Goal: Contribute content: Contribute content

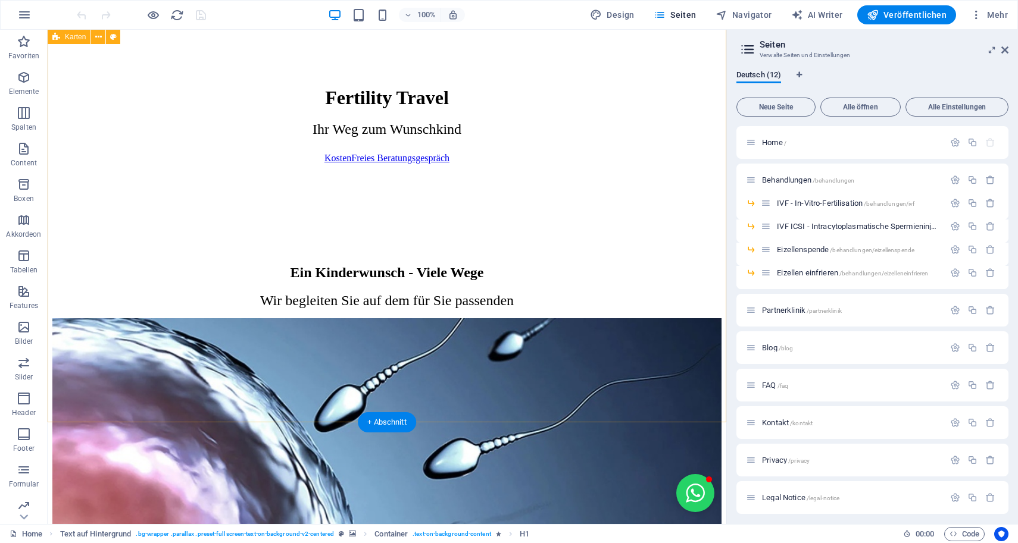
scroll to position [489, 0]
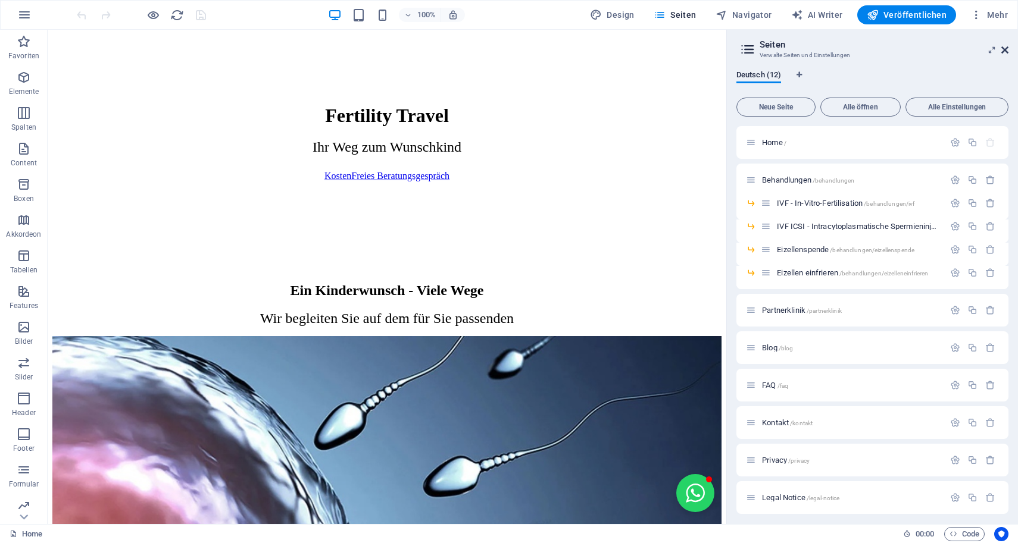
click at [1005, 50] on icon at bounding box center [1004, 50] width 7 height 10
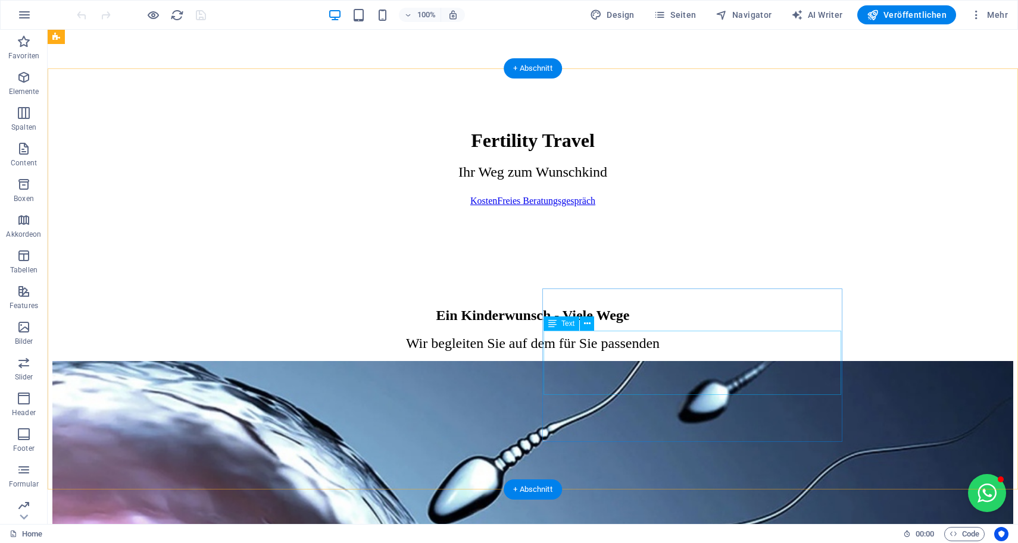
scroll to position [426, 0]
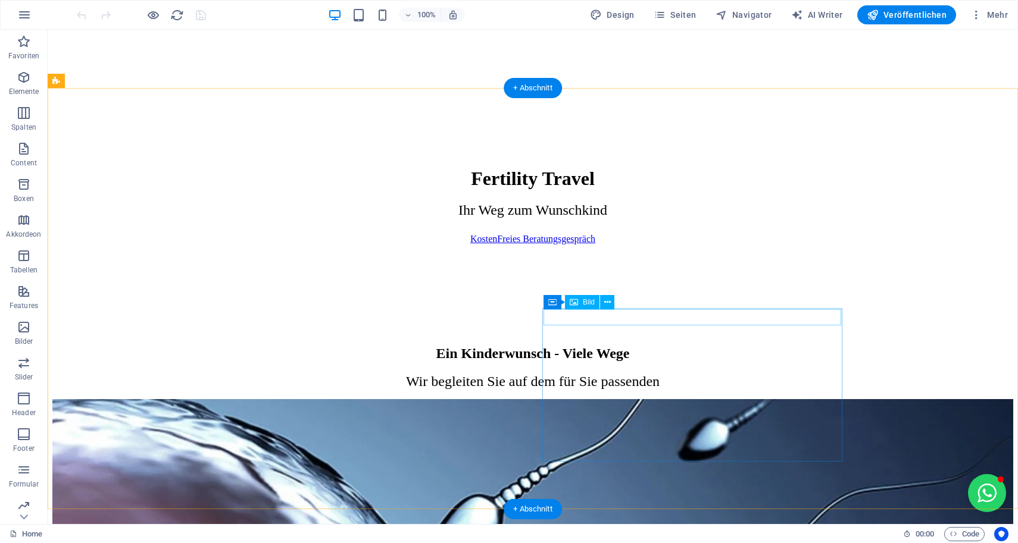
select select "%"
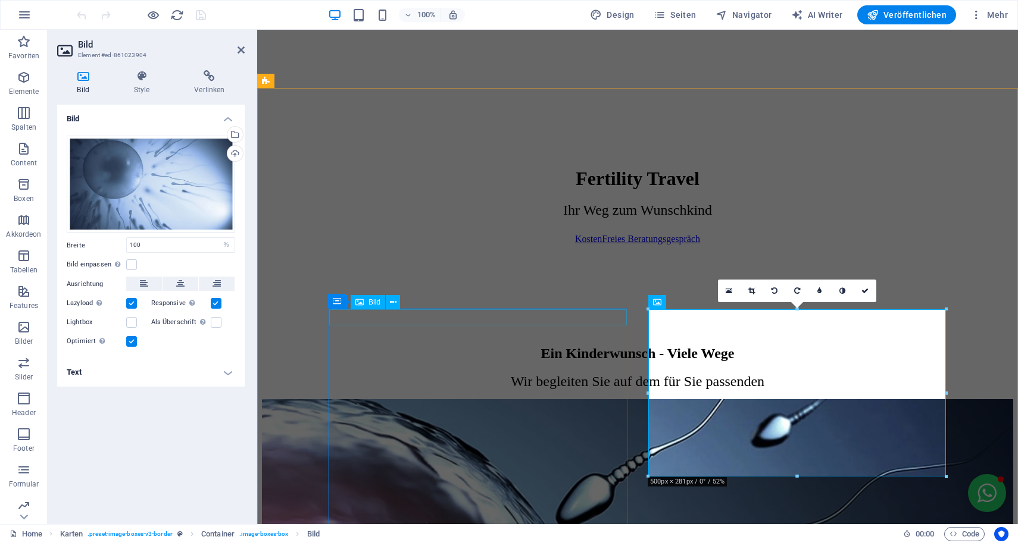
select select "%"
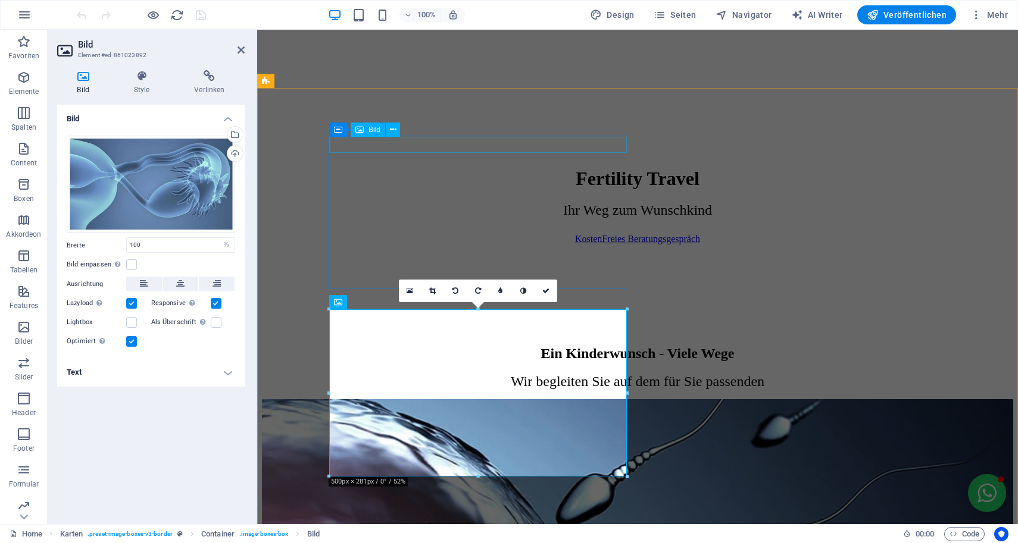
select select "%"
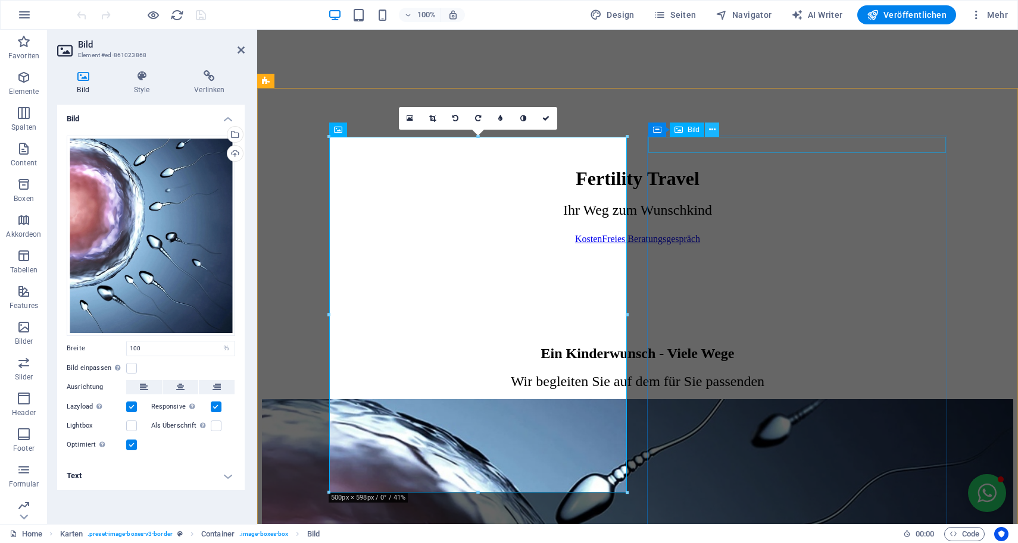
click at [715, 136] on button at bounding box center [712, 130] width 14 height 14
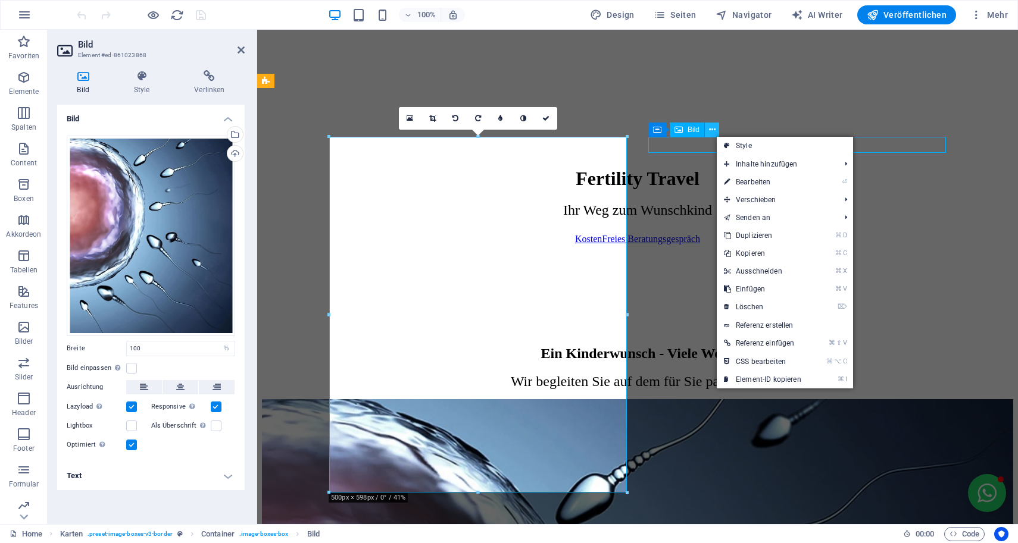
click at [715, 136] on button at bounding box center [712, 130] width 14 height 14
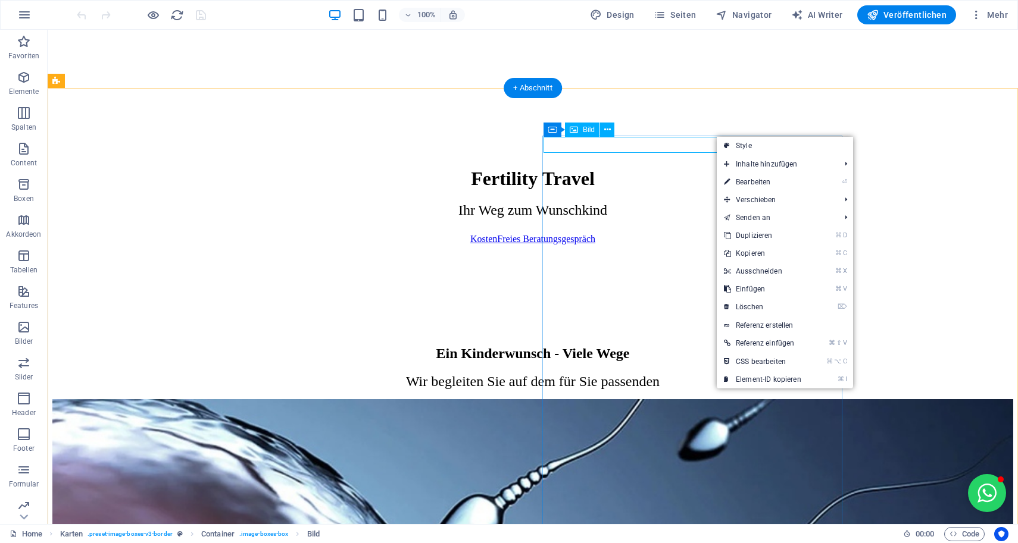
select select "%"
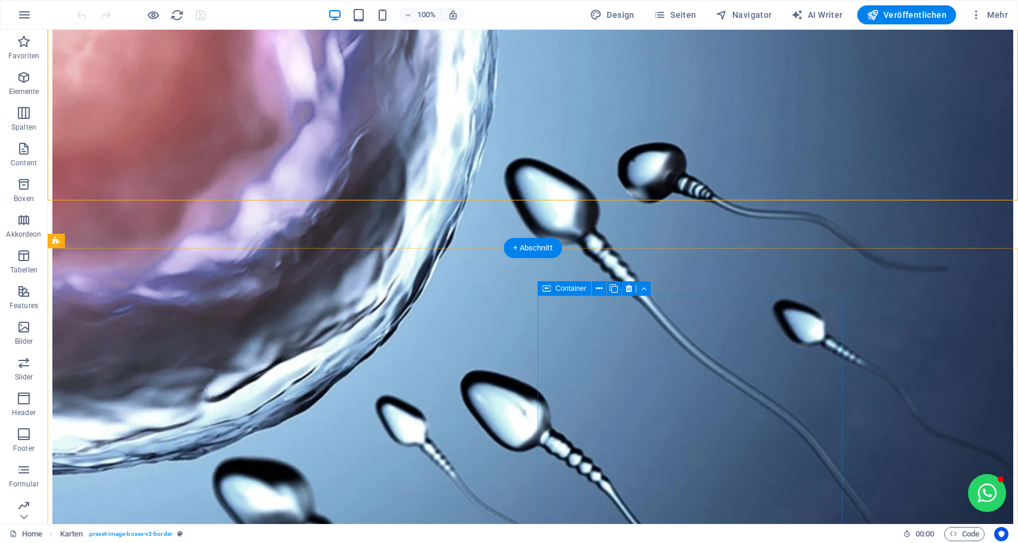
scroll to position [1220, 0]
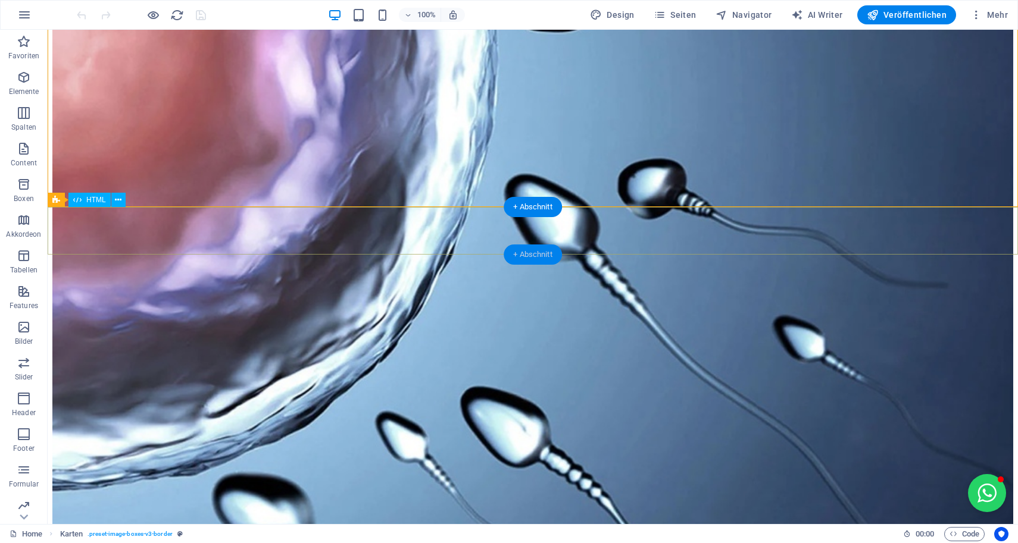
click at [541, 257] on div "+ Abschnitt" at bounding box center [533, 255] width 58 height 20
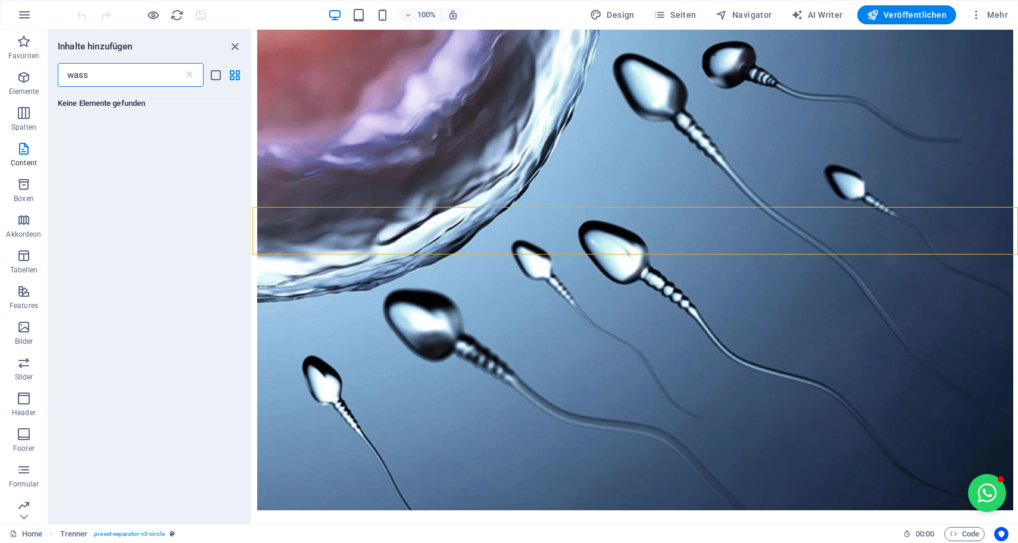
scroll to position [0, 0]
type input "w"
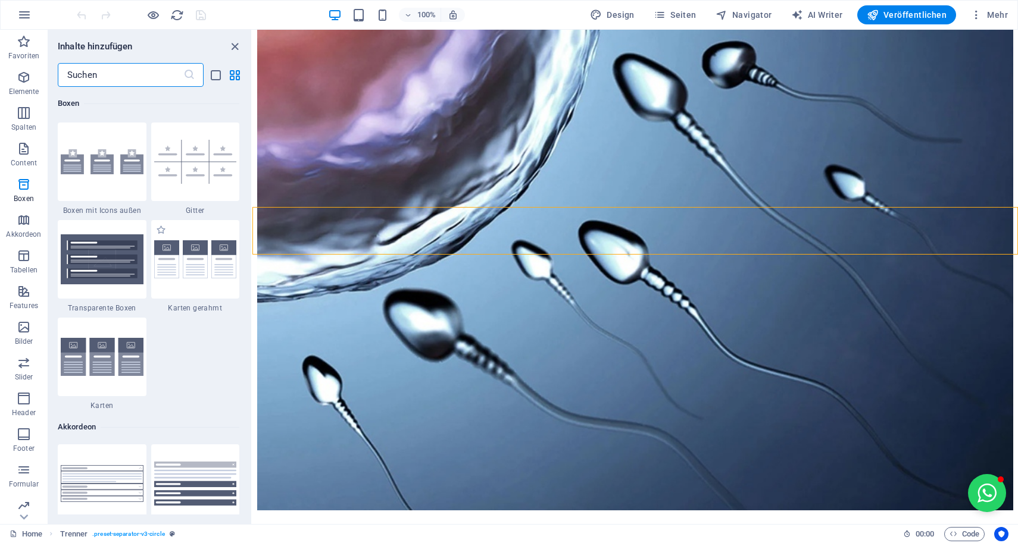
scroll to position [3475, 0]
click at [111, 261] on img at bounding box center [102, 261] width 83 height 50
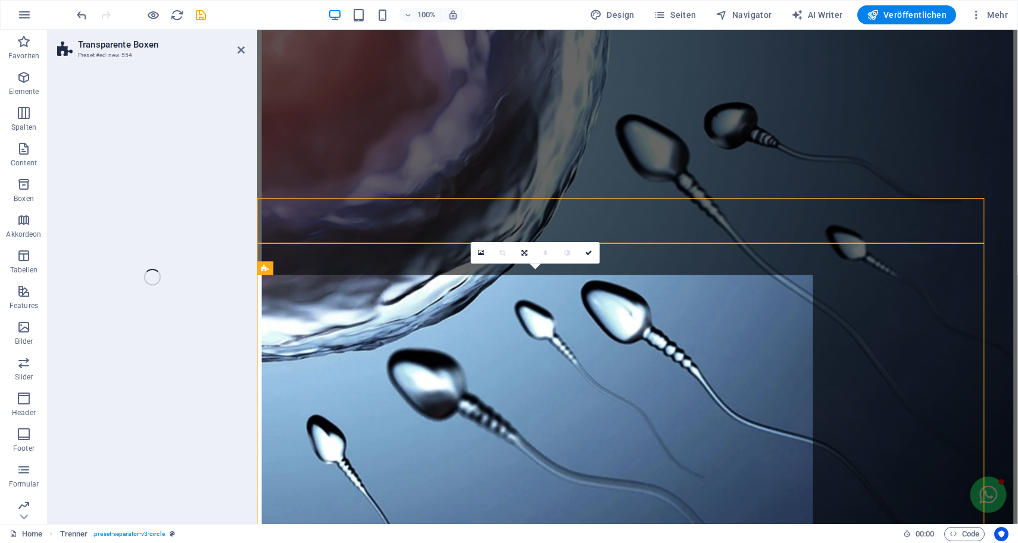
select select "rem"
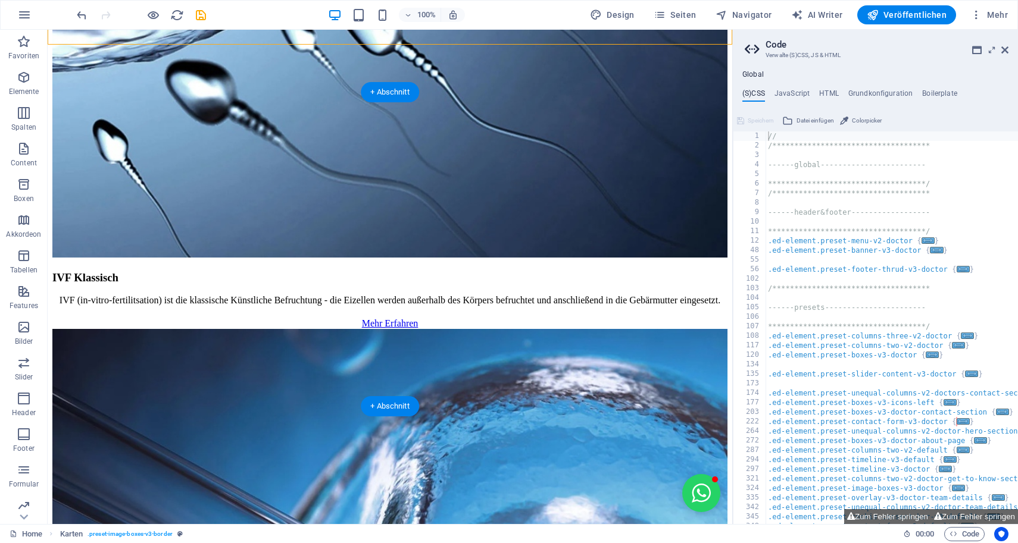
scroll to position [1370, 0]
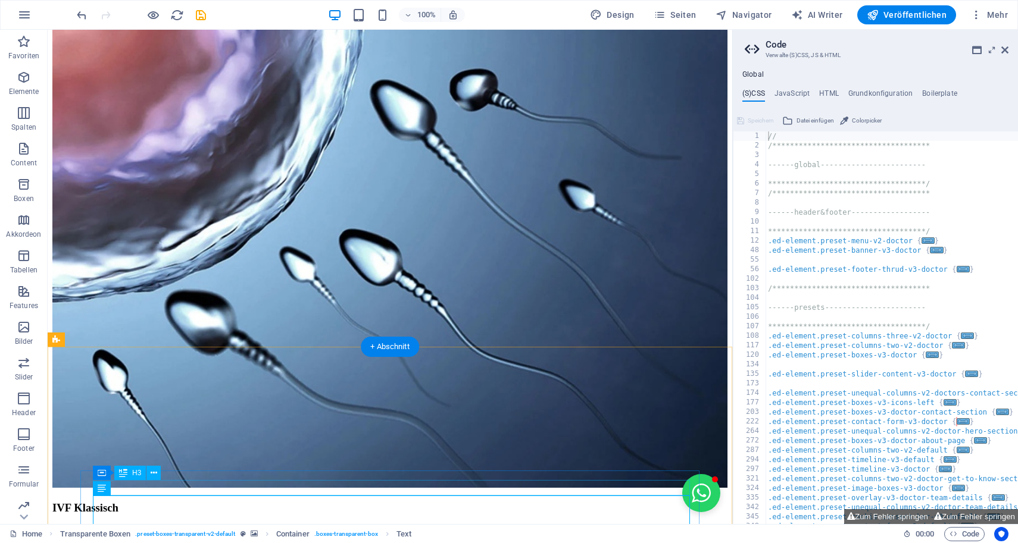
scroll to position [1127, 0]
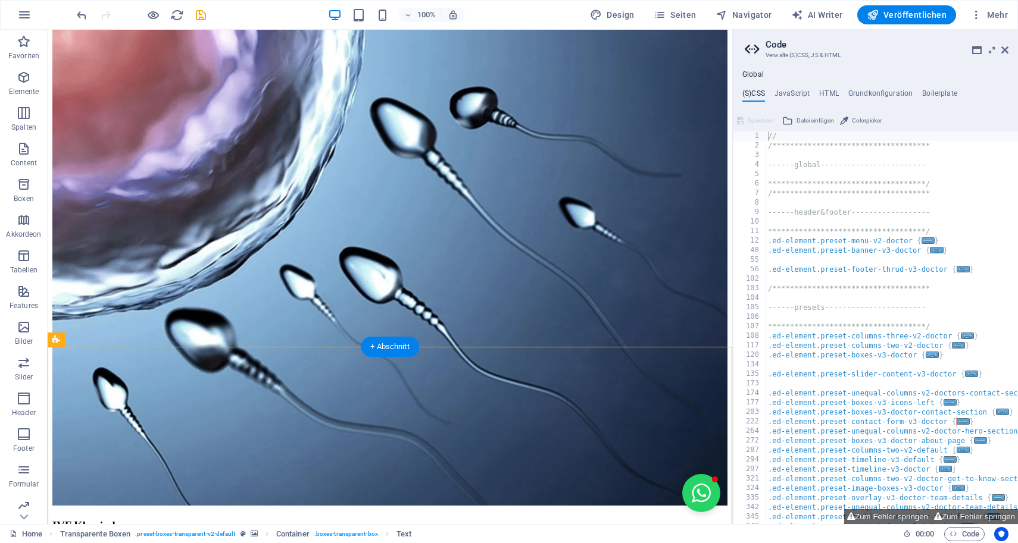
select select "rem"
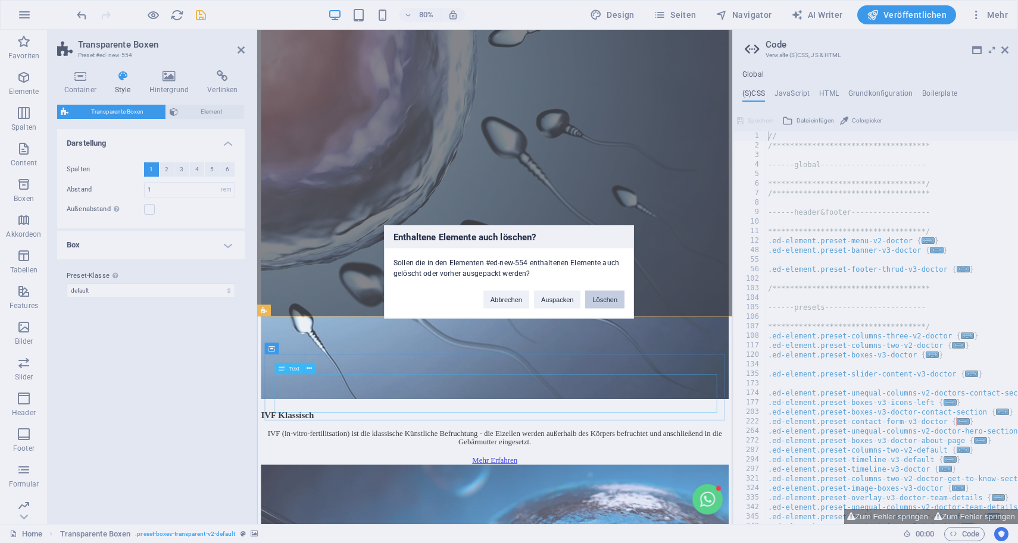
click at [610, 299] on button "Löschen" at bounding box center [604, 299] width 39 height 18
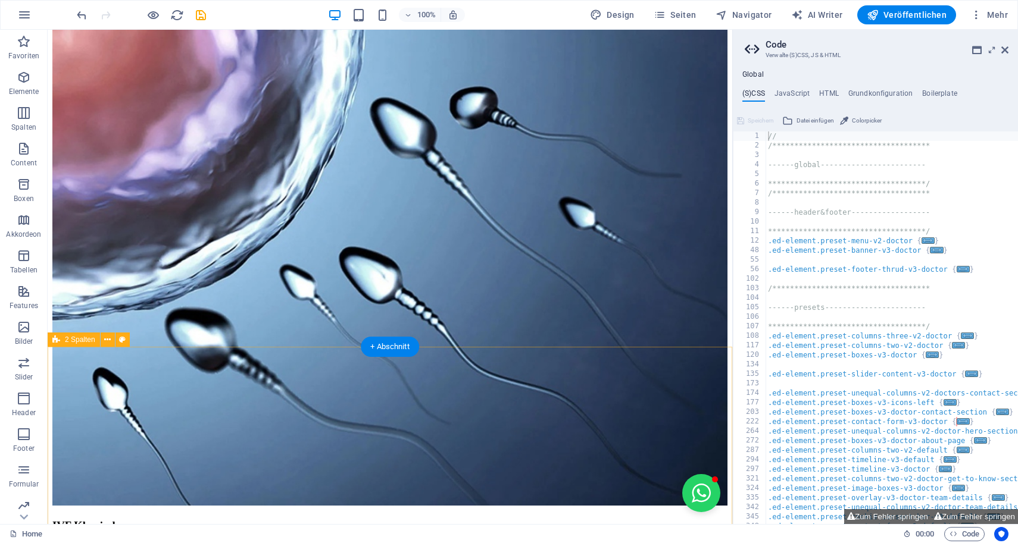
click at [385, 349] on div "+ Abschnitt" at bounding box center [390, 347] width 58 height 20
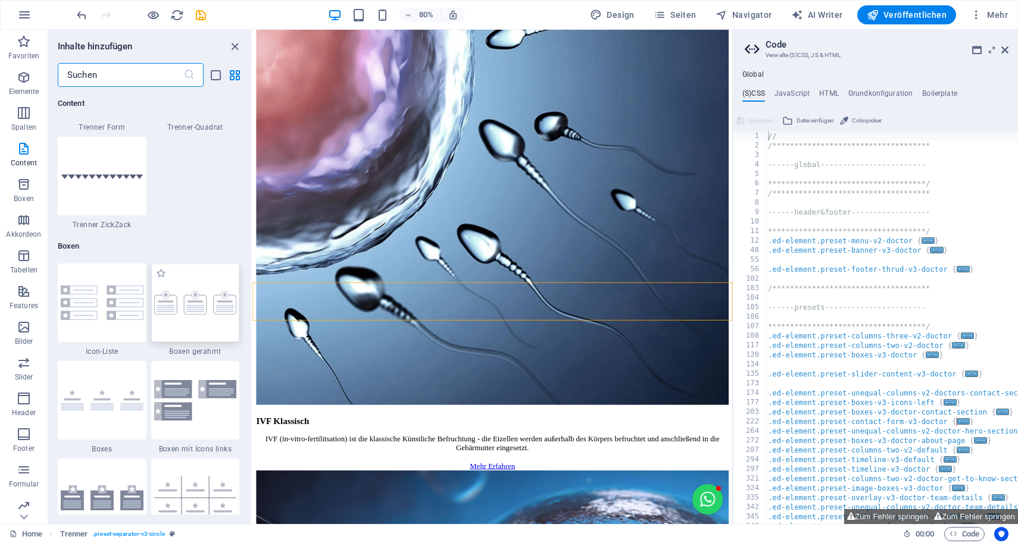
scroll to position [3181, 0]
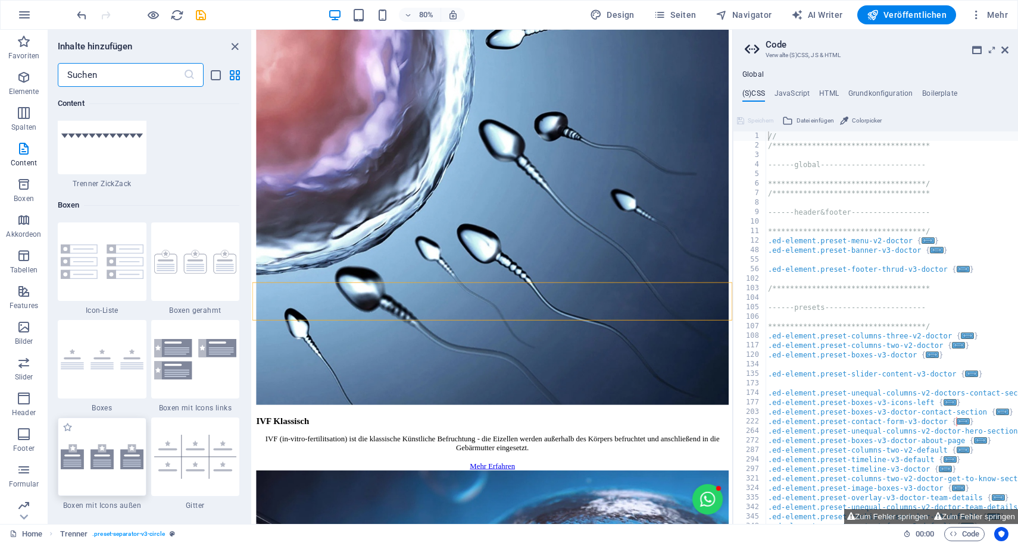
click at [110, 450] on img at bounding box center [102, 457] width 83 height 25
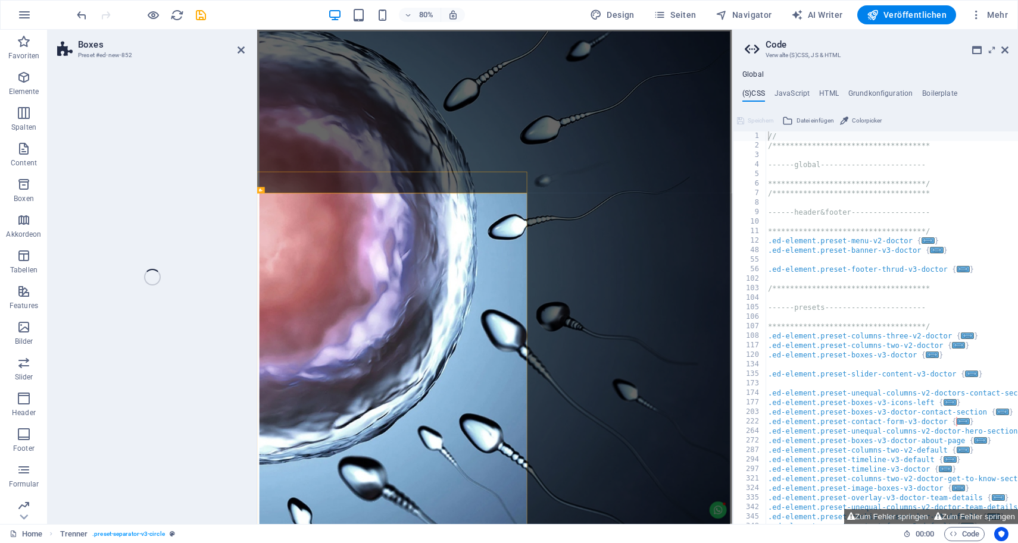
select select "rem"
select select "preset-boxes-v3-icons-outside"
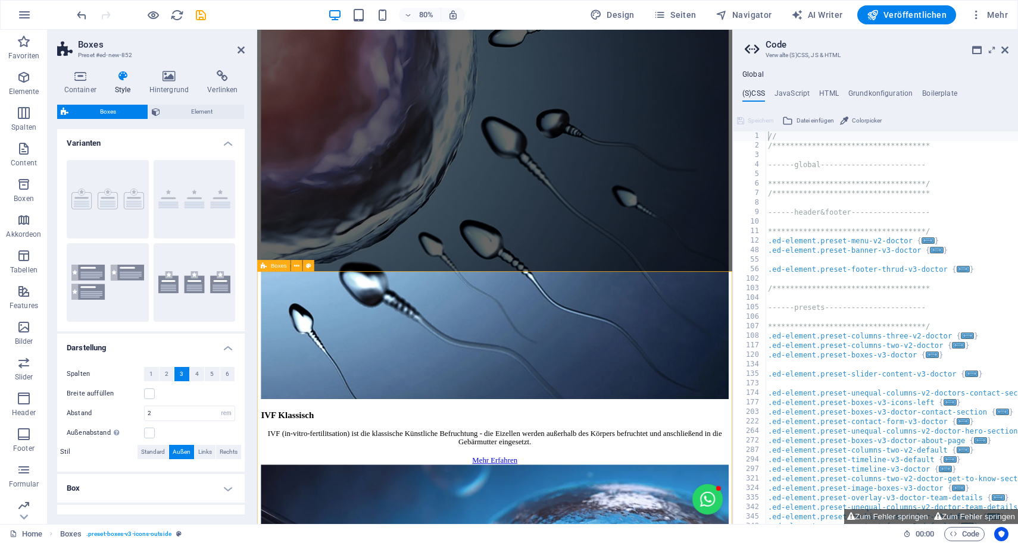
scroll to position [1455, 0]
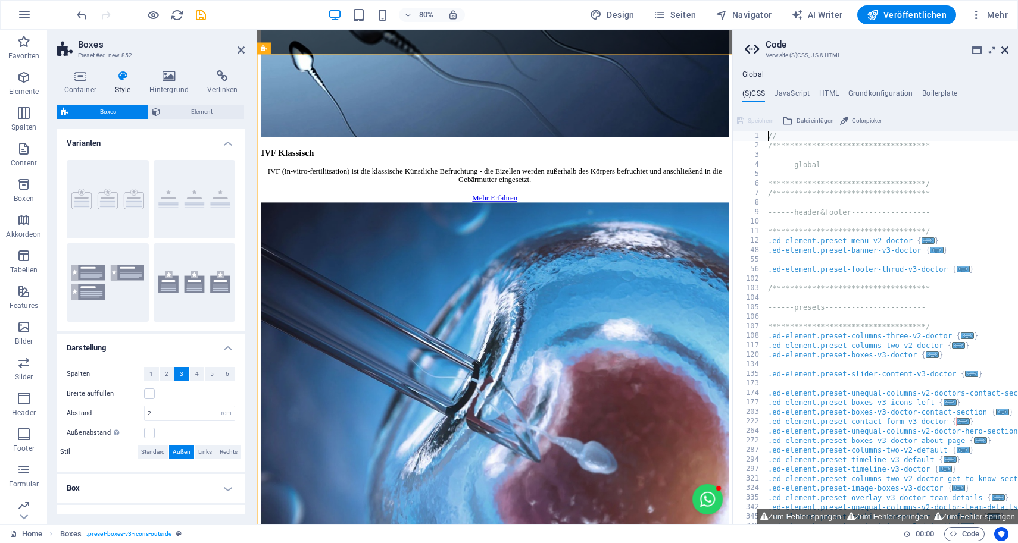
click at [1003, 54] on link at bounding box center [1004, 50] width 7 height 10
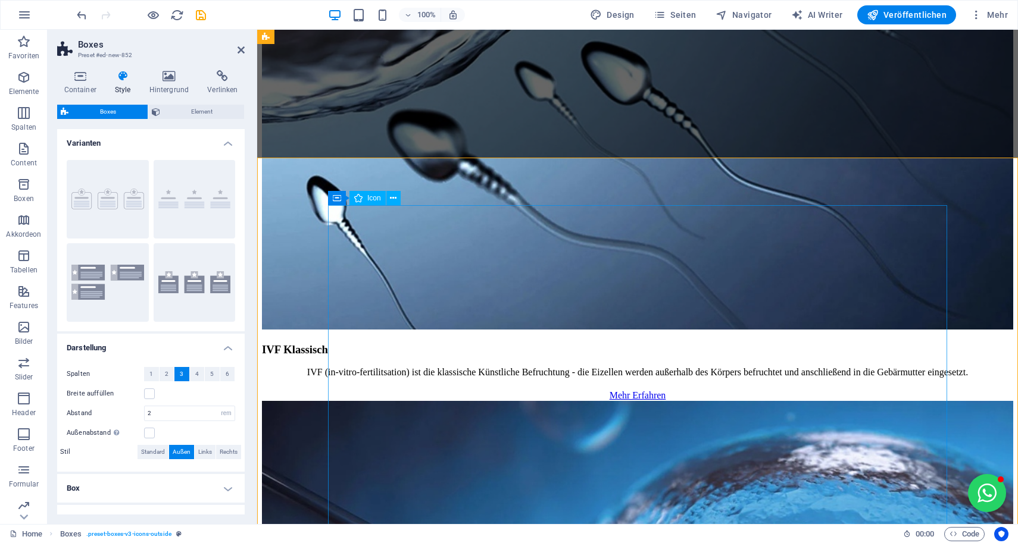
scroll to position [1276, 0]
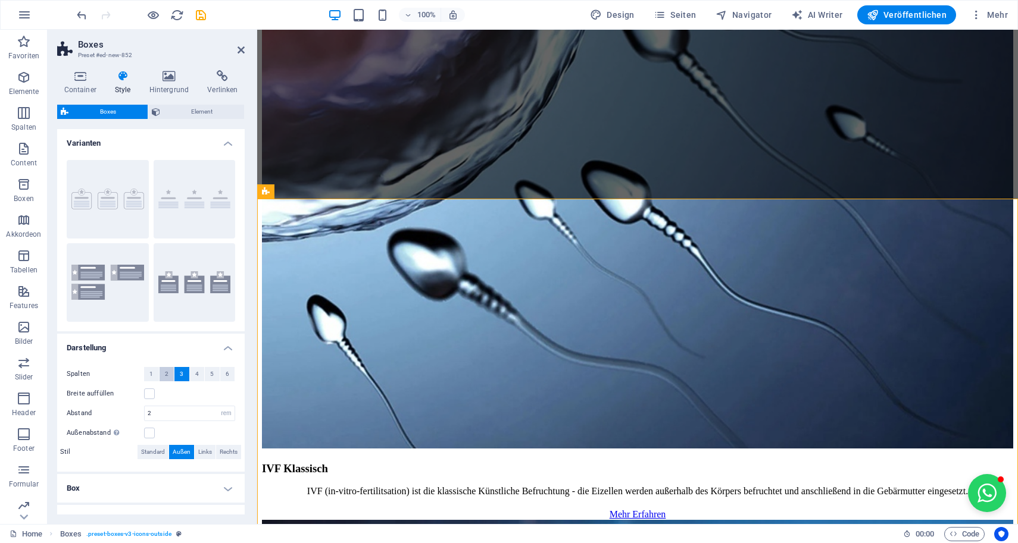
click at [160, 379] on button "2" at bounding box center [167, 374] width 15 height 14
click at [155, 379] on button "1" at bounding box center [151, 374] width 15 height 14
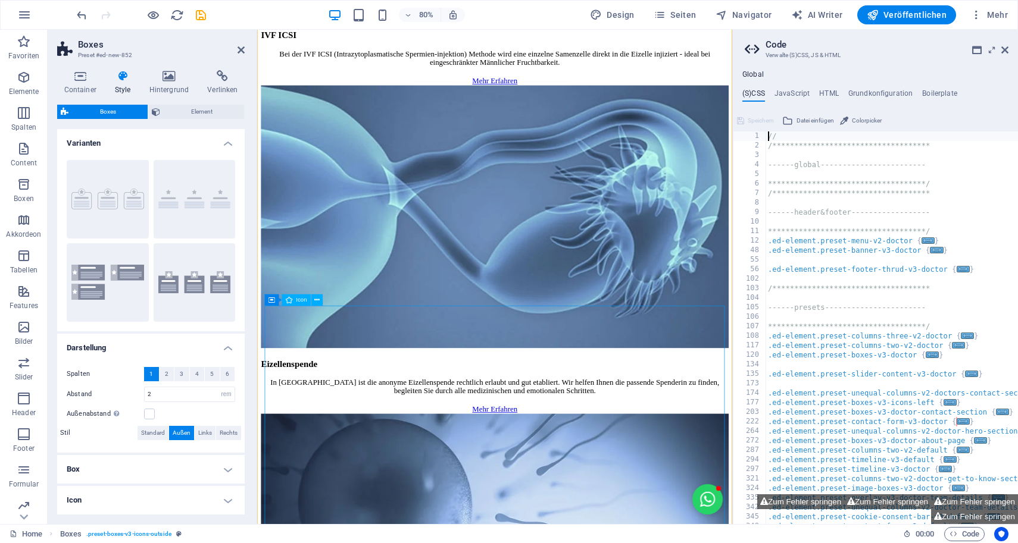
scroll to position [2388, 0]
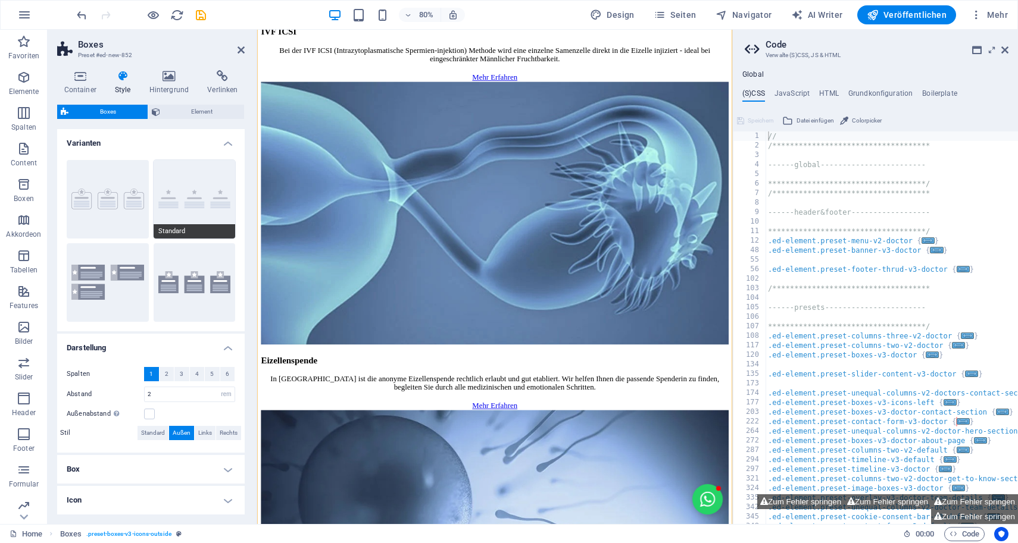
click at [192, 205] on button "Standard" at bounding box center [195, 199] width 82 height 79
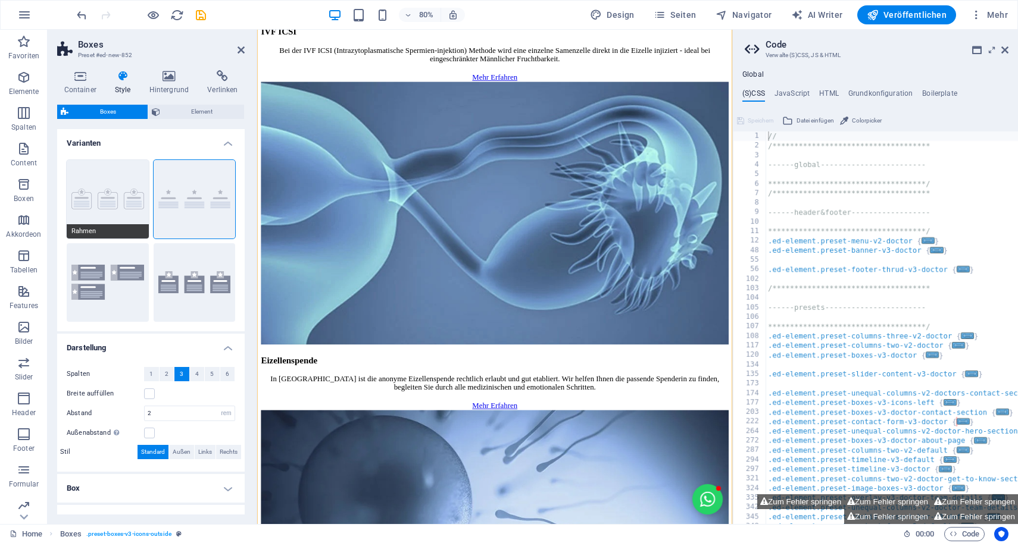
click at [97, 167] on button "Rahmen" at bounding box center [108, 199] width 82 height 79
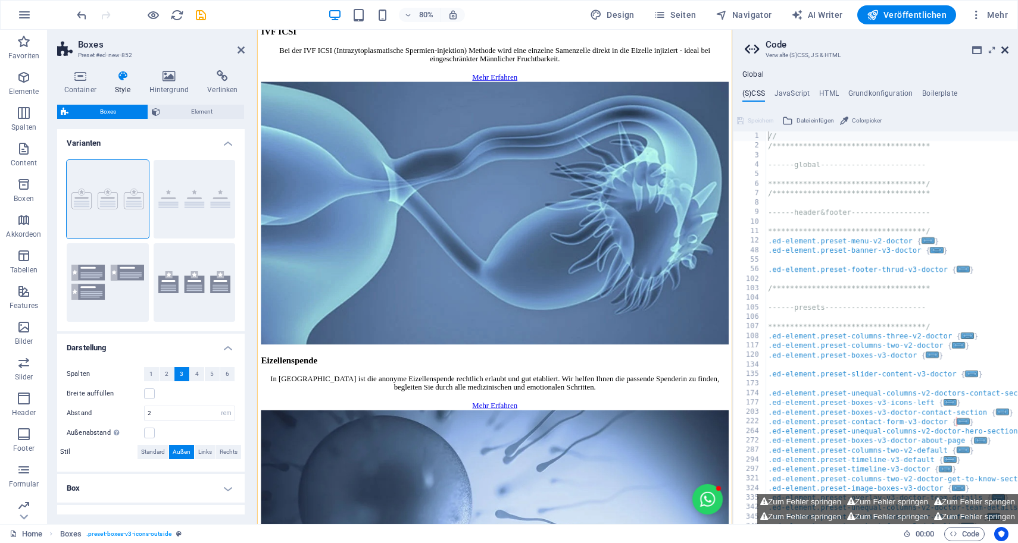
click at [1005, 49] on icon at bounding box center [1004, 50] width 7 height 10
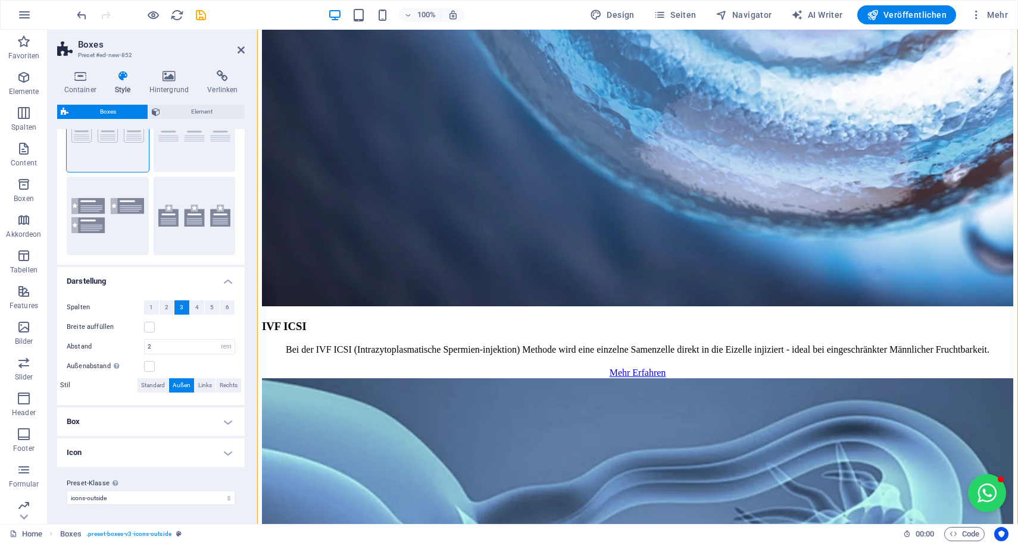
scroll to position [66, 0]
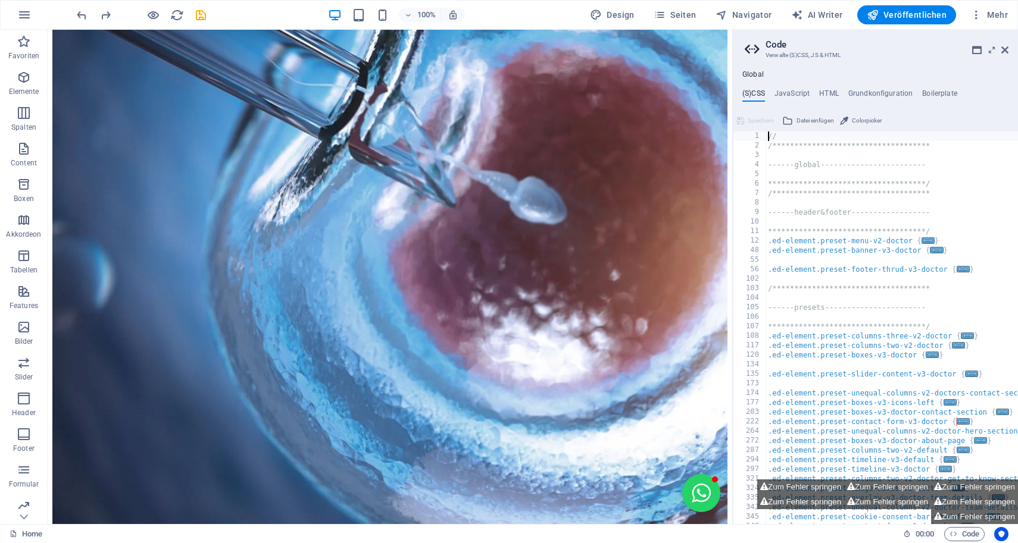
scroll to position [1751, 0]
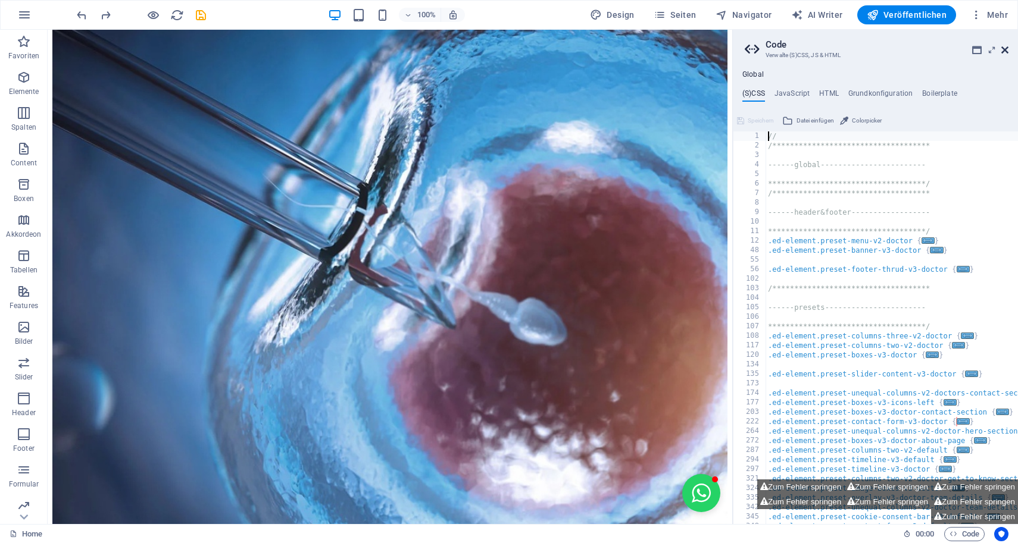
click at [1004, 54] on icon at bounding box center [1004, 50] width 7 height 10
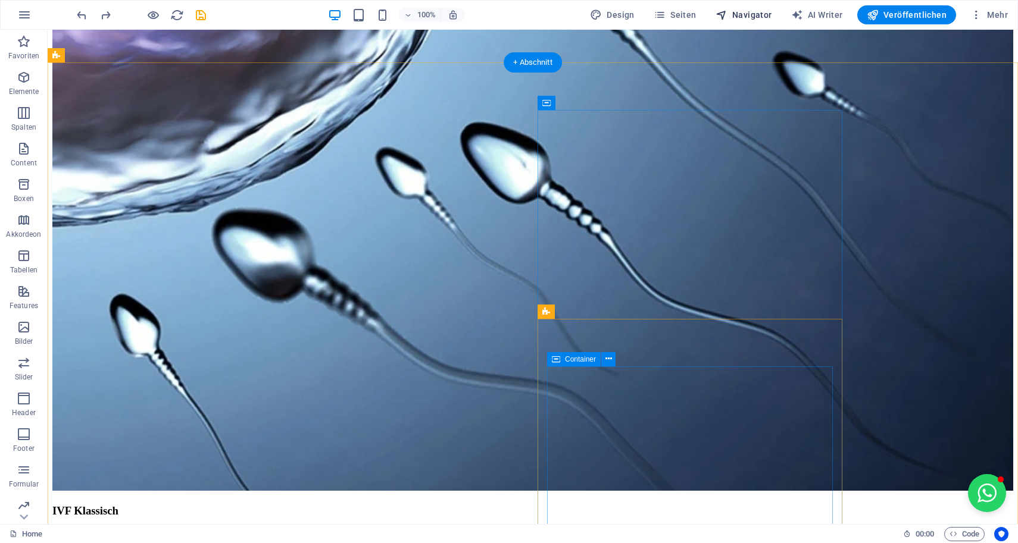
scroll to position [1412, 0]
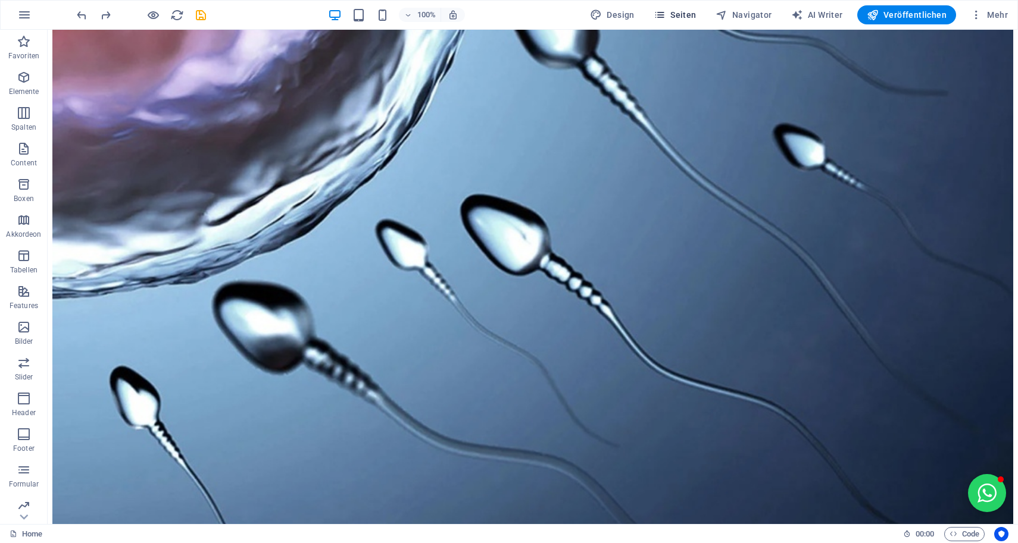
click at [696, 20] on span "Seiten" at bounding box center [675, 15] width 43 height 12
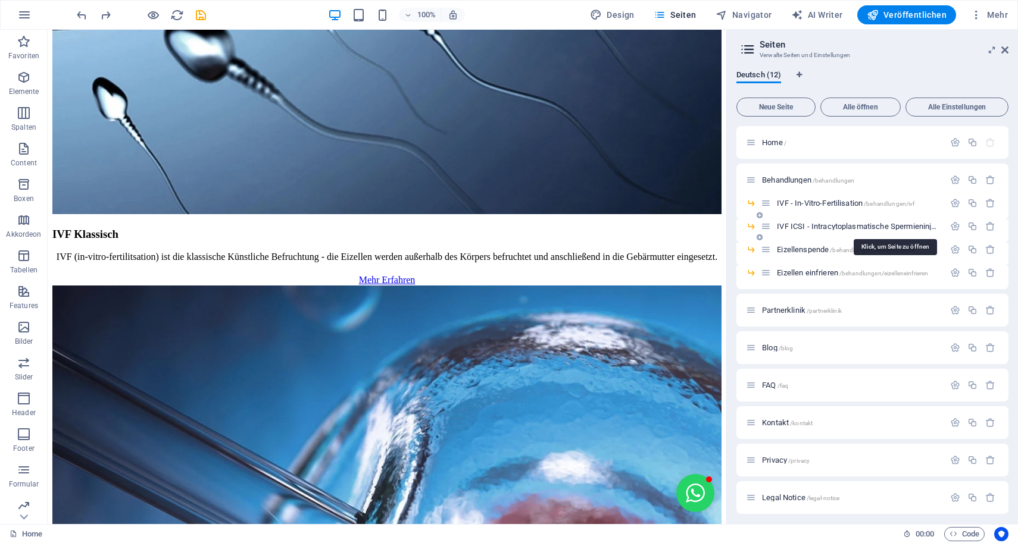
click at [798, 225] on span "IVF ICSI - Intracytoplasmatische Spermieninjektion /behandlungen/ivficsi" at bounding box center [895, 226] width 236 height 9
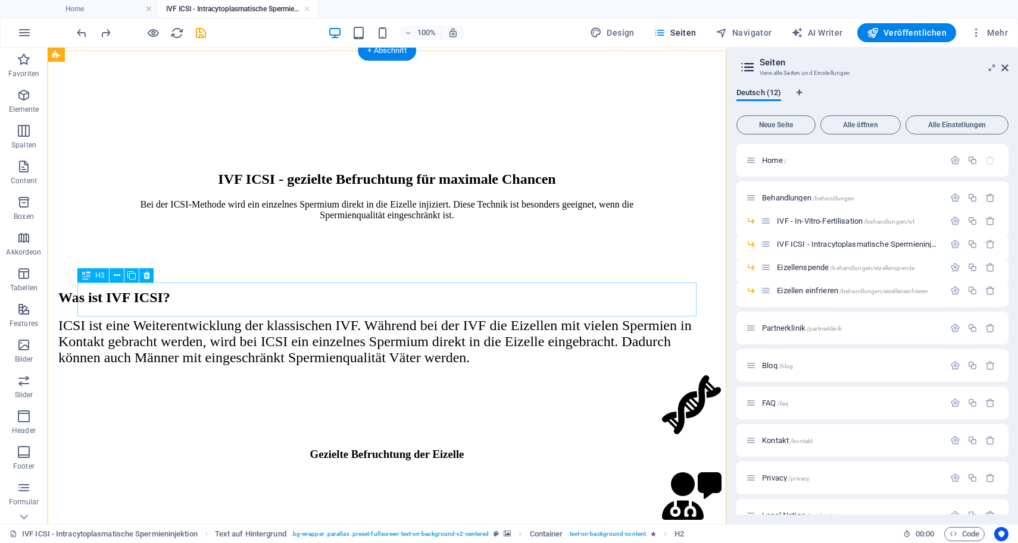
scroll to position [551, 0]
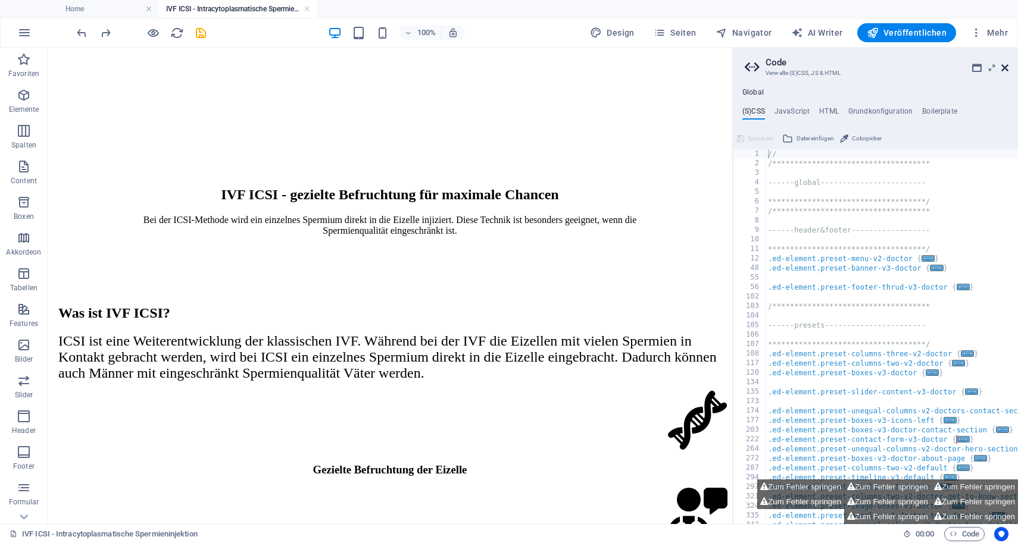
click at [1008, 70] on icon at bounding box center [1004, 68] width 7 height 10
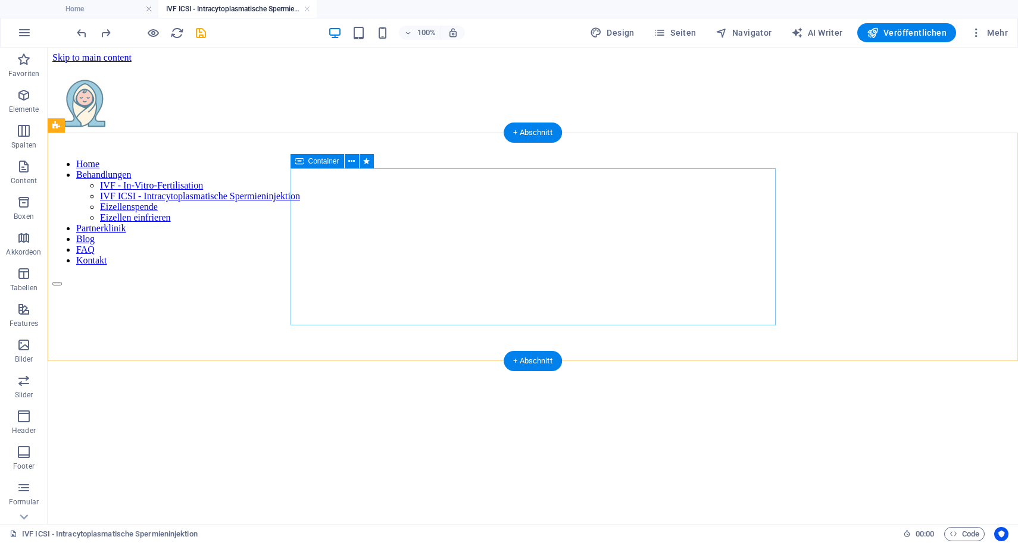
scroll to position [0, 0]
click at [461, 286] on figure at bounding box center [532, 286] width 961 height 0
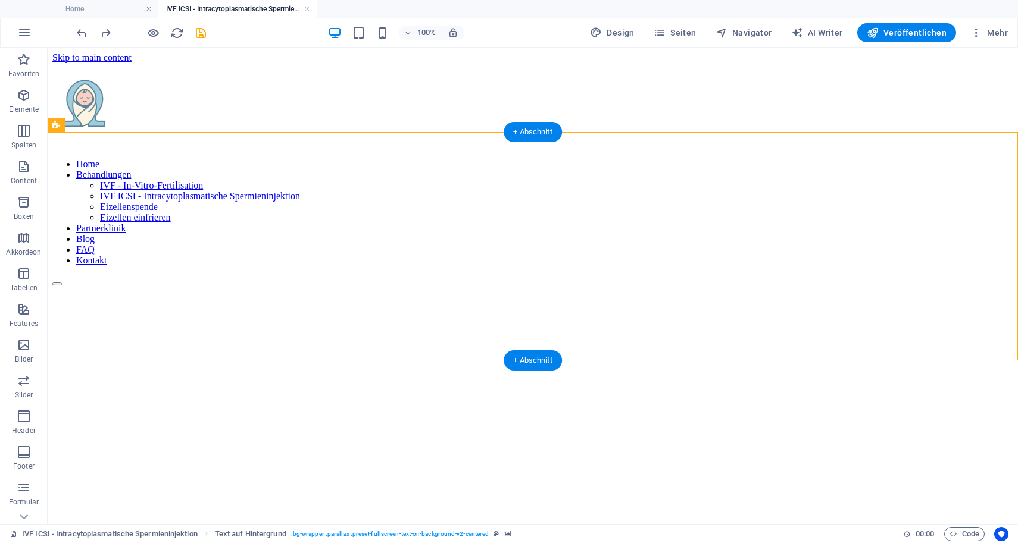
click at [461, 286] on figure at bounding box center [532, 286] width 961 height 0
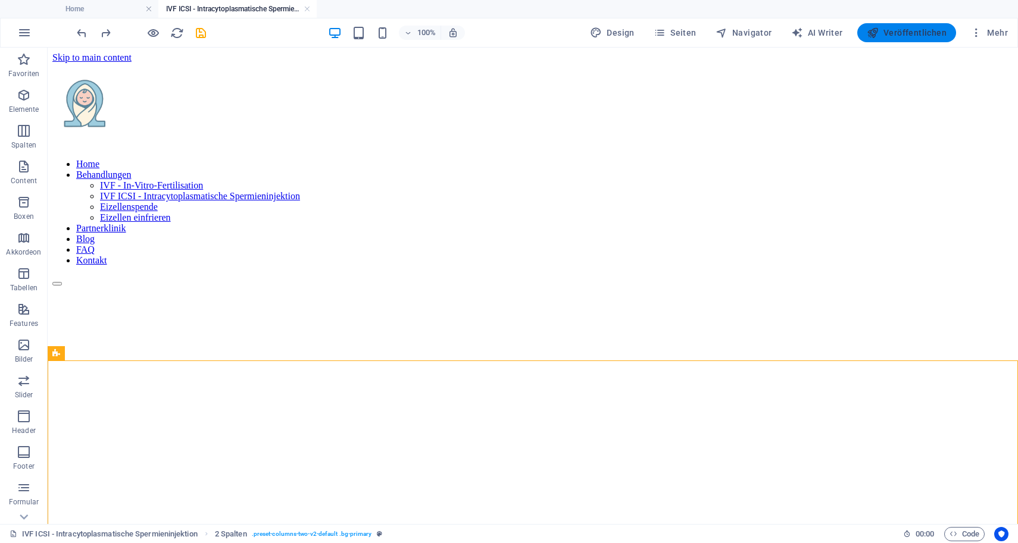
click at [924, 29] on span "Veröffentlichen" at bounding box center [907, 33] width 80 height 12
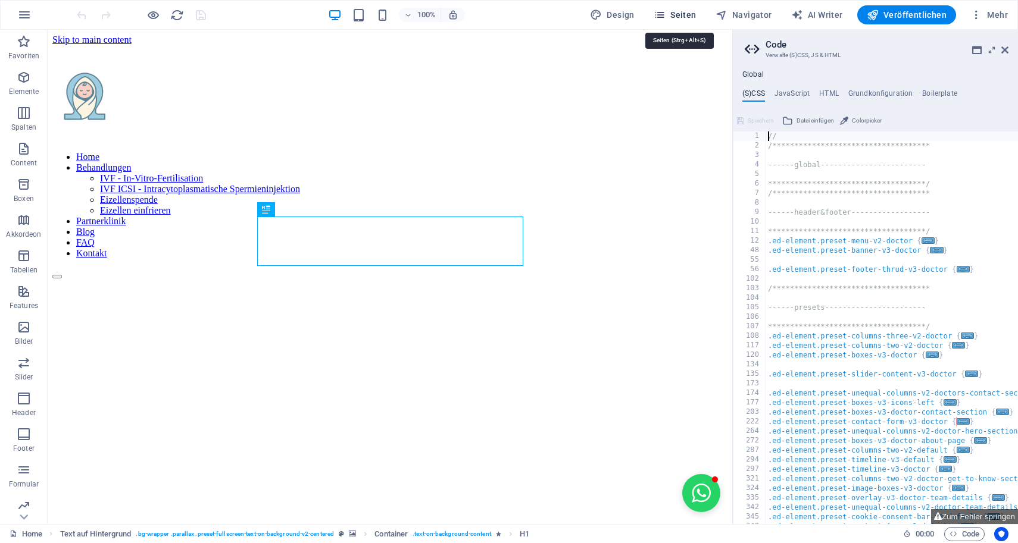
click at [690, 11] on span "Seiten" at bounding box center [675, 15] width 43 height 12
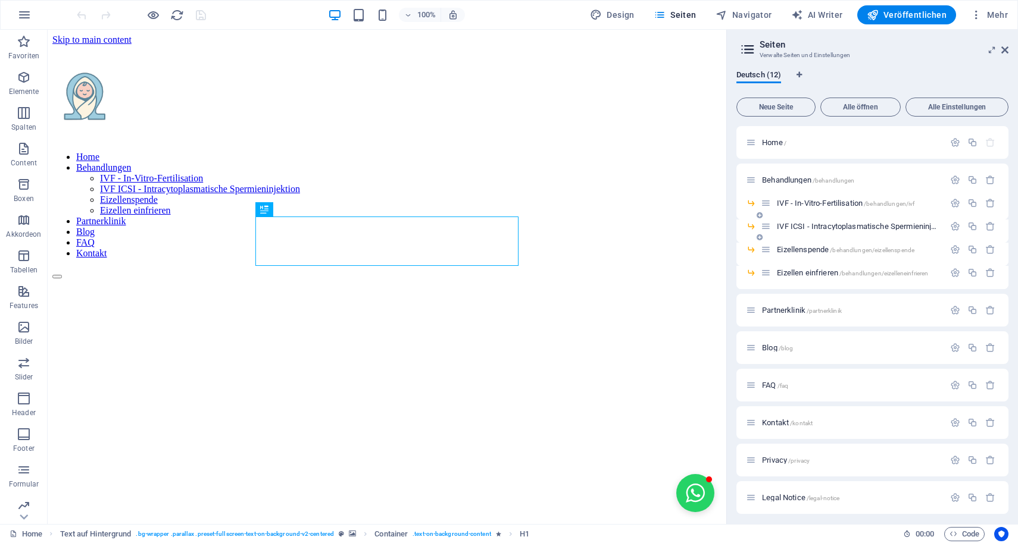
click at [795, 220] on div "IVF ICSI - Intracytoplasmatische Spermieninjektion /behandlungen/ivficsi" at bounding box center [852, 227] width 183 height 14
click at [794, 226] on span "IVF ICSI - Intracytoplasmatische Spermieninjektion /behandlungen/ivficsi" at bounding box center [895, 226] width 236 height 9
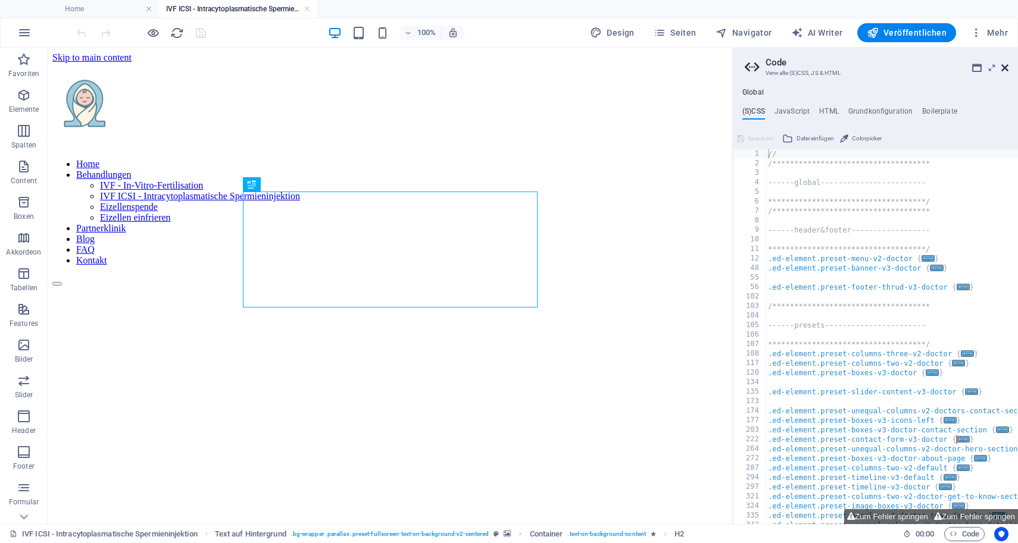
click at [1001, 73] on link at bounding box center [1004, 68] width 7 height 10
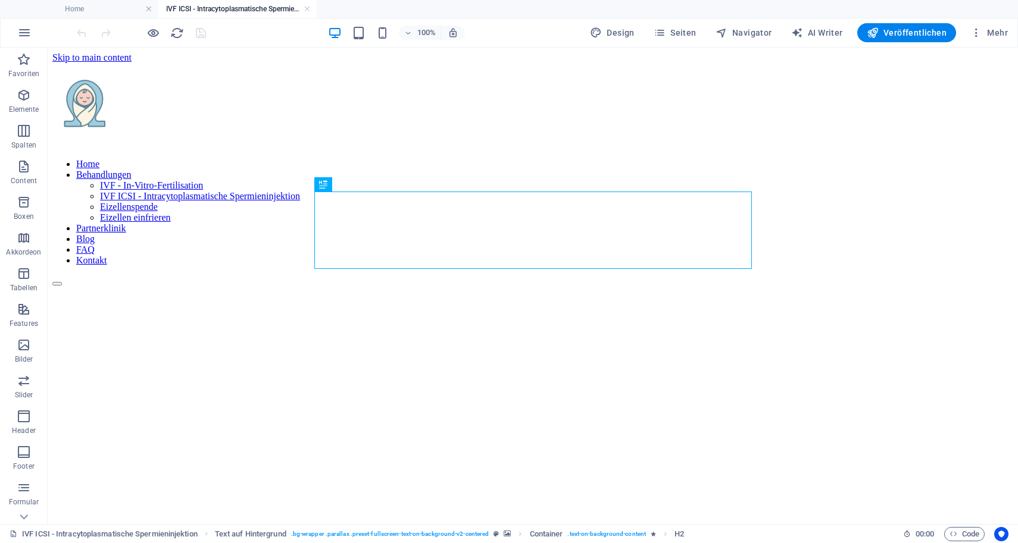
click at [897, 244] on figure at bounding box center [532, 244] width 961 height 0
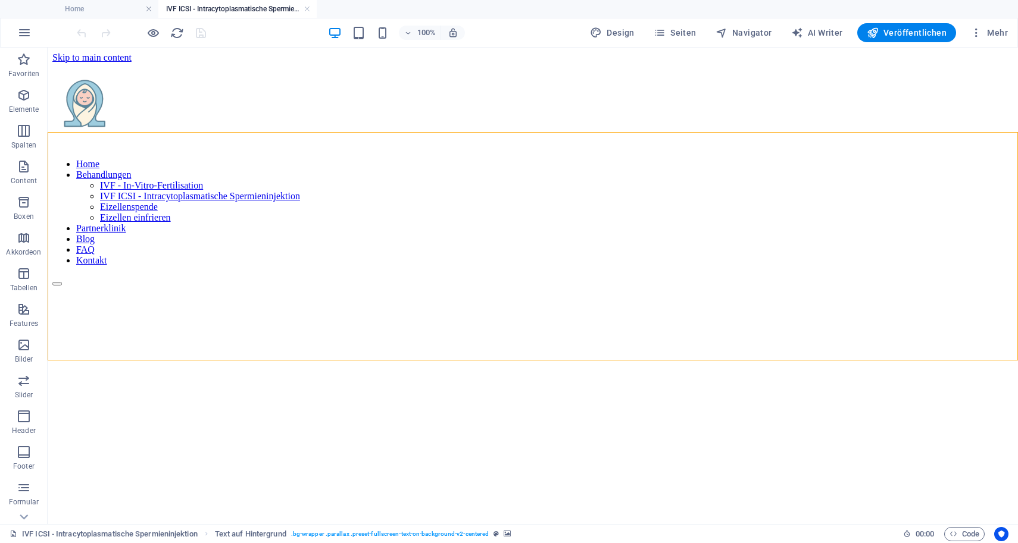
click at [897, 244] on figure at bounding box center [532, 244] width 961 height 0
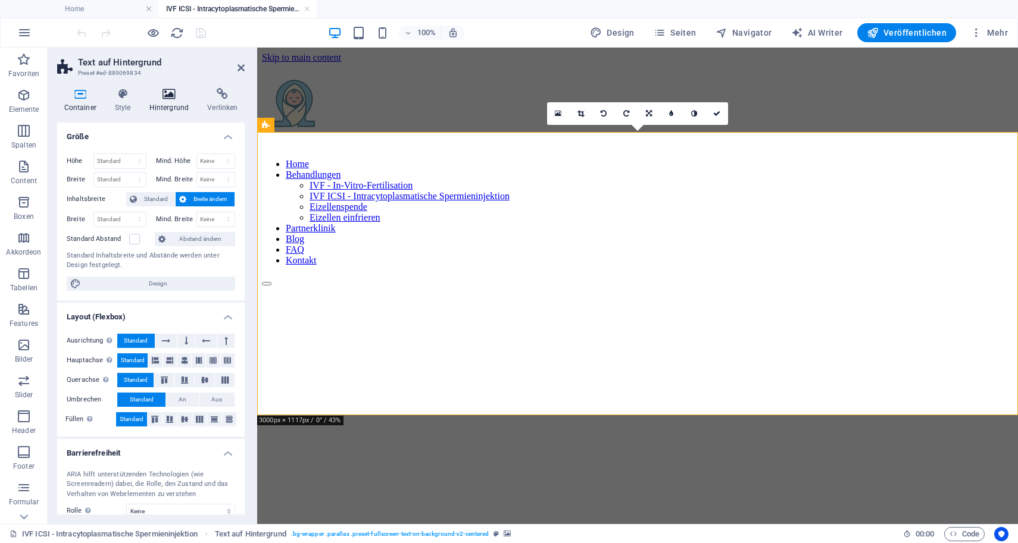
click at [168, 104] on h4 "Hintergrund" at bounding box center [171, 100] width 58 height 25
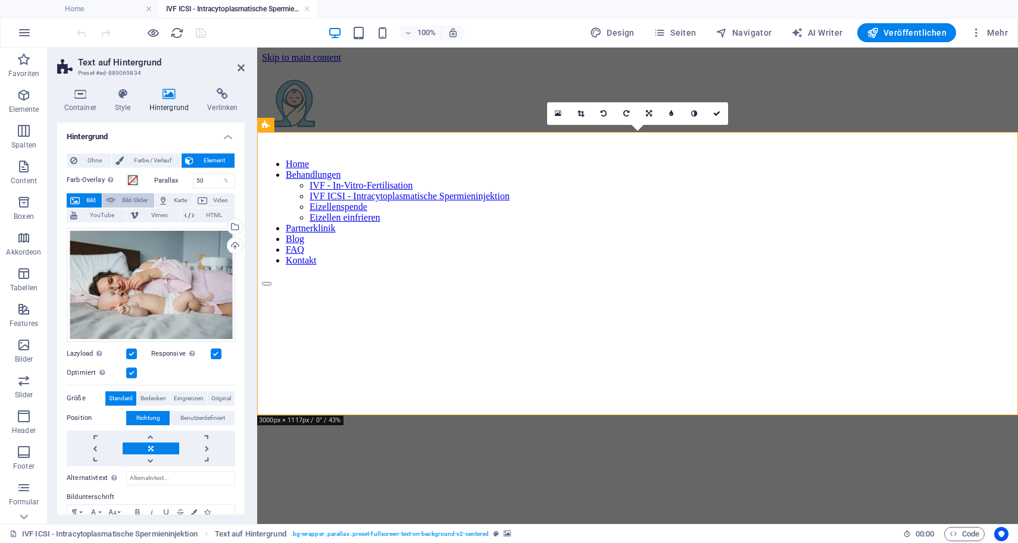
click at [133, 197] on span "Bild-Slider" at bounding box center [134, 200] width 31 height 14
select select "ms"
select select "s"
select select "progressive"
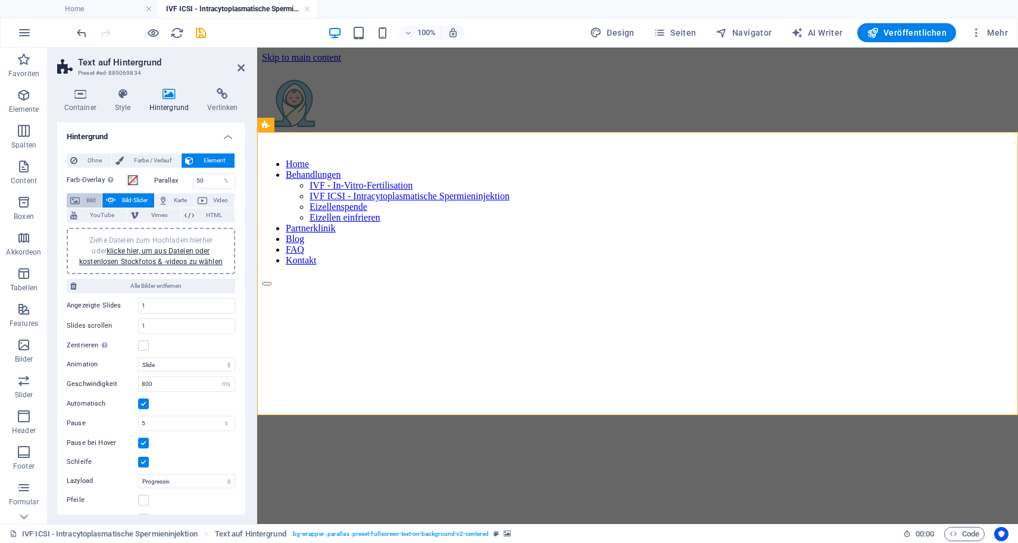
click at [85, 196] on span "Bild" at bounding box center [90, 200] width 15 height 14
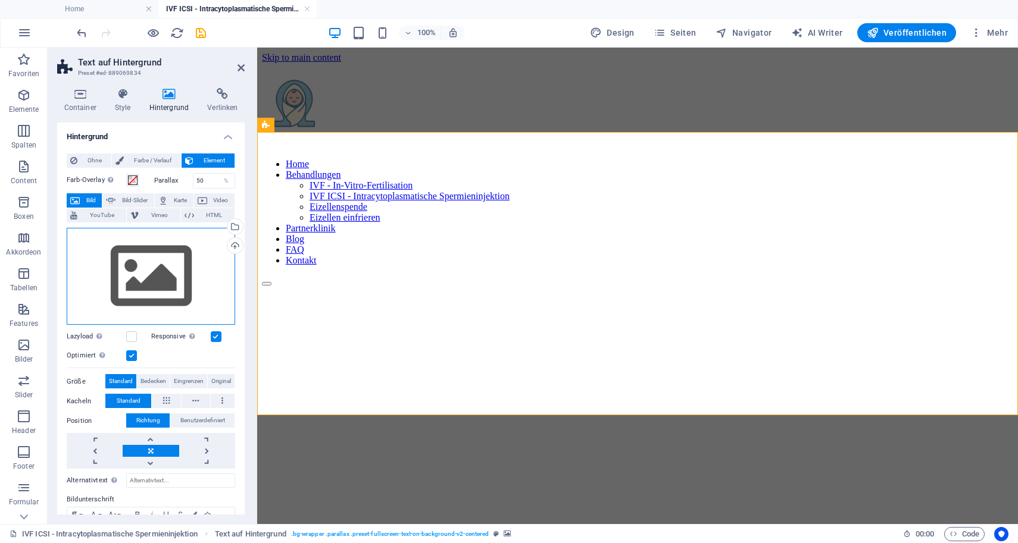
click at [144, 259] on div "Ziehe Dateien zum Hochladen hierher oder klicke hier, um aus Dateien oder koste…" at bounding box center [151, 277] width 168 height 98
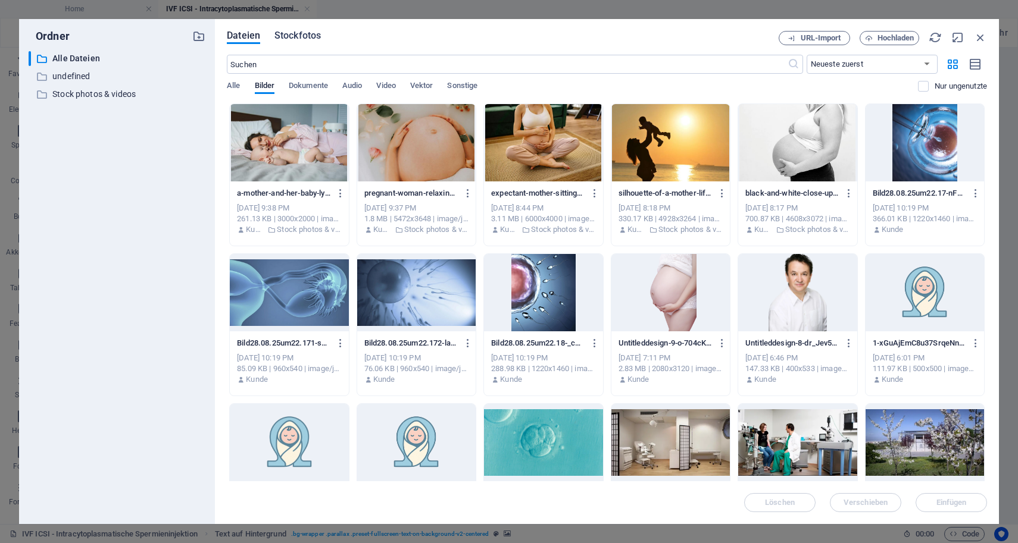
click at [302, 35] on span "Stockfotos" at bounding box center [297, 36] width 46 height 14
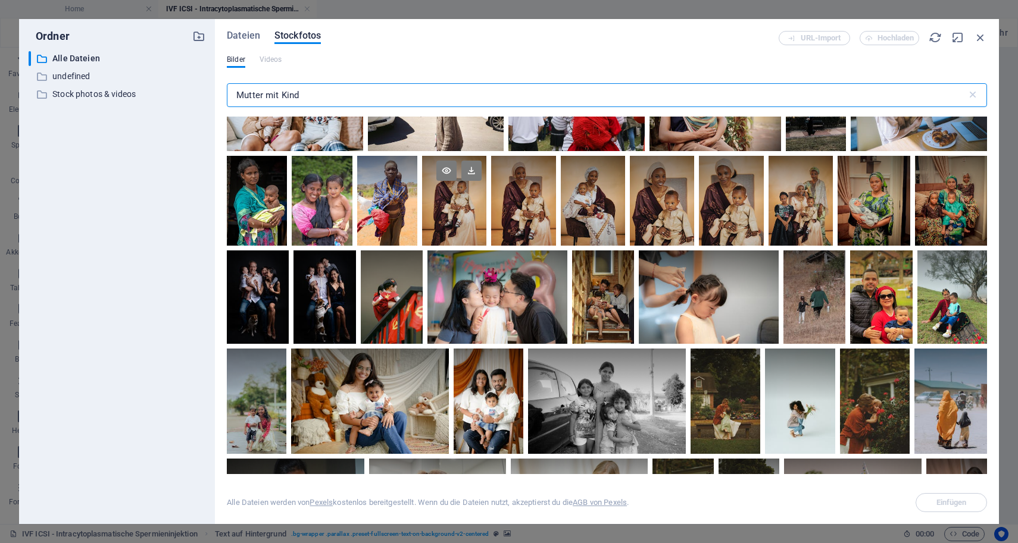
scroll to position [141, 0]
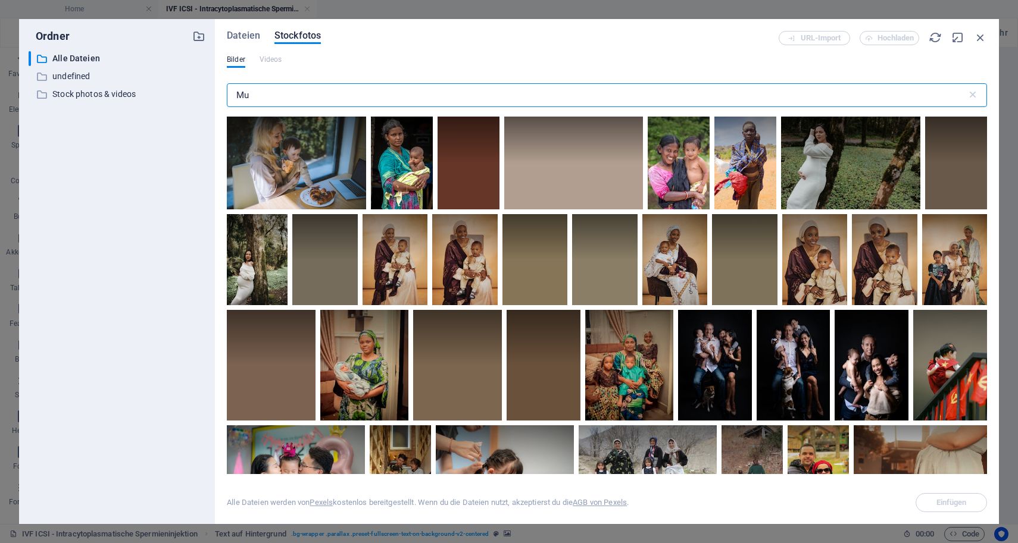
type input "M"
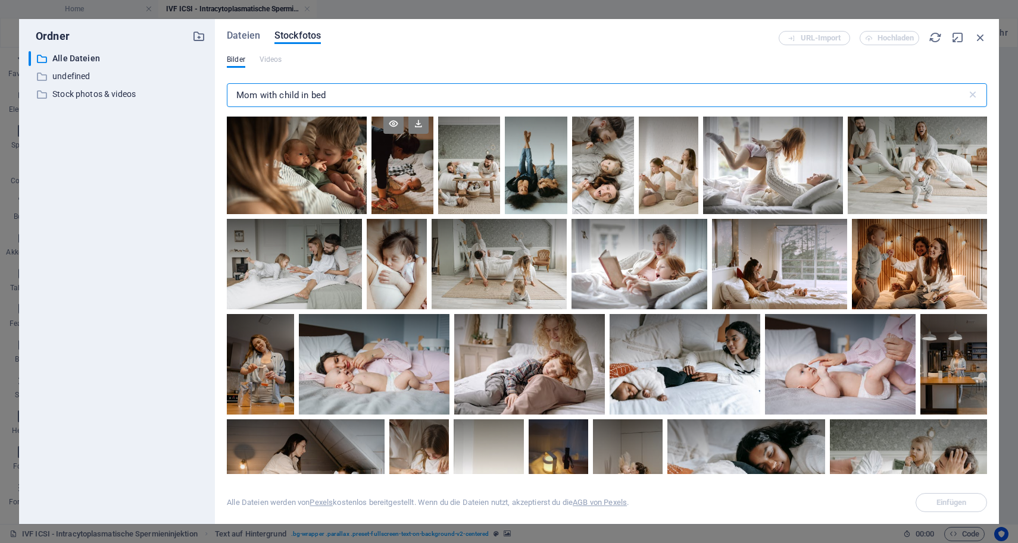
scroll to position [115, 0]
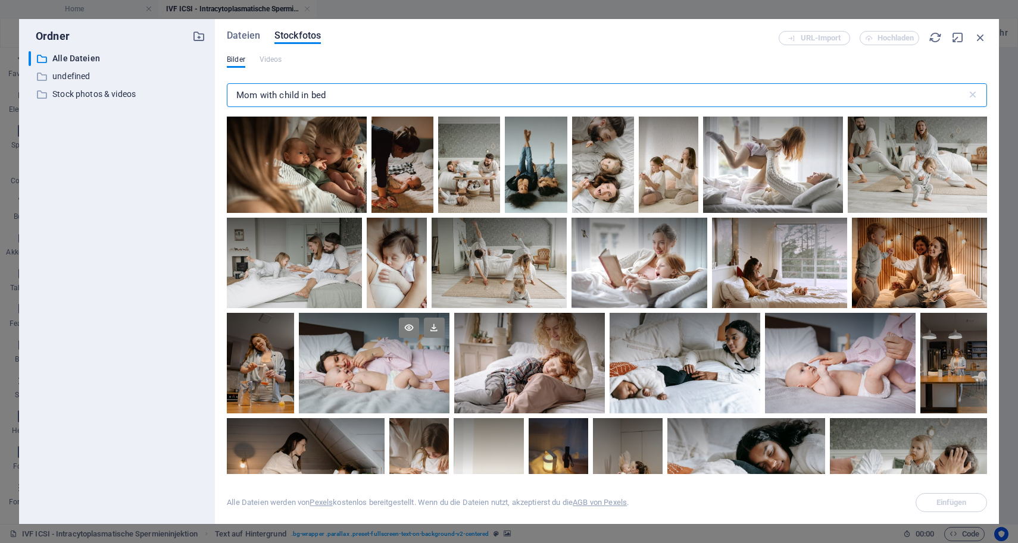
type input "Mom with child in bed"
click at [375, 369] on div at bounding box center [374, 363] width 151 height 101
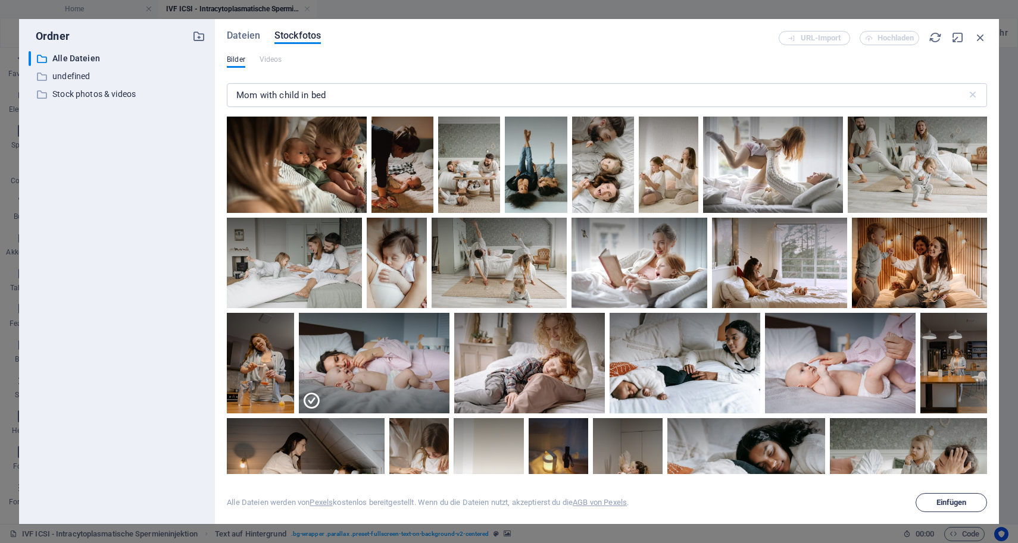
click at [942, 501] on span "Einfügen" at bounding box center [951, 502] width 30 height 7
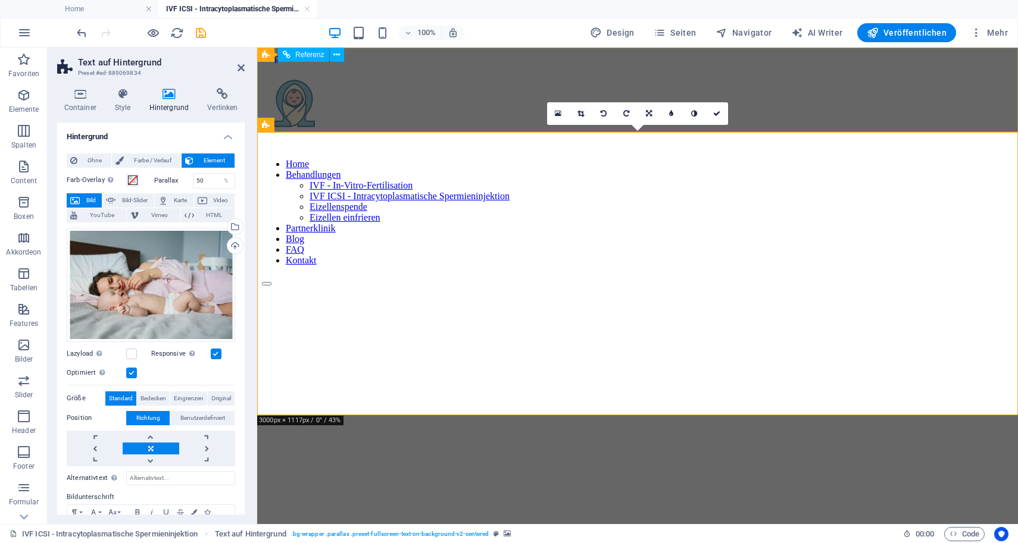
click at [859, 159] on nav "Home Behandlungen IVF - In-Vitro-Fertilisation IVF ICSI - Intracytoplasmatische…" at bounding box center [637, 212] width 751 height 107
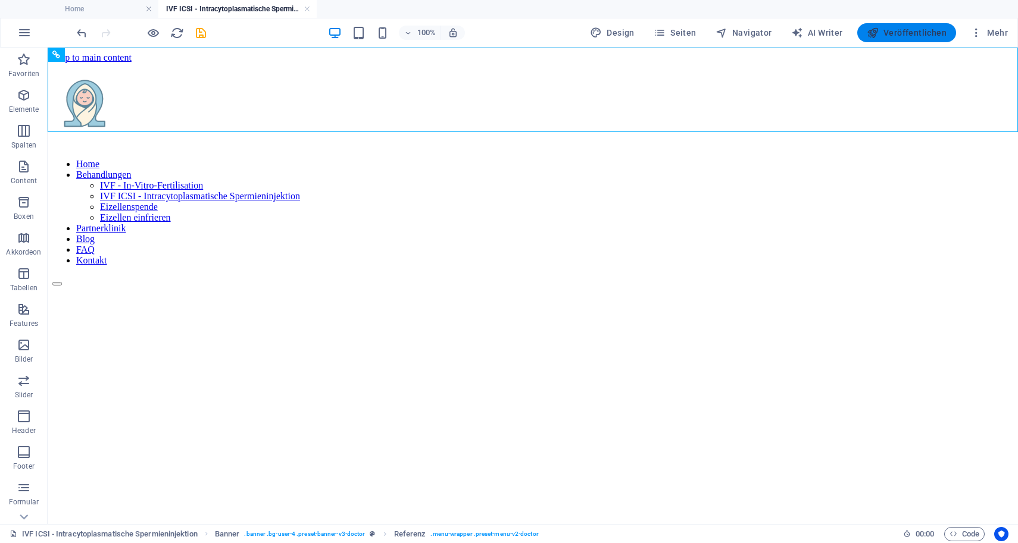
click at [893, 33] on span "Veröffentlichen" at bounding box center [907, 33] width 80 height 12
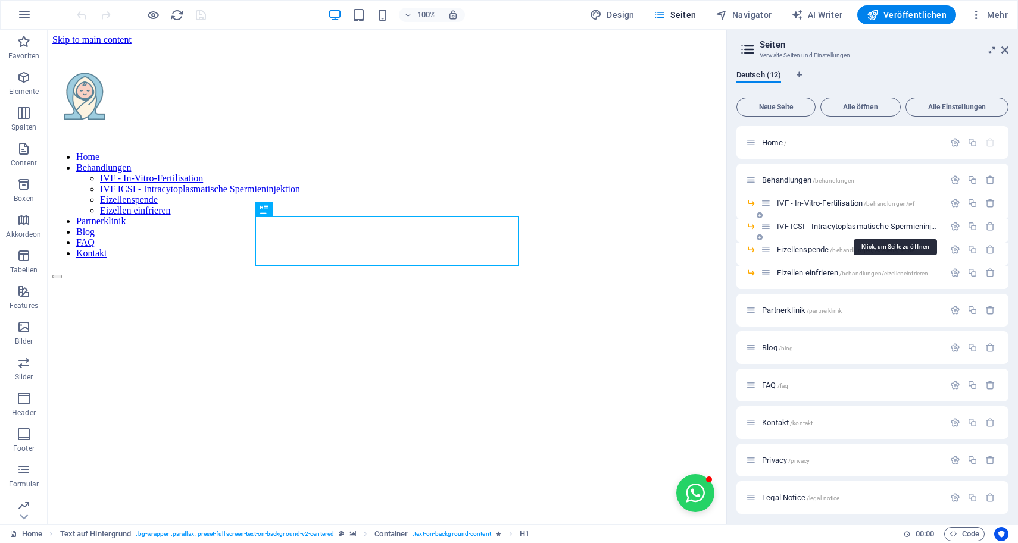
click at [795, 224] on span "IVF ICSI - Intracytoplasmatische Spermieninjektion /behandlungen/ivficsi" at bounding box center [895, 226] width 236 height 9
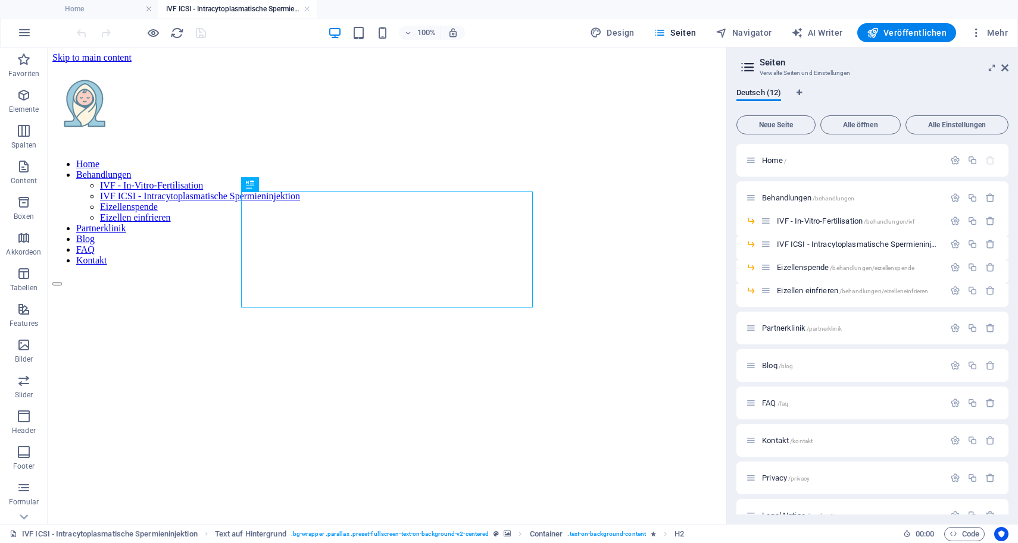
click at [1009, 64] on aside "Seiten Verwalte Seiten und Einstellungen Deutsch (12) Neue Seite Alle öffnen Al…" at bounding box center [872, 286] width 292 height 477
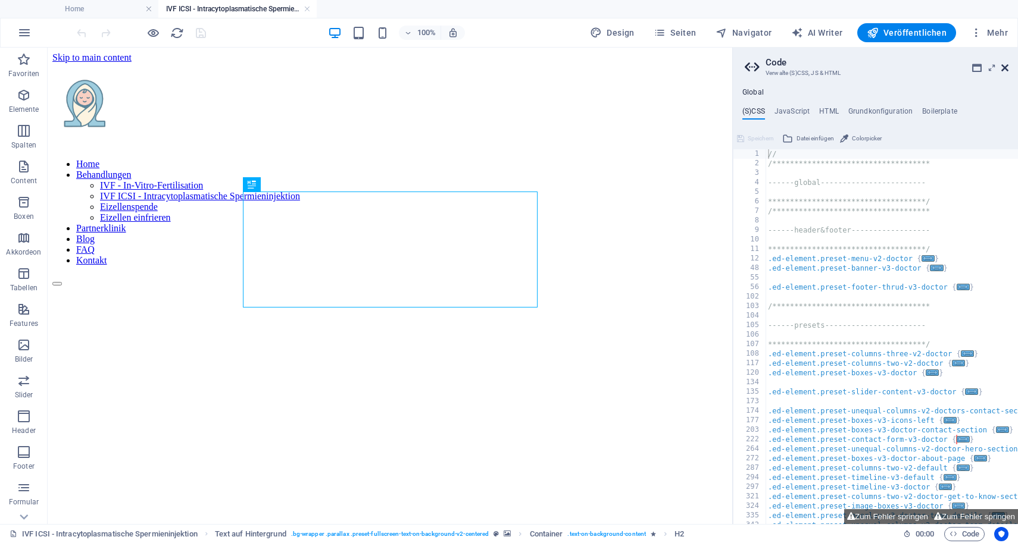
click at [1005, 70] on icon at bounding box center [1004, 68] width 7 height 10
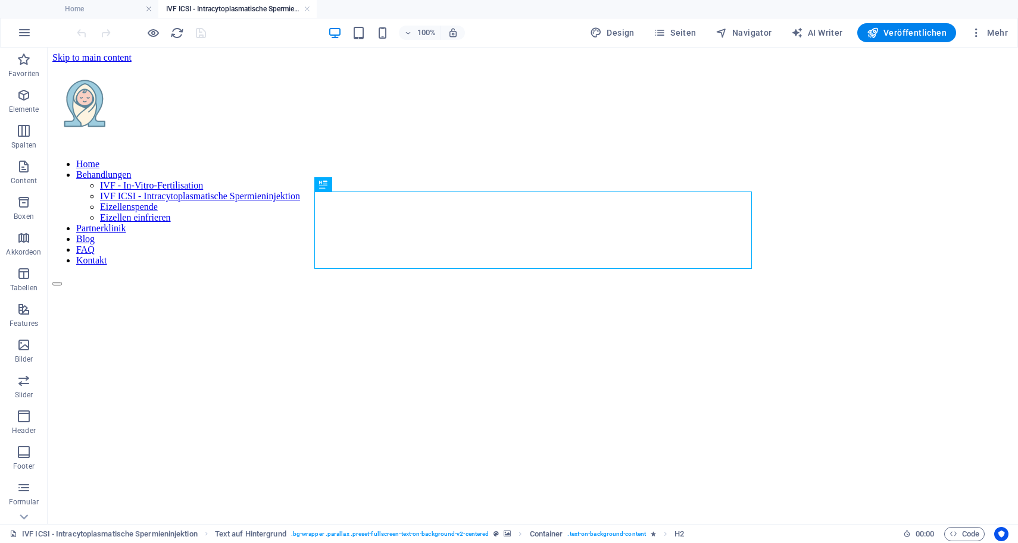
click at [798, 244] on figure at bounding box center [532, 244] width 961 height 0
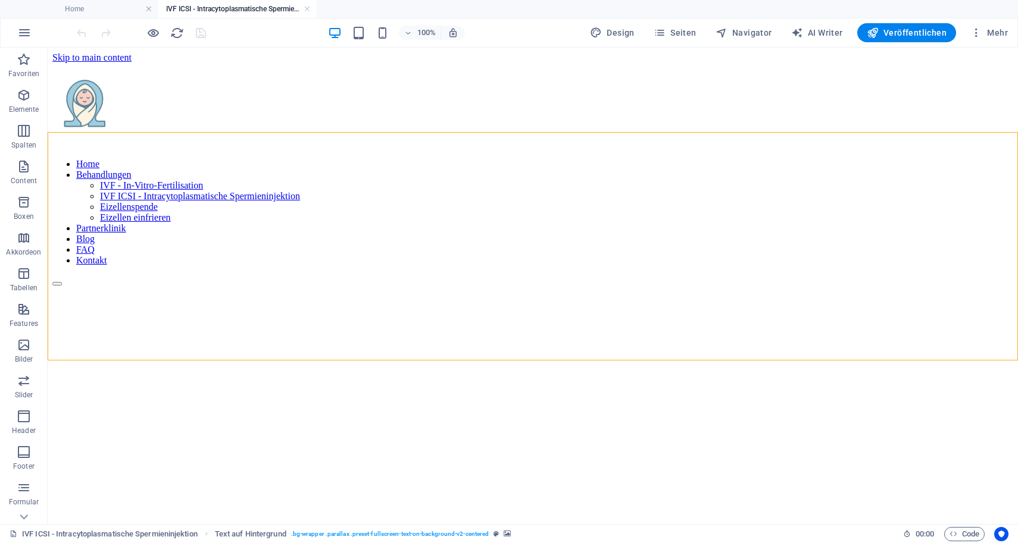
click at [798, 244] on figure at bounding box center [532, 244] width 961 height 0
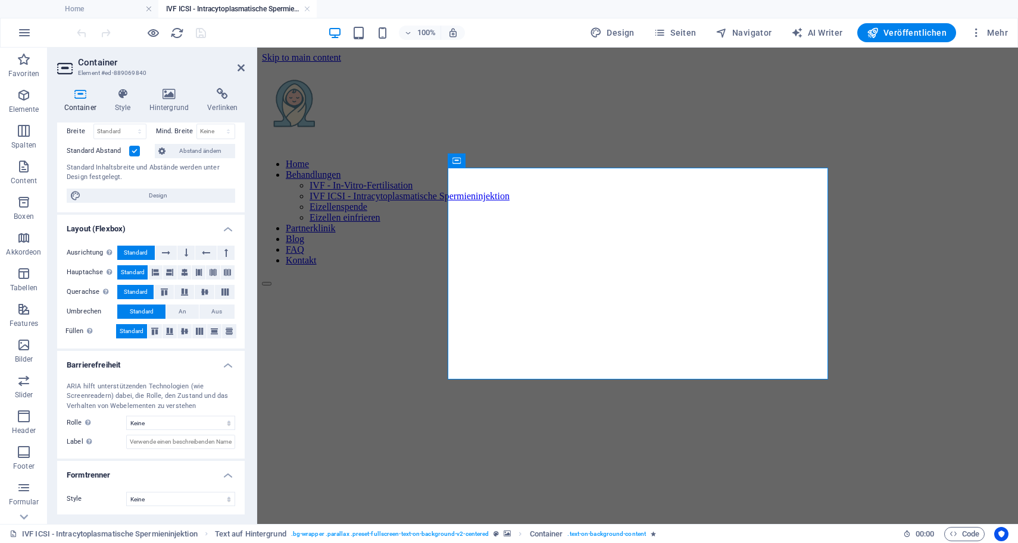
scroll to position [87, 0]
click at [127, 106] on h4 "Style" at bounding box center [125, 100] width 35 height 25
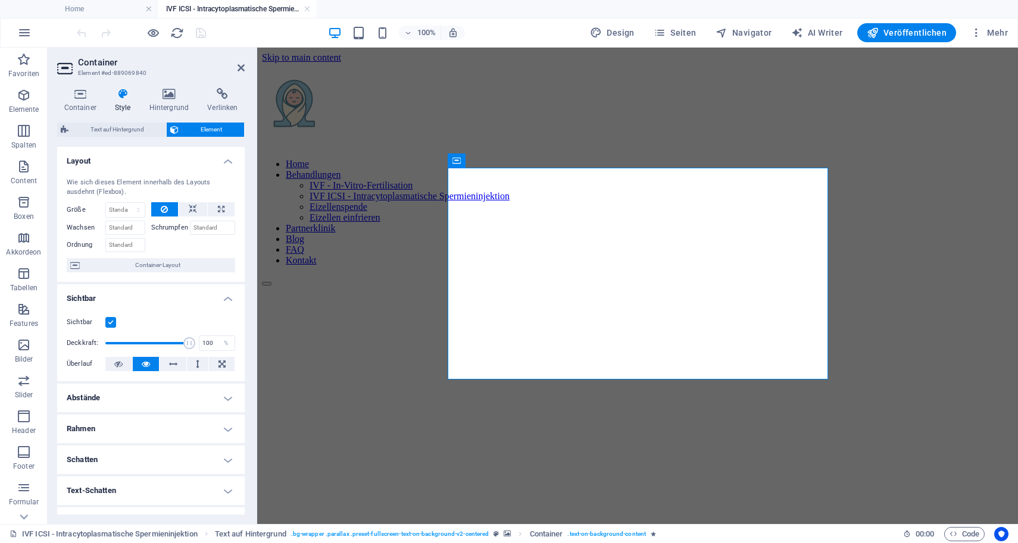
click at [164, 389] on h4 "Abstände" at bounding box center [150, 398] width 187 height 29
click at [142, 423] on input "60" at bounding box center [142, 422] width 55 height 14
type input "6"
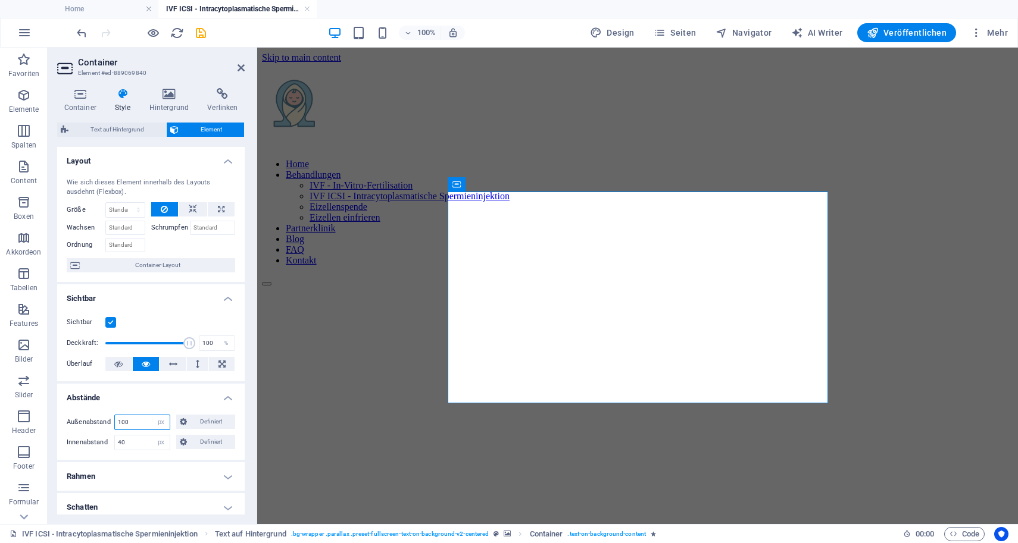
type input "100"
click at [939, 244] on figure at bounding box center [637, 244] width 751 height 0
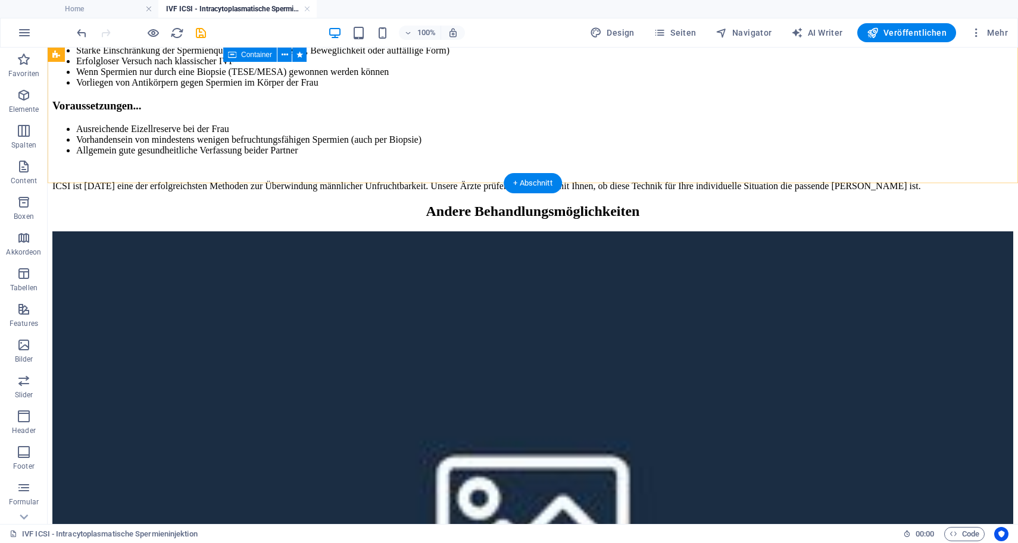
scroll to position [2317, 0]
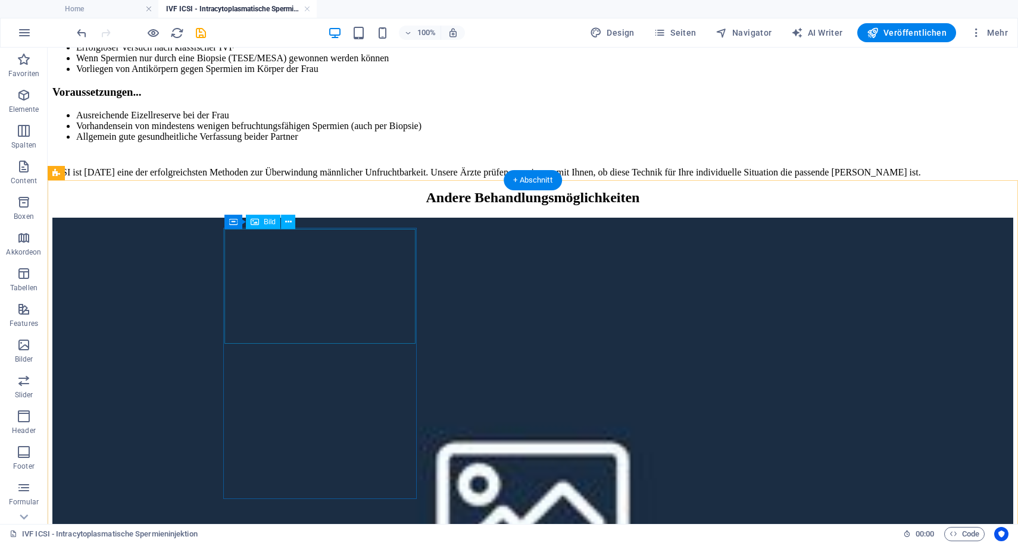
click at [374, 265] on figure at bounding box center [532, 508] width 961 height 580
select select "%"
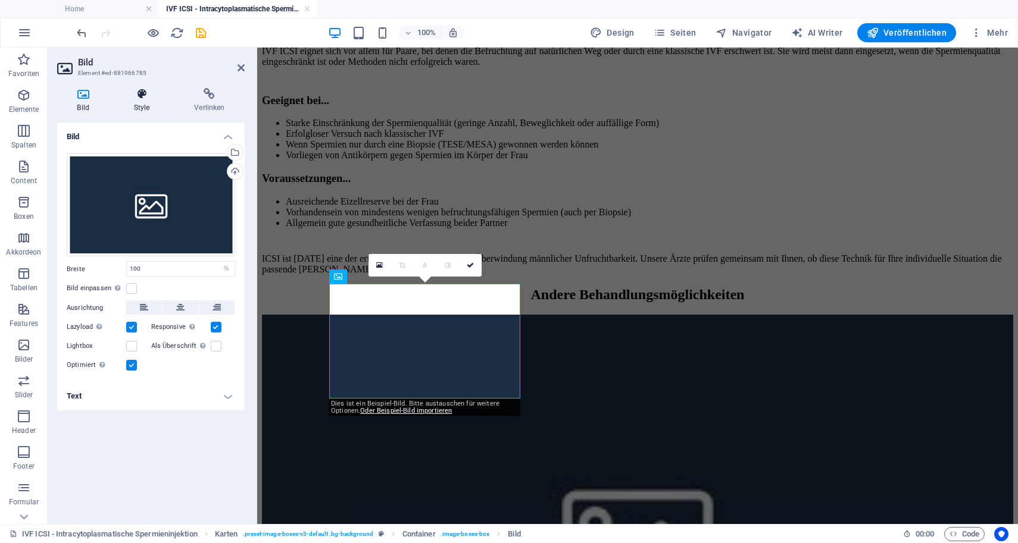
click at [137, 104] on h4 "Style" at bounding box center [144, 100] width 61 height 25
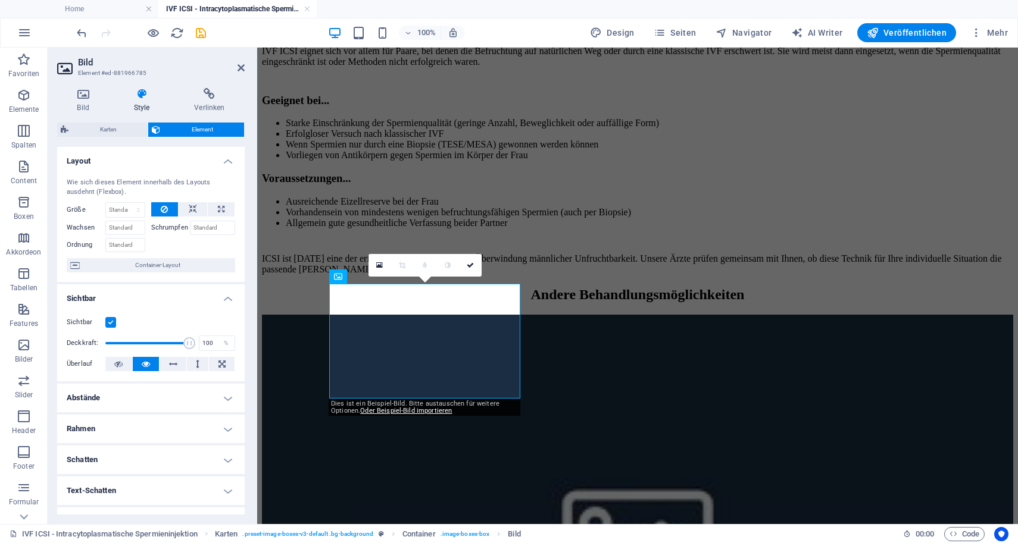
click at [188, 112] on div "Bild Style Verlinken Bild Ziehe Dateien zum Hochladen hierher oder klicke hier,…" at bounding box center [150, 301] width 187 height 427
click at [202, 98] on icon at bounding box center [209, 94] width 70 height 12
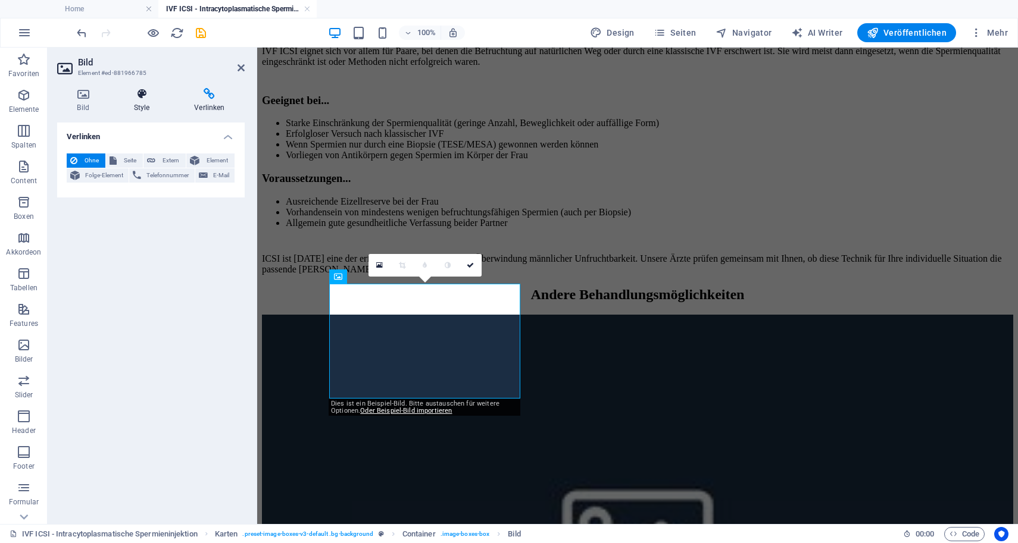
click at [147, 93] on icon at bounding box center [142, 94] width 56 height 12
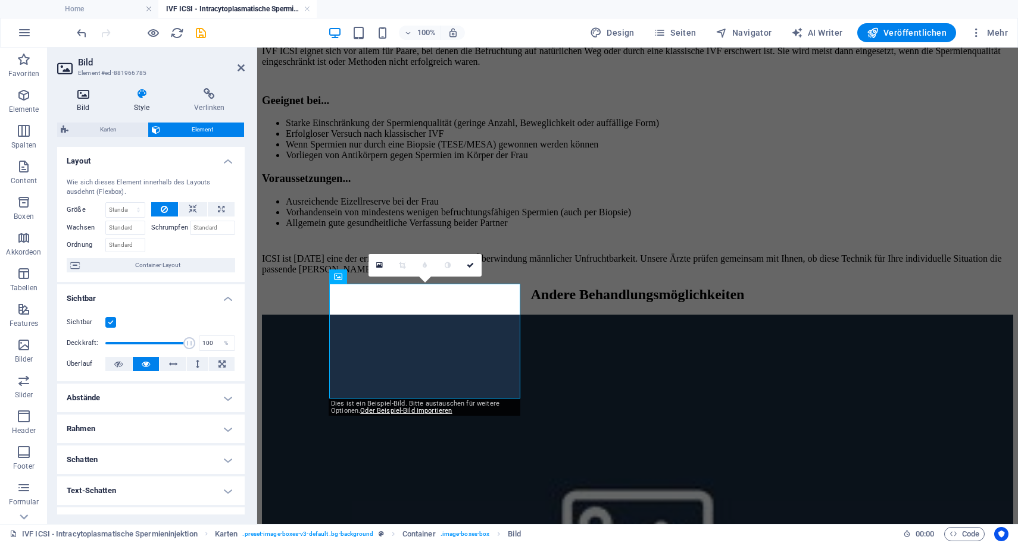
click at [99, 95] on icon at bounding box center [83, 94] width 52 height 12
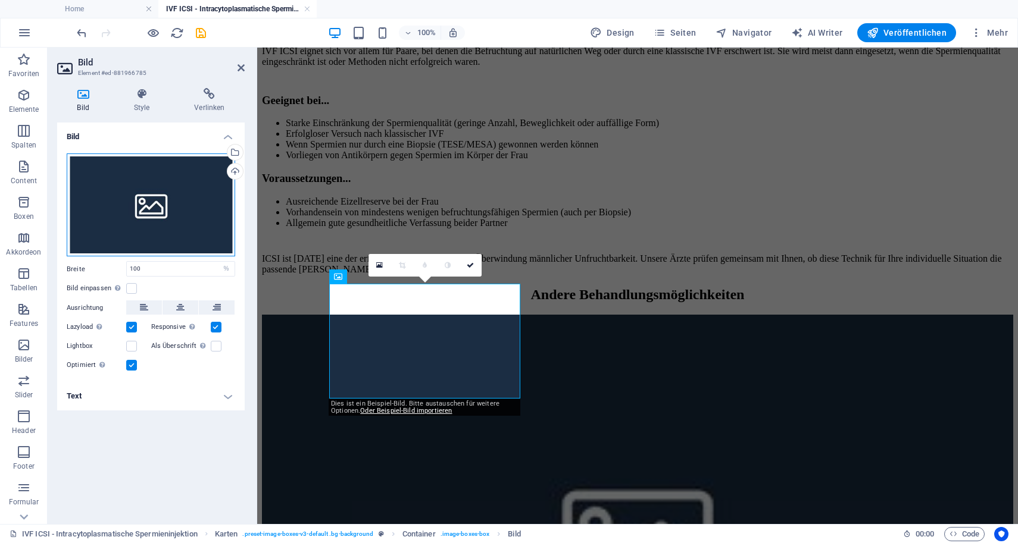
click at [129, 214] on div "Ziehe Dateien zum Hochladen hierher oder klicke hier, um aus Dateien oder koste…" at bounding box center [151, 206] width 168 height 104
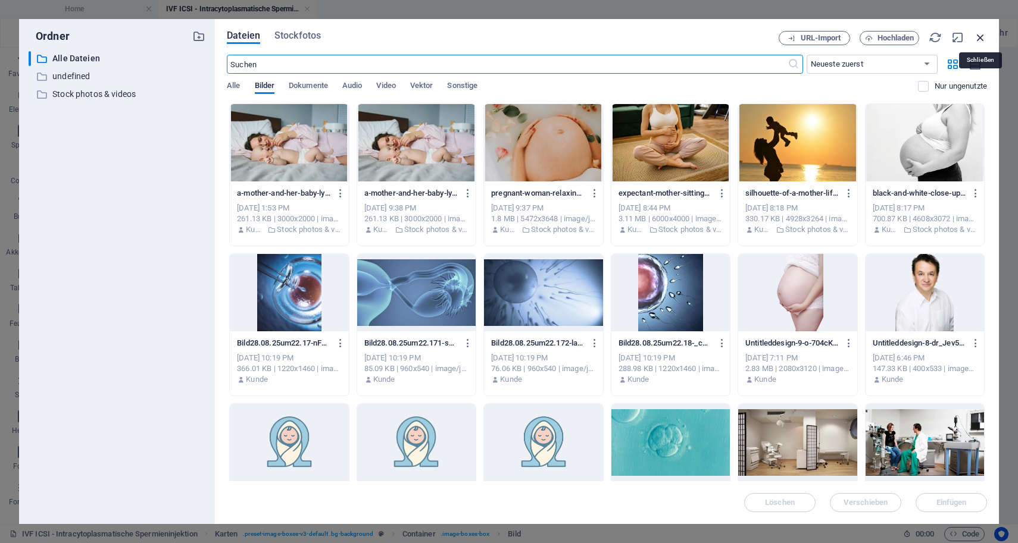
click at [982, 40] on icon "button" at bounding box center [980, 37] width 13 height 13
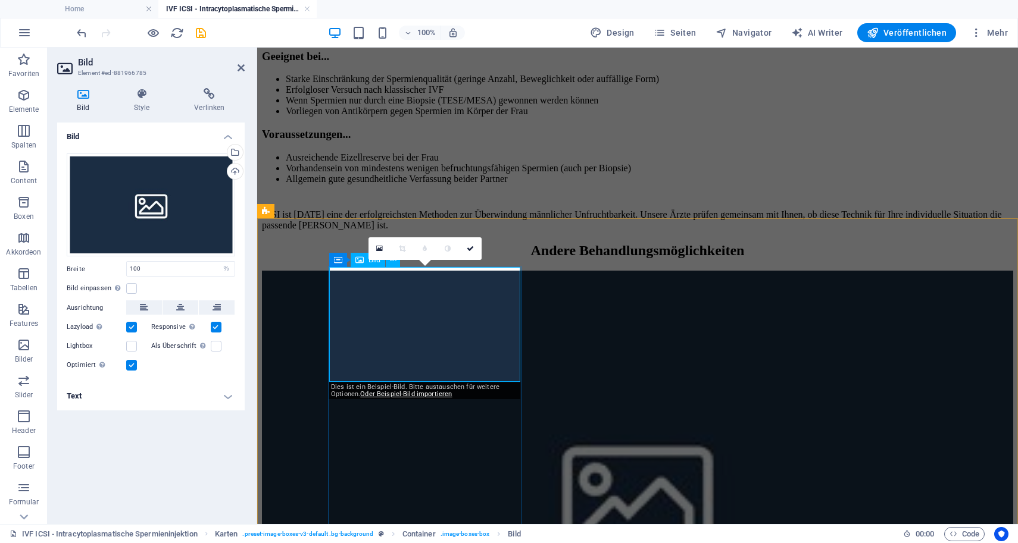
scroll to position [2368, 0]
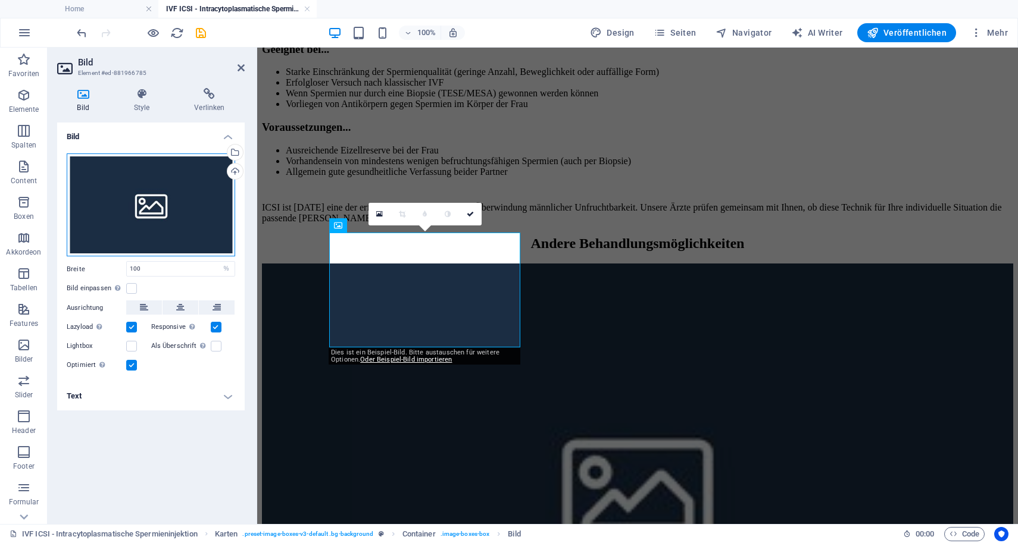
click at [143, 188] on div "Ziehe Dateien zum Hochladen hierher oder klicke hier, um aus Dateien oder koste…" at bounding box center [151, 206] width 168 height 104
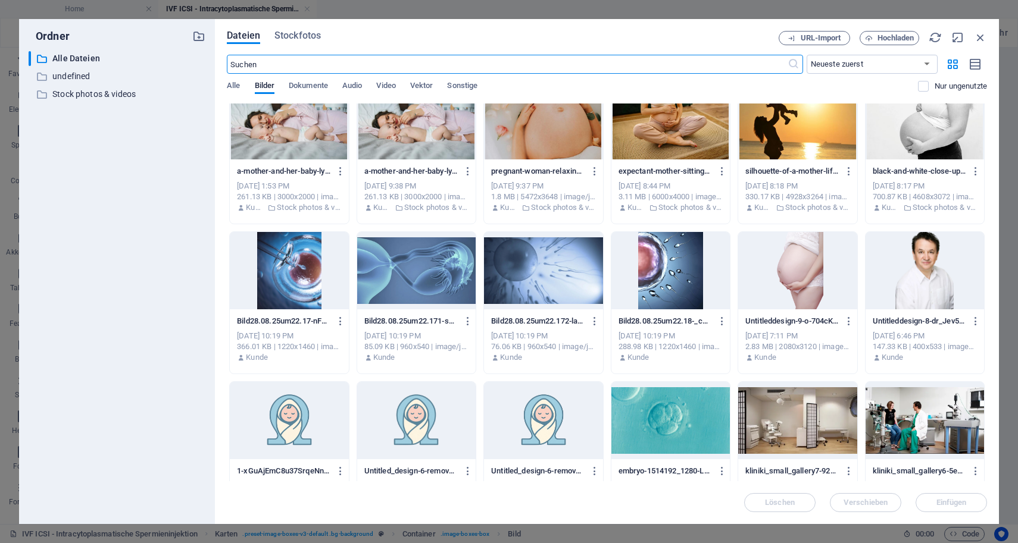
scroll to position [24, 0]
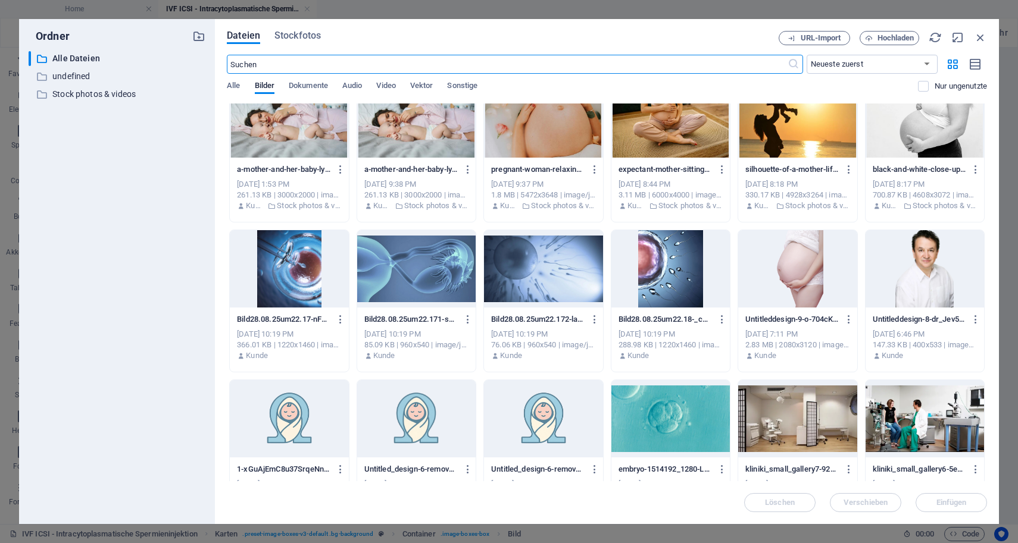
click at [527, 283] on div at bounding box center [543, 268] width 118 height 77
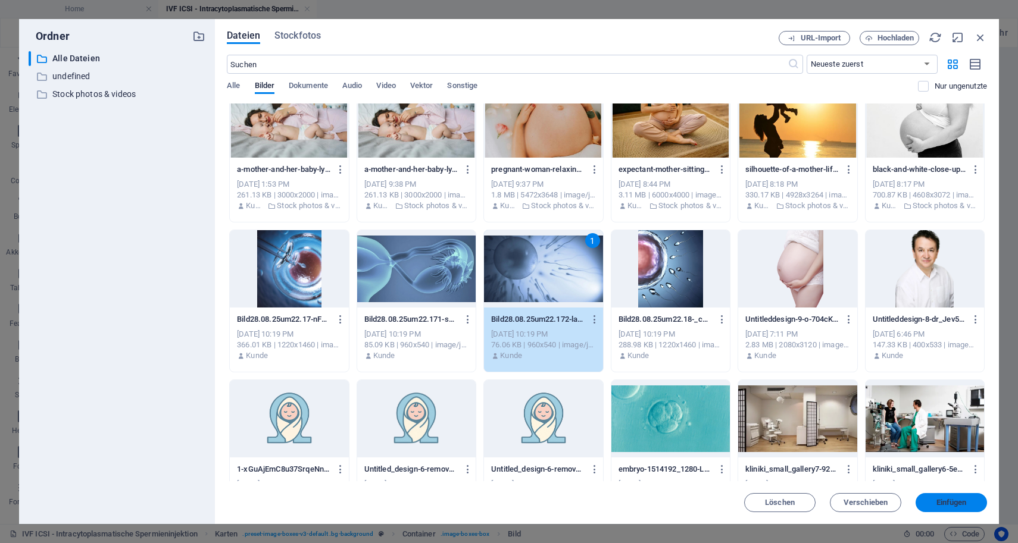
click at [949, 504] on span "Einfügen" at bounding box center [951, 502] width 30 height 7
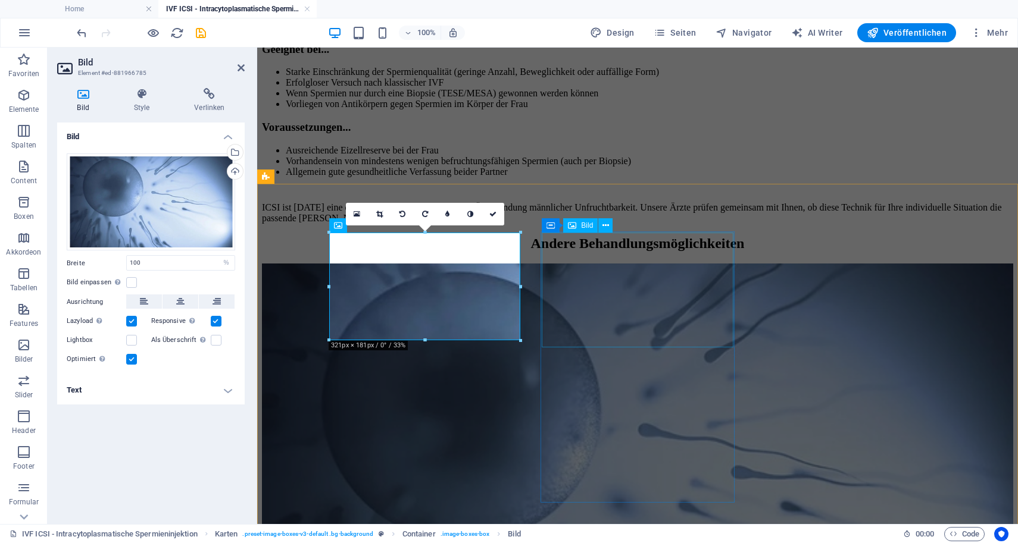
select select "%"
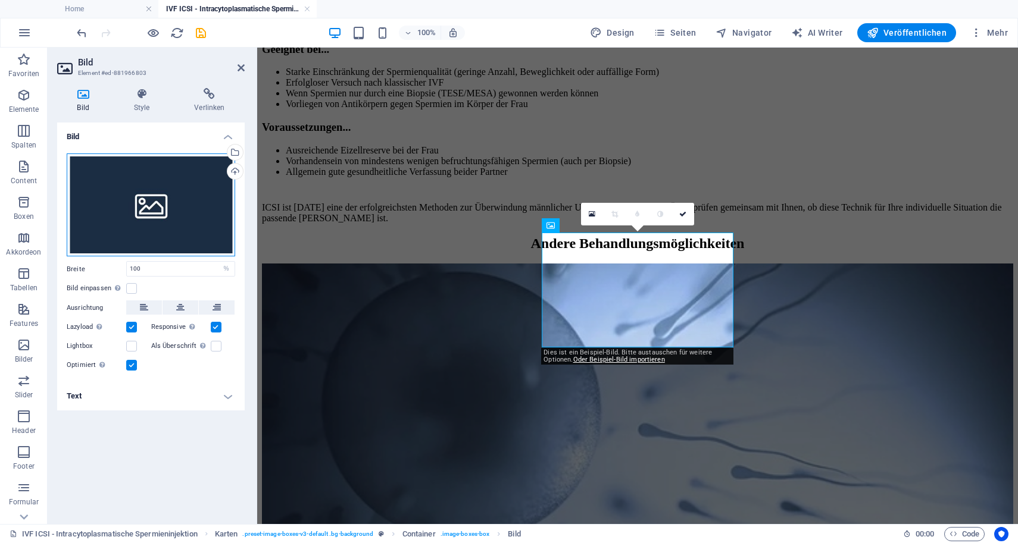
click at [178, 237] on div "Ziehe Dateien zum Hochladen hierher oder klicke hier, um aus Dateien oder koste…" at bounding box center [151, 206] width 168 height 104
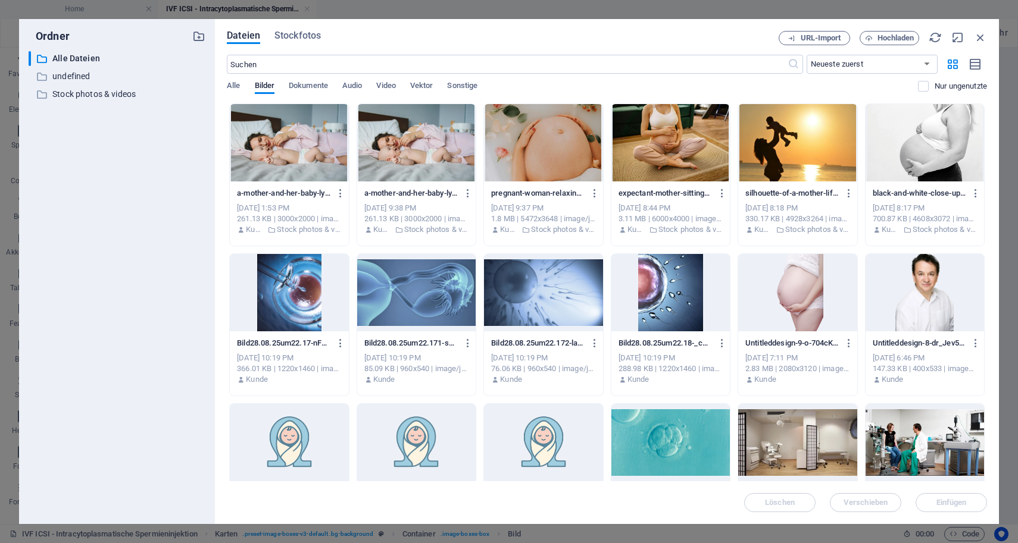
click at [432, 292] on div at bounding box center [416, 292] width 118 height 77
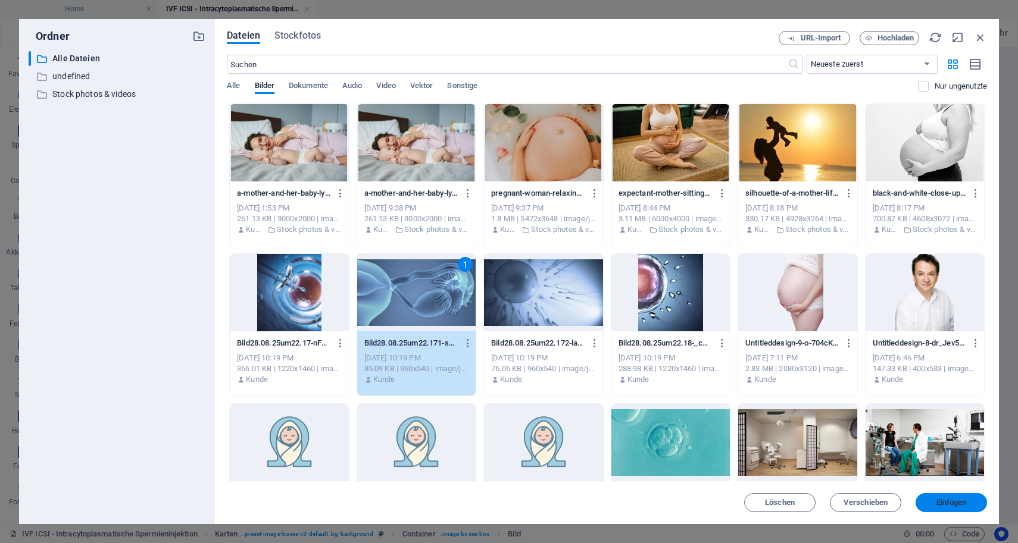
click at [959, 504] on span "Einfügen" at bounding box center [951, 502] width 30 height 7
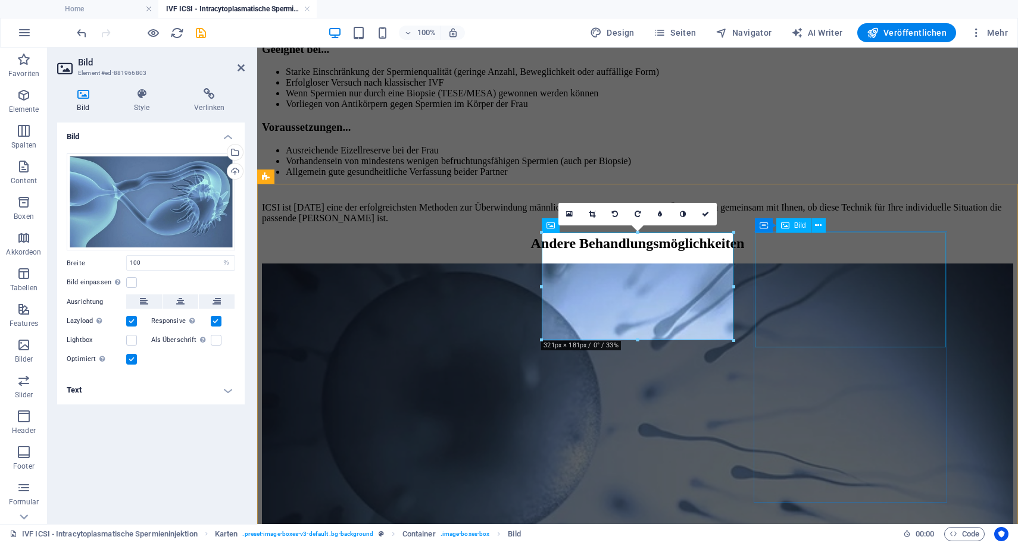
select select "%"
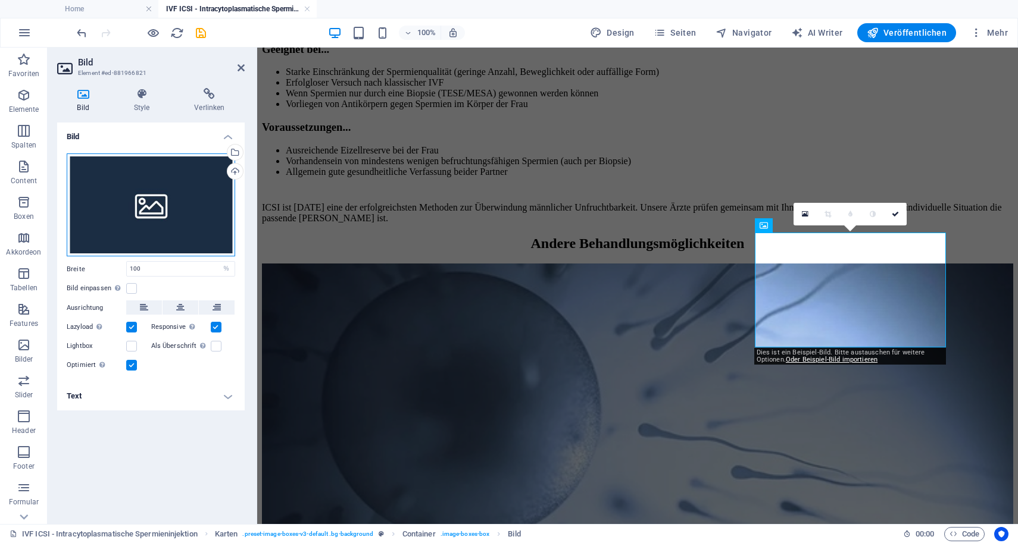
click at [162, 207] on div "Ziehe Dateien zum Hochladen hierher oder klicke hier, um aus Dateien oder koste…" at bounding box center [151, 206] width 168 height 104
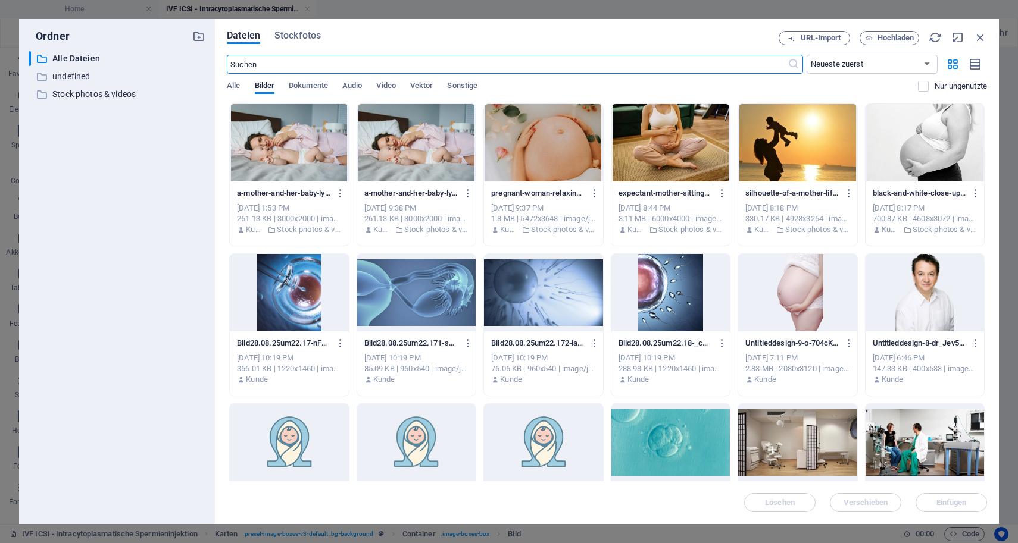
click at [501, 289] on div at bounding box center [543, 292] width 118 height 77
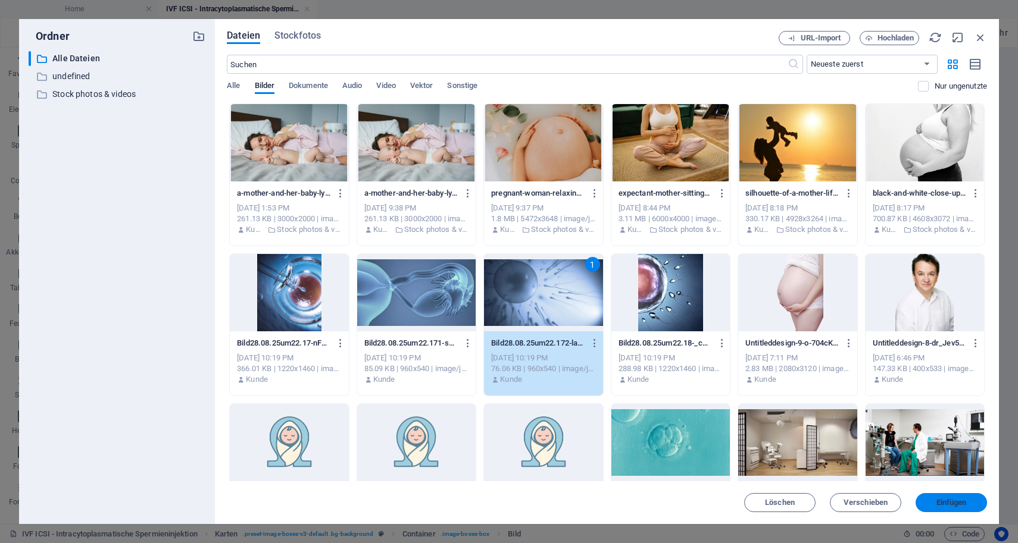
click at [934, 502] on span "Einfügen" at bounding box center [951, 502] width 62 height 7
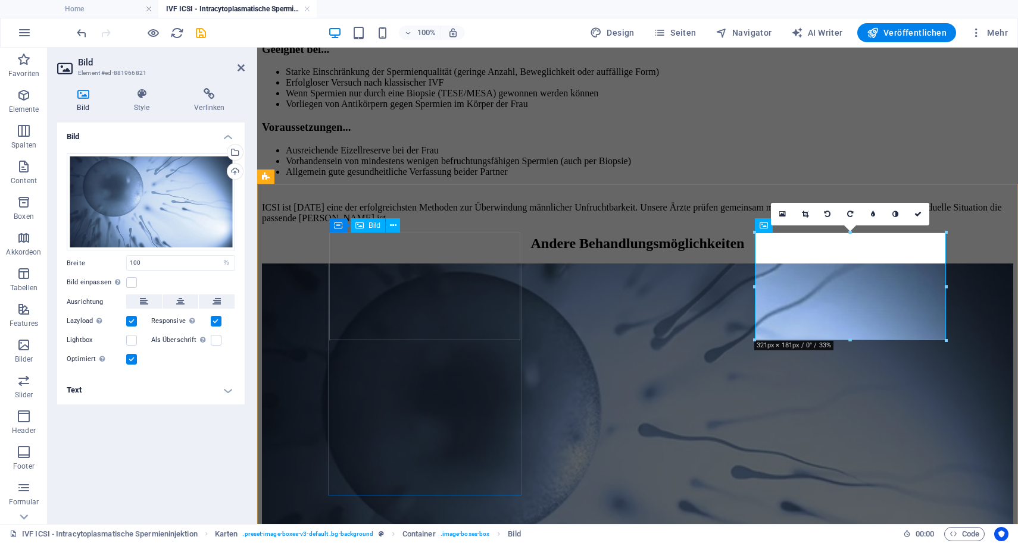
click at [416, 299] on figure at bounding box center [637, 476] width 751 height 425
select select "%"
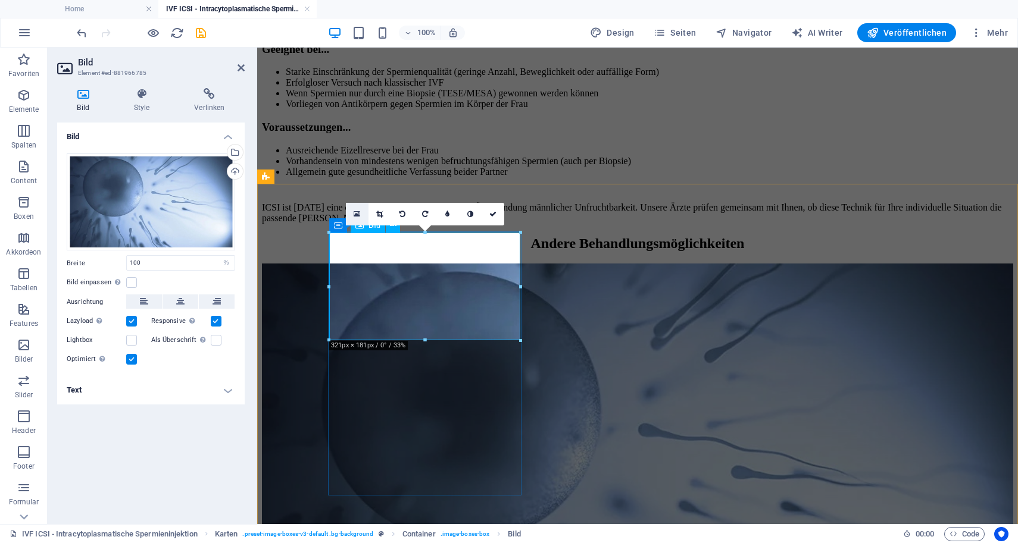
click at [357, 210] on icon at bounding box center [357, 214] width 7 height 8
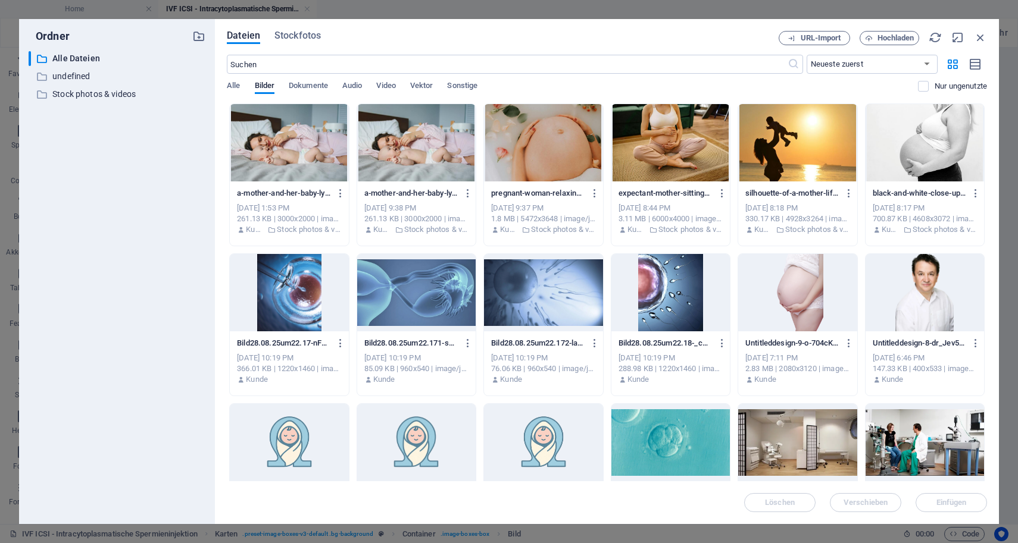
click at [296, 303] on div at bounding box center [289, 292] width 118 height 77
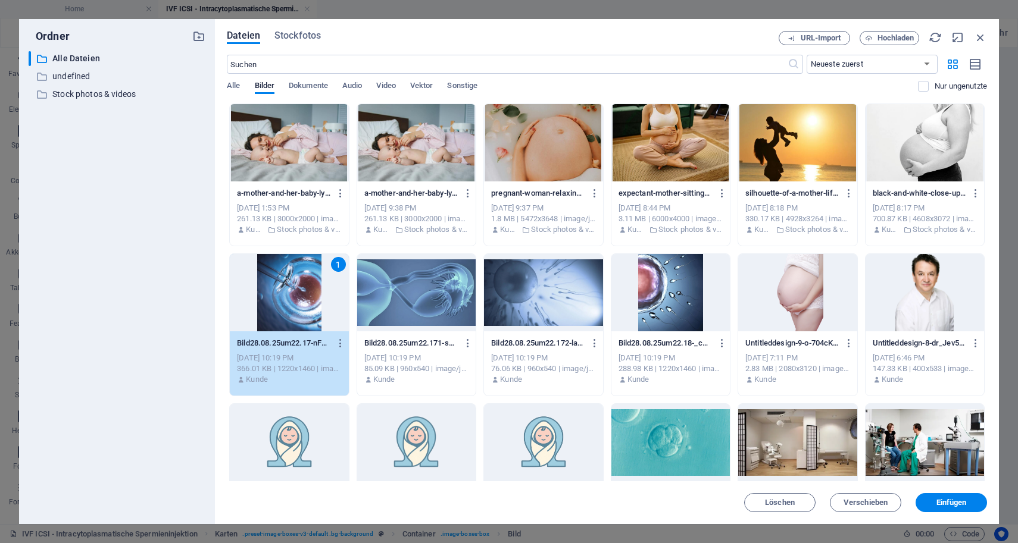
click at [408, 306] on div at bounding box center [416, 292] width 118 height 77
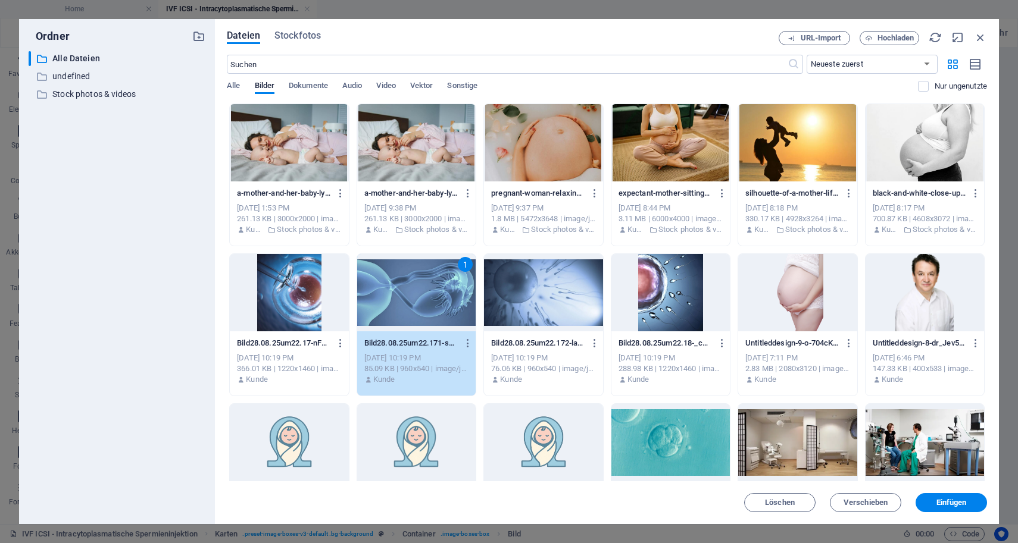
click at [628, 295] on div at bounding box center [670, 292] width 118 height 77
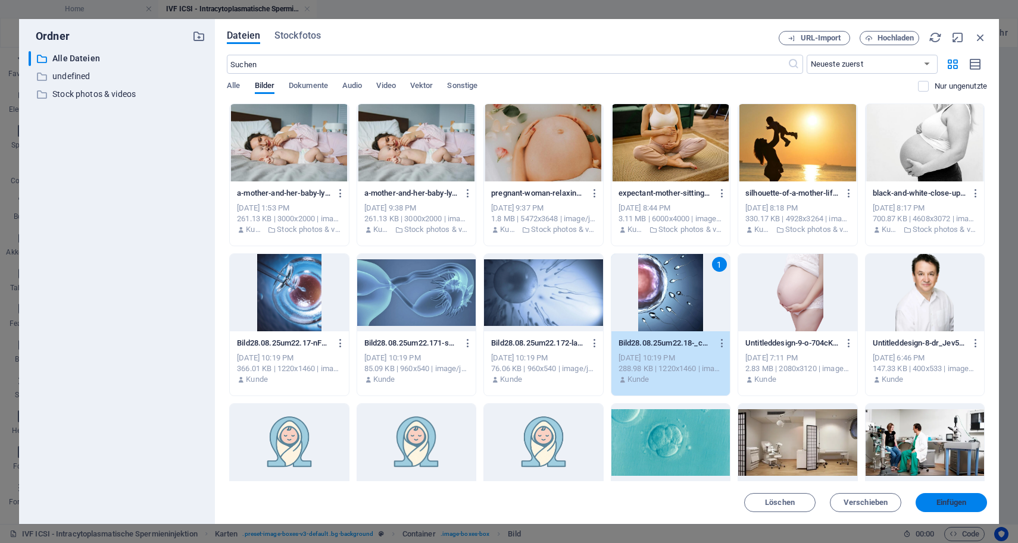
click at [954, 507] on span "Einfügen" at bounding box center [951, 502] width 30 height 7
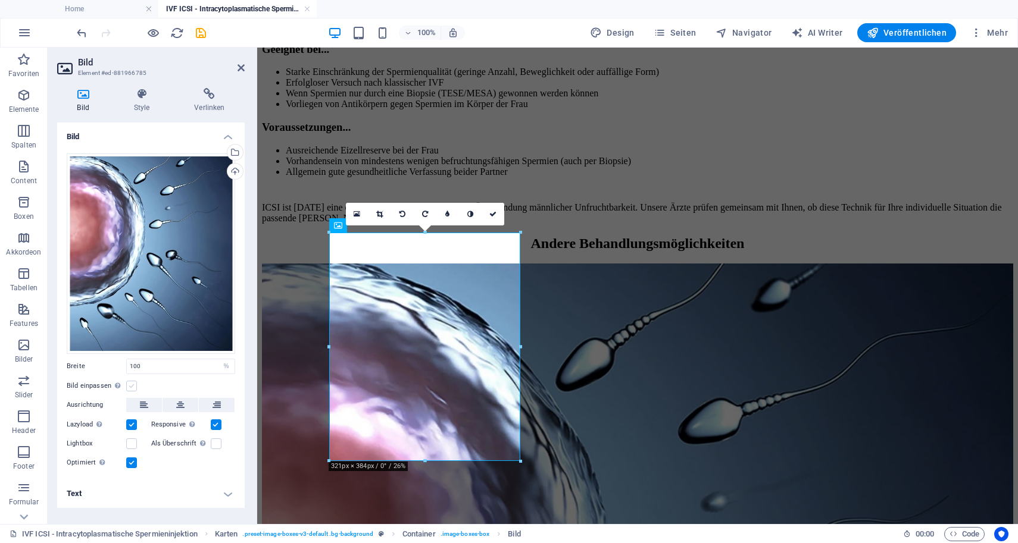
click at [132, 386] on label at bounding box center [131, 386] width 11 height 11
click at [0, 0] on input "Bild einpassen Bild automatisch anhand einer fixen Breite und Höhe einpassen" at bounding box center [0, 0] width 0 height 0
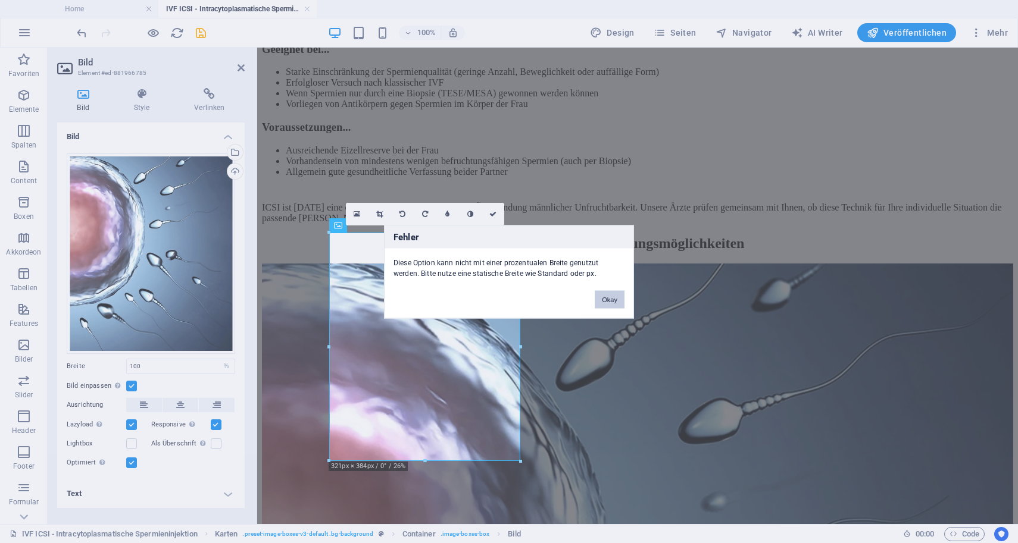
click at [617, 304] on button "Okay" at bounding box center [610, 299] width 30 height 18
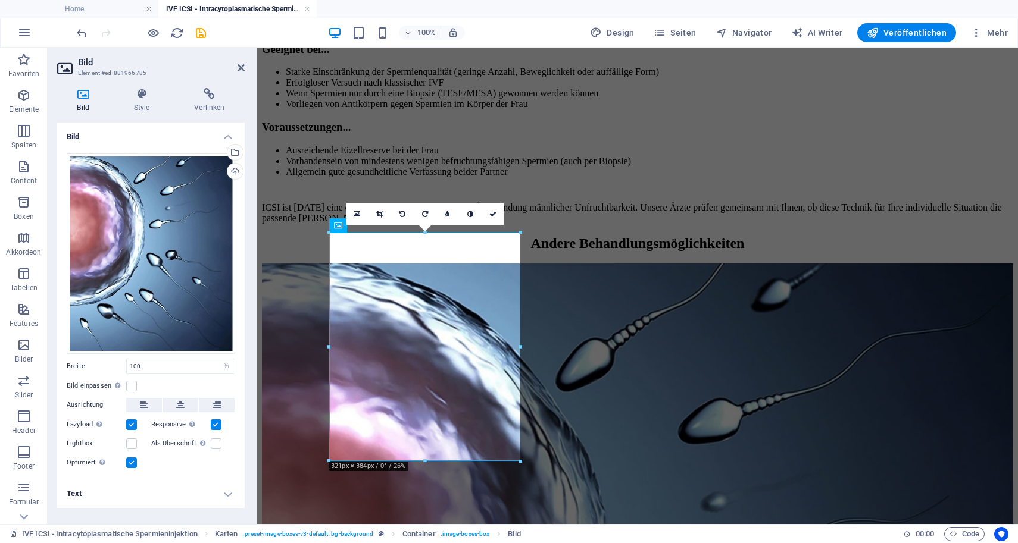
click at [140, 385] on div "Bild einpassen Bild automatisch anhand einer fixen Breite und Höhe einpassen" at bounding box center [151, 386] width 168 height 14
click at [136, 385] on label at bounding box center [131, 386] width 11 height 11
click at [0, 0] on input "Bild einpassen Bild automatisch anhand einer fixen Breite und Höhe einpassen" at bounding box center [0, 0] width 0 height 0
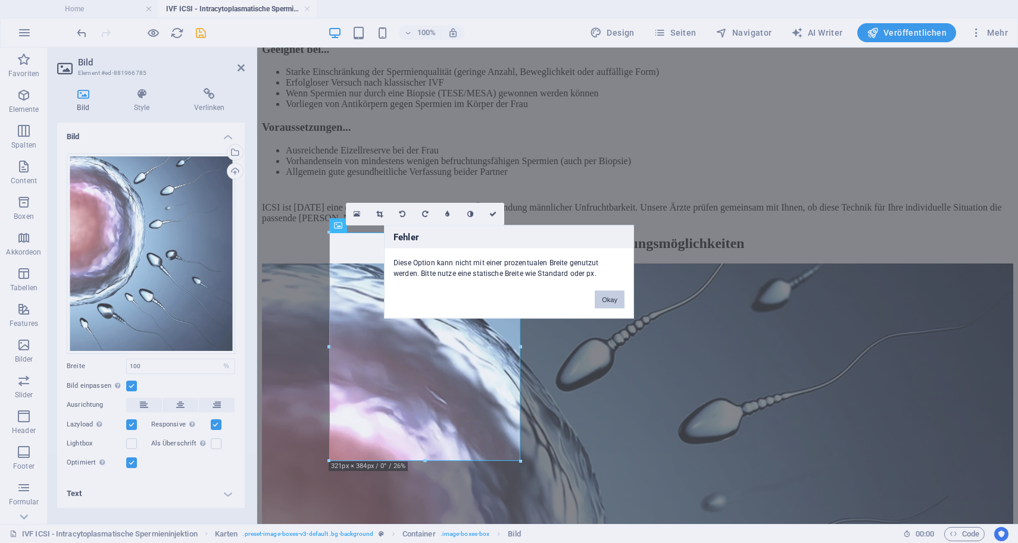
click at [602, 292] on button "Okay" at bounding box center [610, 299] width 30 height 18
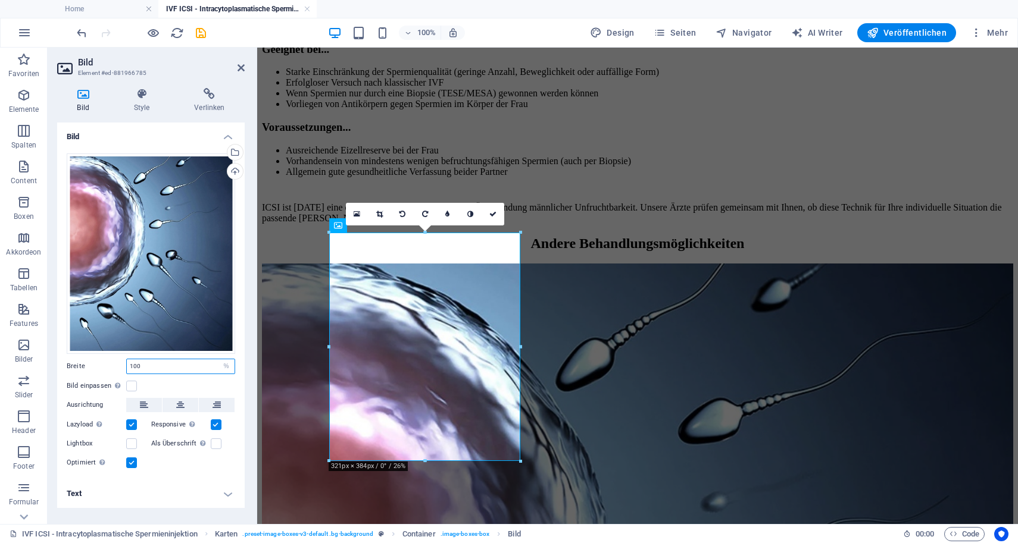
click at [173, 367] on input "100" at bounding box center [181, 367] width 108 height 14
type input "1"
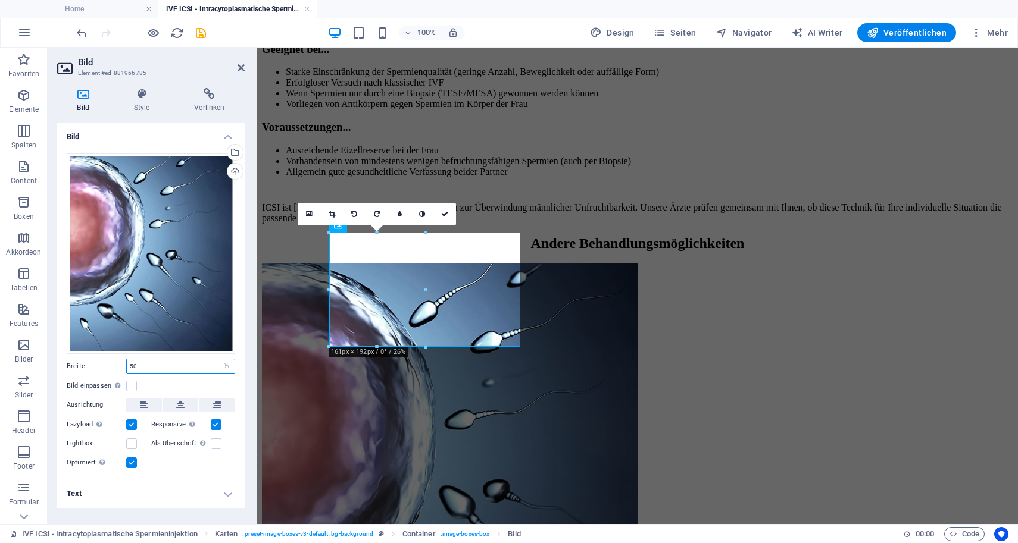
type input "5"
type input "100"
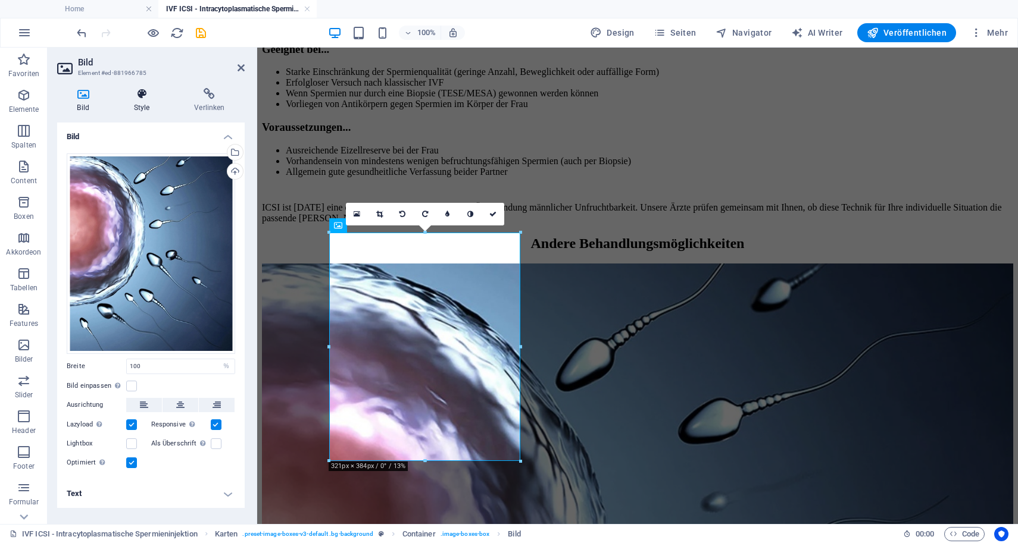
click at [146, 93] on icon at bounding box center [142, 94] width 56 height 12
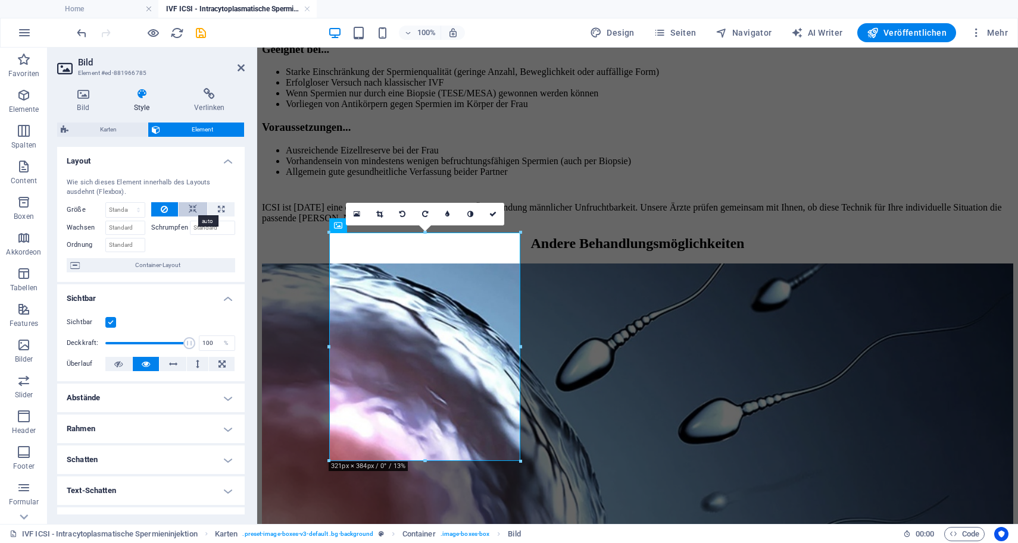
click at [196, 207] on button at bounding box center [193, 209] width 29 height 14
click at [153, 204] on button at bounding box center [164, 209] width 27 height 14
select select "px"
type input "0"
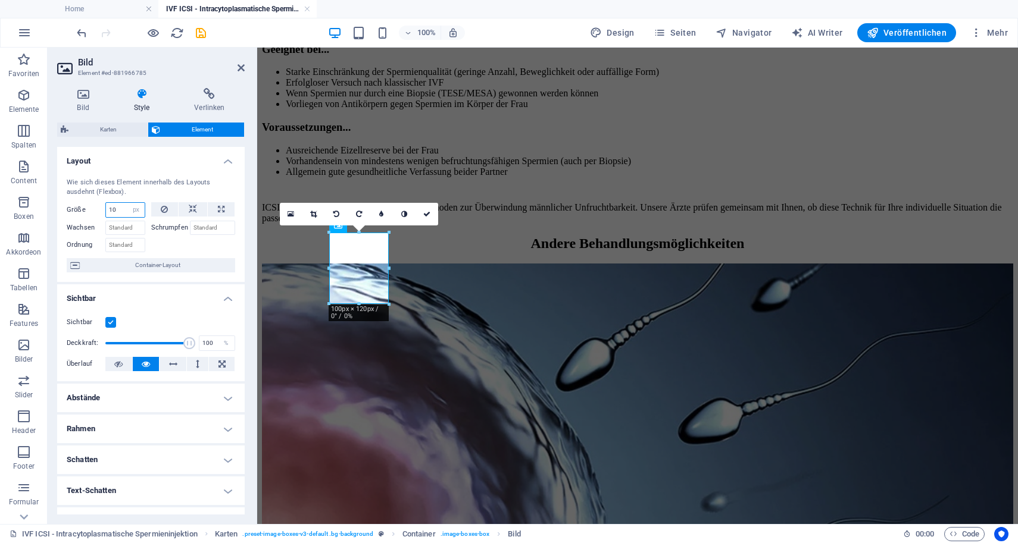
type input "1"
select select "DISABLED_OPTION_VALUE"
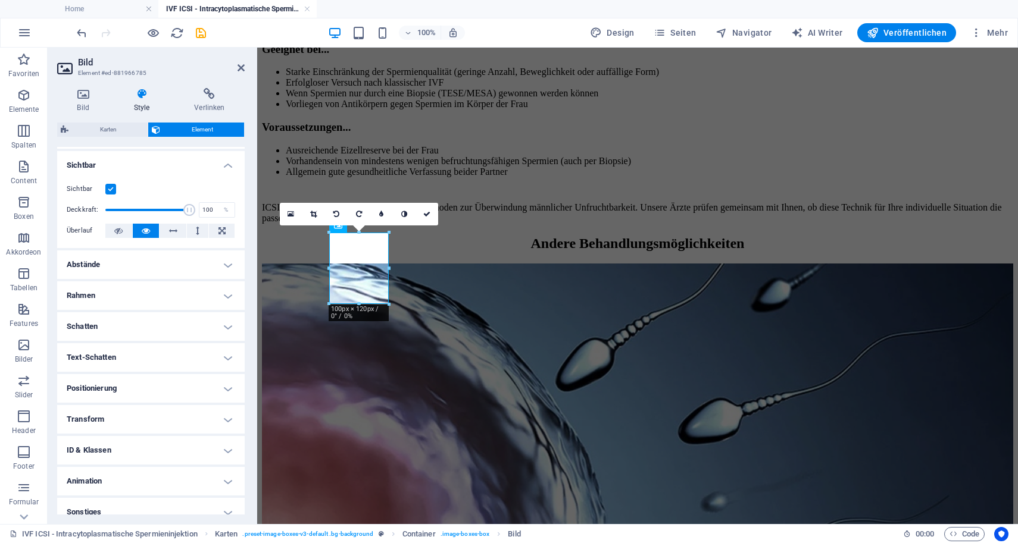
scroll to position [138, 0]
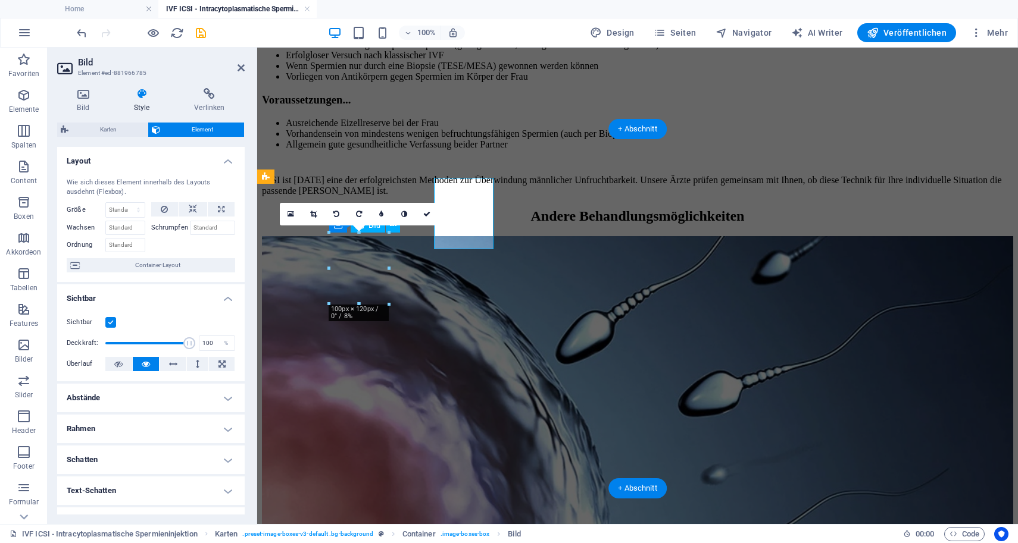
type input "100"
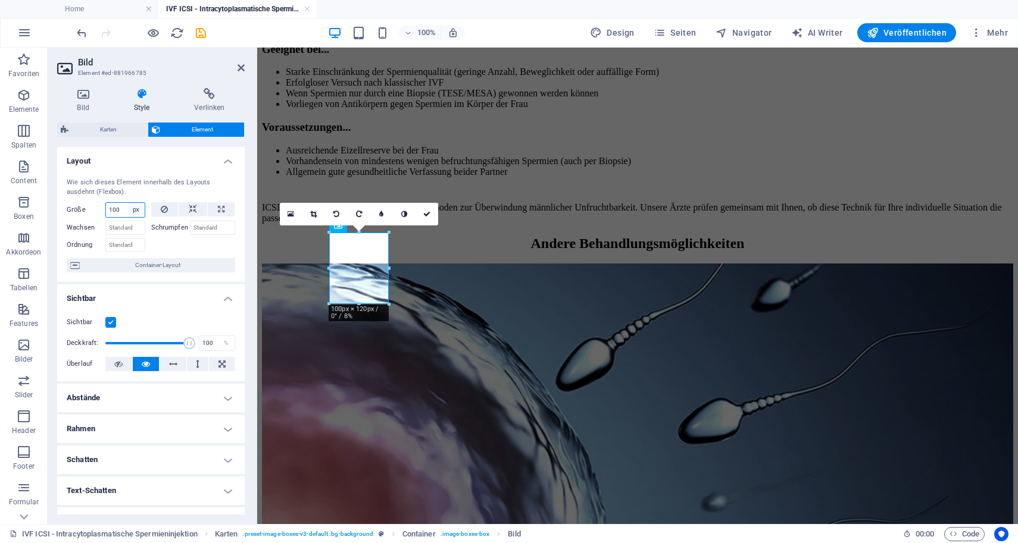
select select "ae9gltqe7i"
select select "DISABLED_OPTION_VALUE"
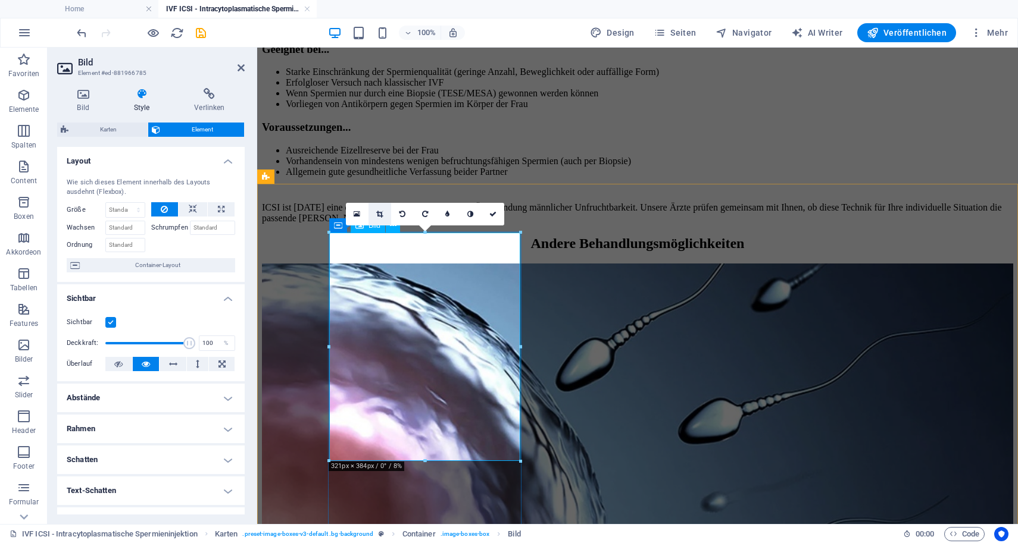
click at [385, 214] on link at bounding box center [379, 214] width 23 height 23
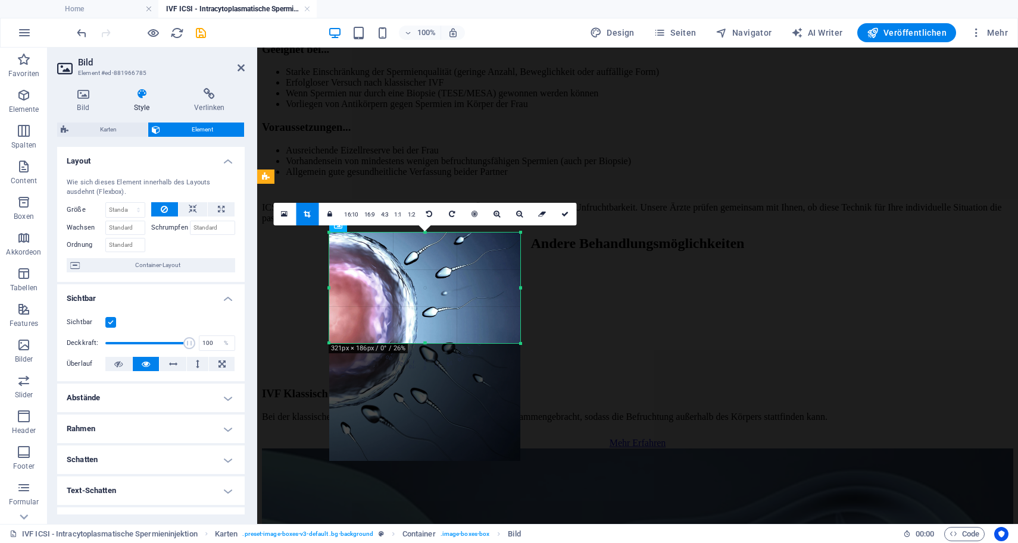
drag, startPoint x: 425, startPoint y: 461, endPoint x: 435, endPoint y: 343, distance: 118.3
click at [435, 343] on div at bounding box center [424, 344] width 191 height 4
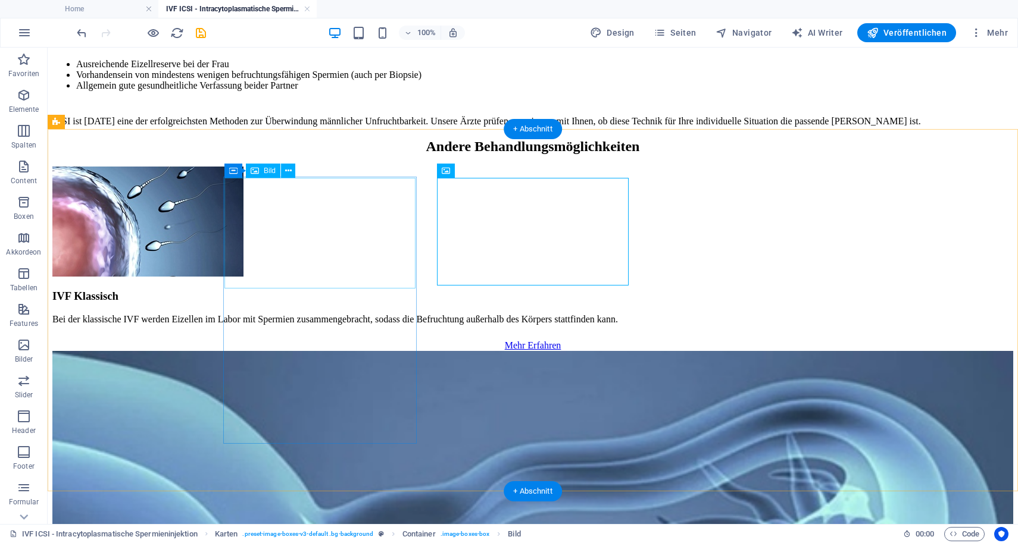
click at [343, 254] on figure at bounding box center [532, 223] width 961 height 112
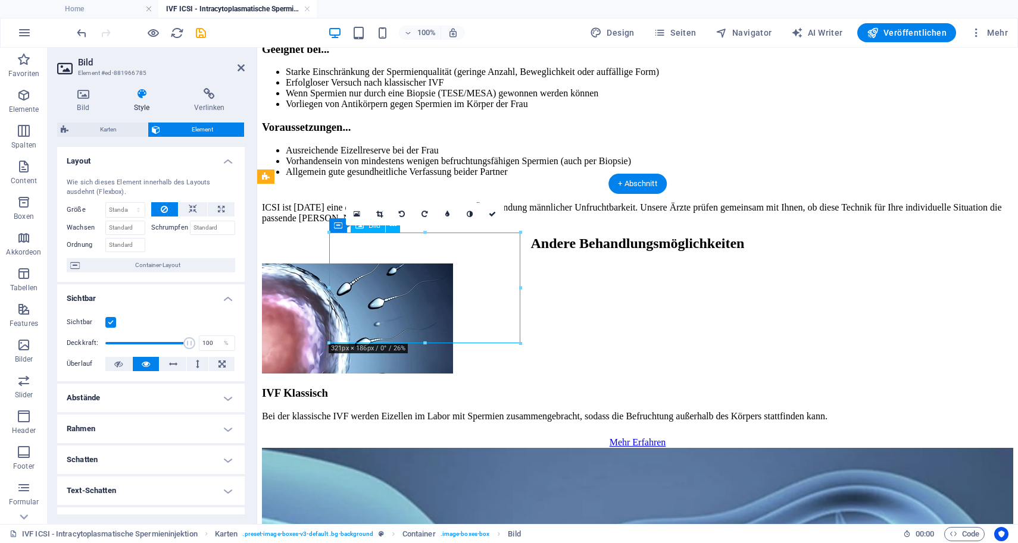
drag, startPoint x: 371, startPoint y: 260, endPoint x: 374, endPoint y: 318, distance: 59.0
click at [375, 329] on figure at bounding box center [637, 320] width 751 height 112
click at [374, 313] on figure at bounding box center [637, 320] width 751 height 112
click at [415, 308] on figure at bounding box center [637, 320] width 751 height 112
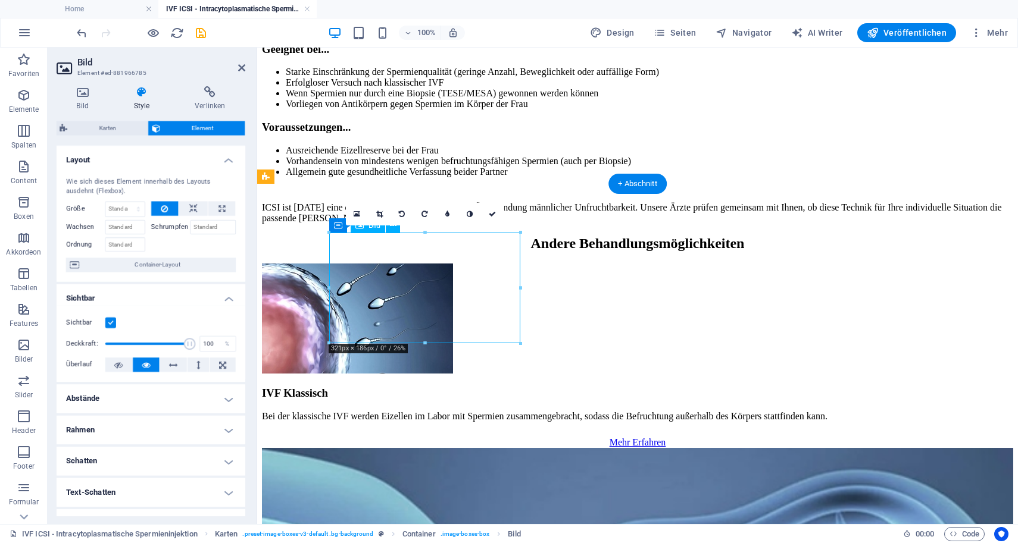
click at [415, 308] on figure at bounding box center [637, 320] width 751 height 112
click at [376, 212] on icon at bounding box center [379, 214] width 7 height 7
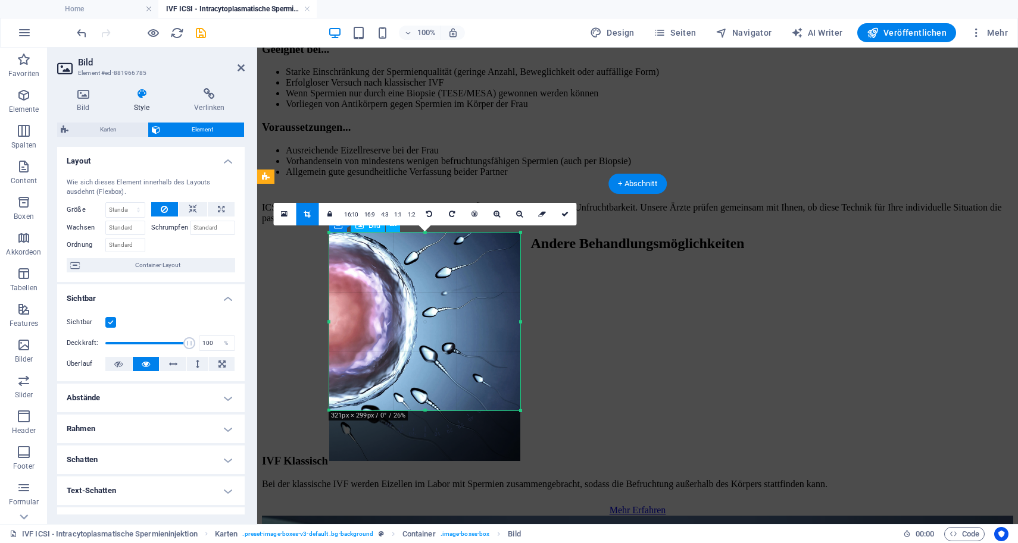
drag, startPoint x: 424, startPoint y: 343, endPoint x: 423, endPoint y: 411, distance: 67.9
click at [423, 411] on div at bounding box center [424, 411] width 191 height 4
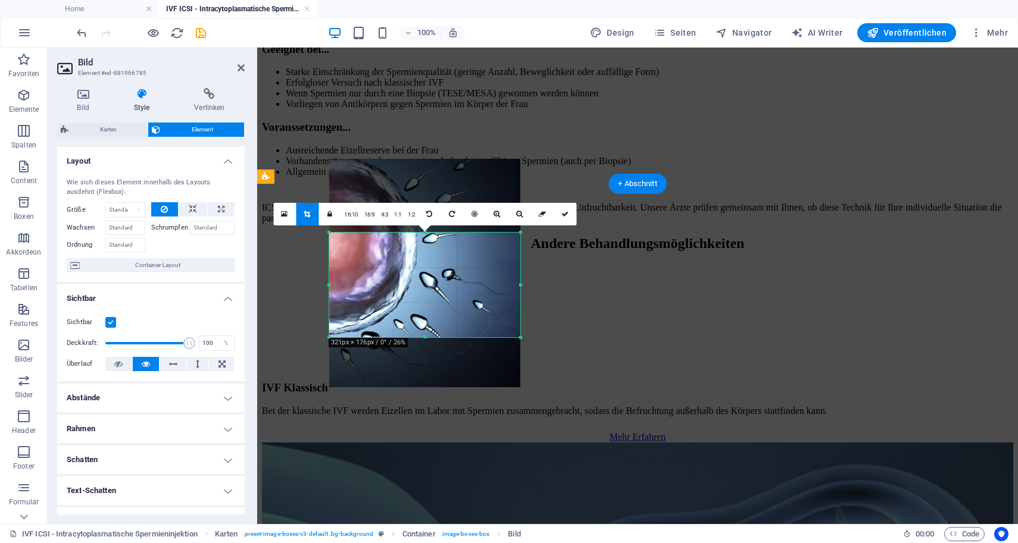
drag, startPoint x: 425, startPoint y: 233, endPoint x: 426, endPoint y: 309, distance: 75.6
click at [426, 309] on div "180 170 160 150 140 130 120 110 100 90 80 70 60 50 40 30 20 10 0 -10 -20 -30 -4…" at bounding box center [424, 285] width 191 height 105
click at [426, 230] on div at bounding box center [424, 232] width 191 height 4
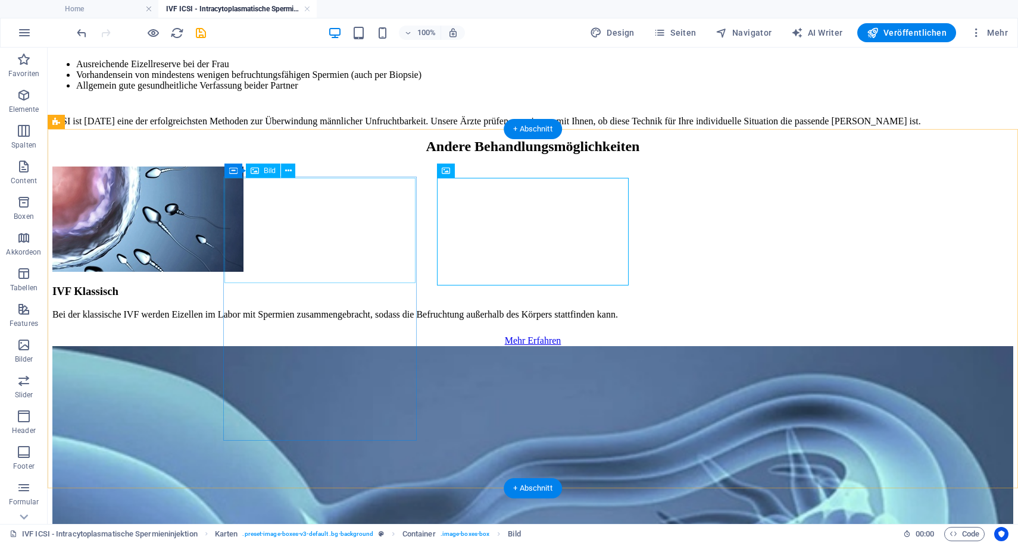
click at [370, 237] on figure at bounding box center [532, 221] width 961 height 108
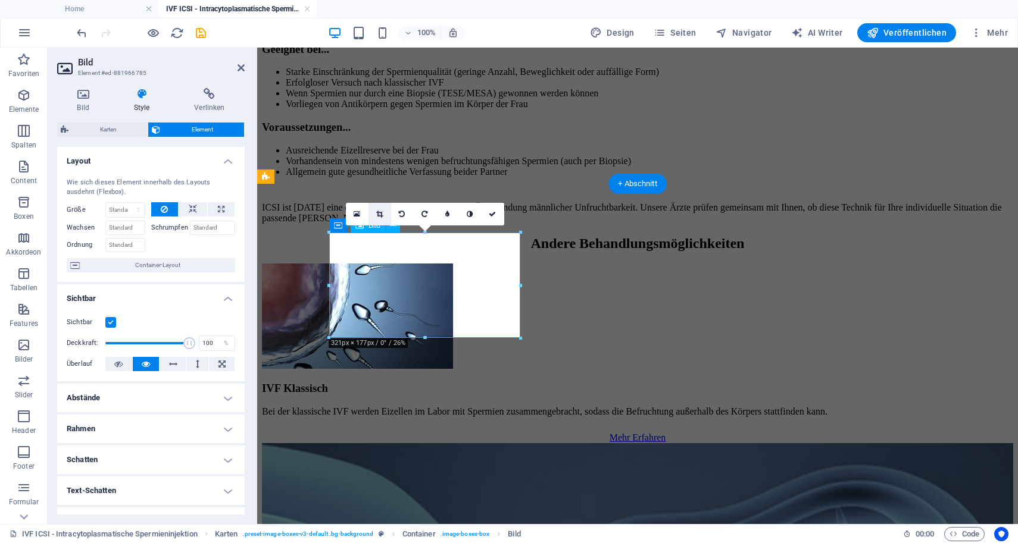
click at [384, 209] on link at bounding box center [379, 214] width 23 height 23
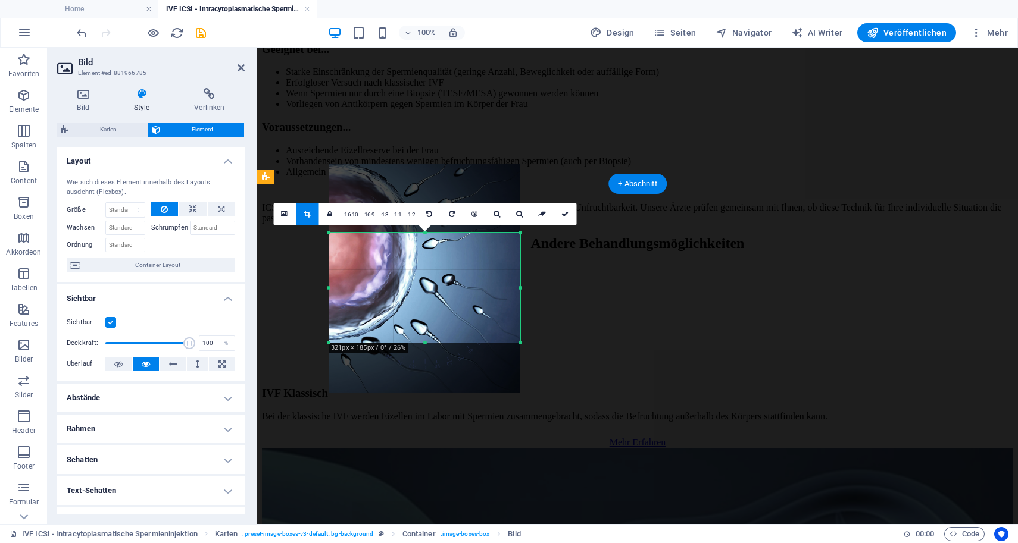
click at [424, 233] on div "180 170 160 150 140 130 120 110 100 90 80 70 60 50 40 30 20 10 0 -10 -20 -30 -4…" at bounding box center [424, 288] width 191 height 110
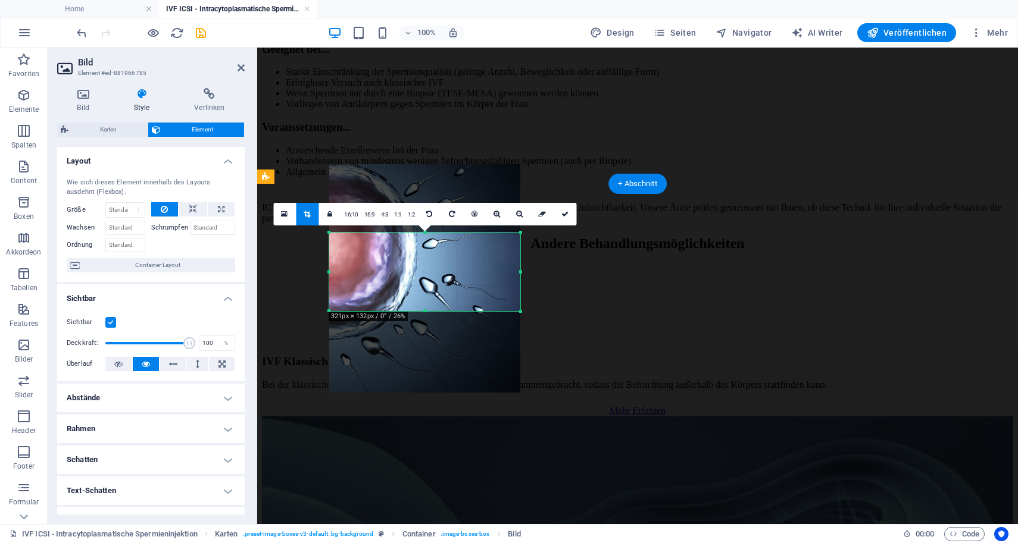
drag, startPoint x: 424, startPoint y: 343, endPoint x: 425, endPoint y: 307, distance: 36.3
click at [425, 310] on div at bounding box center [424, 312] width 191 height 4
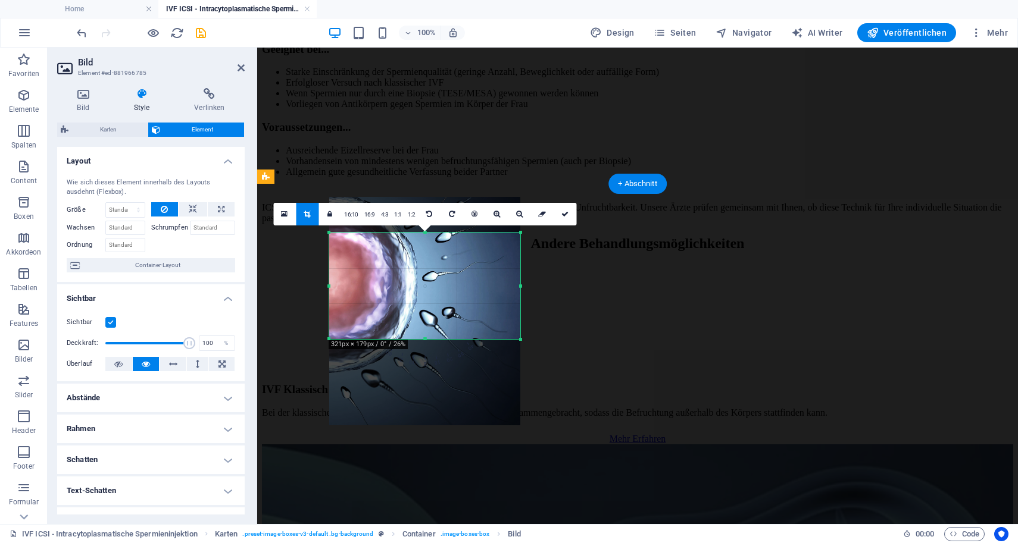
drag, startPoint x: 424, startPoint y: 232, endPoint x: 424, endPoint y: 199, distance: 32.7
click at [424, 233] on div "180 170 160 150 140 130 120 110 100 90 80 70 60 50 40 30 20 10 0 -10 -20 -30 -4…" at bounding box center [424, 286] width 191 height 107
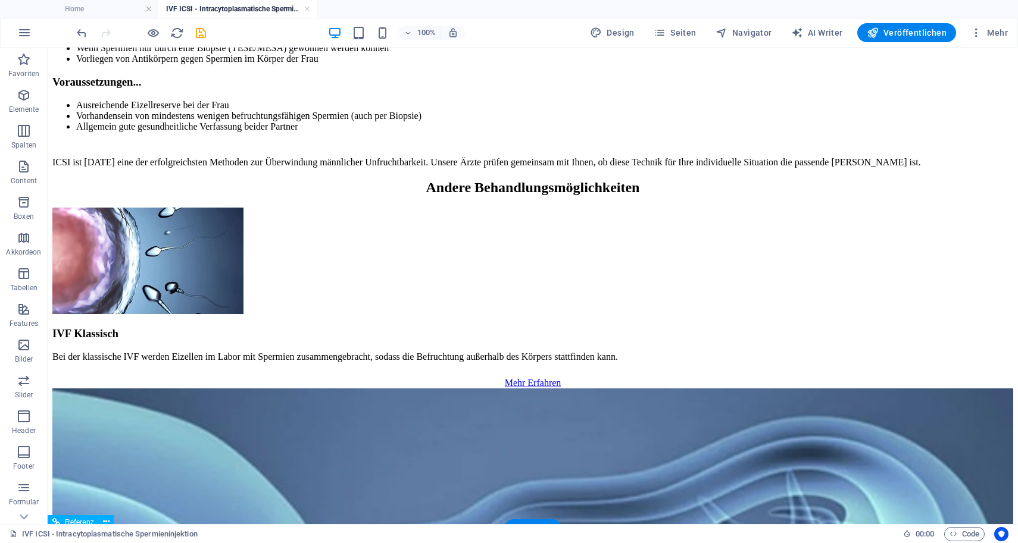
scroll to position [2213, 0]
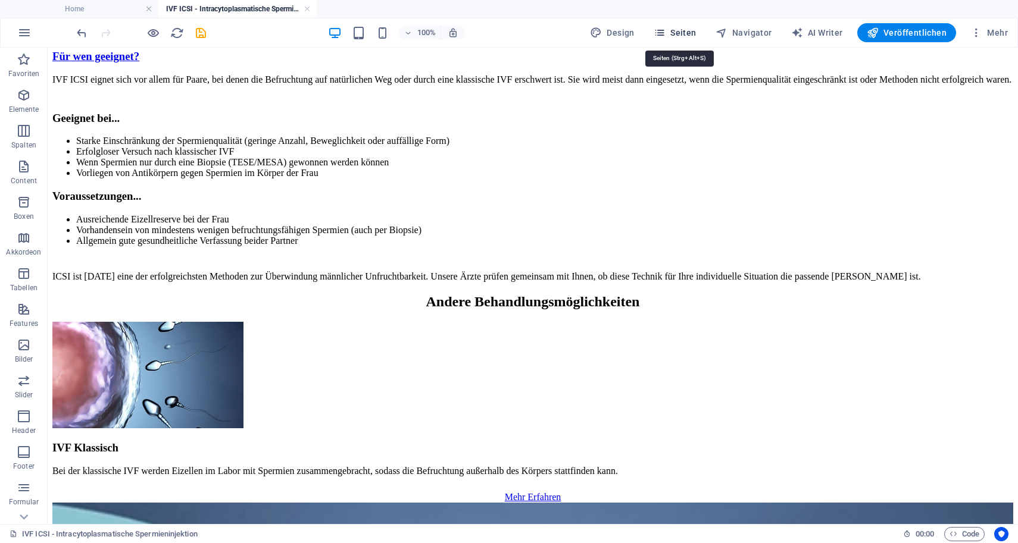
click at [686, 35] on span "Seiten" at bounding box center [675, 33] width 43 height 12
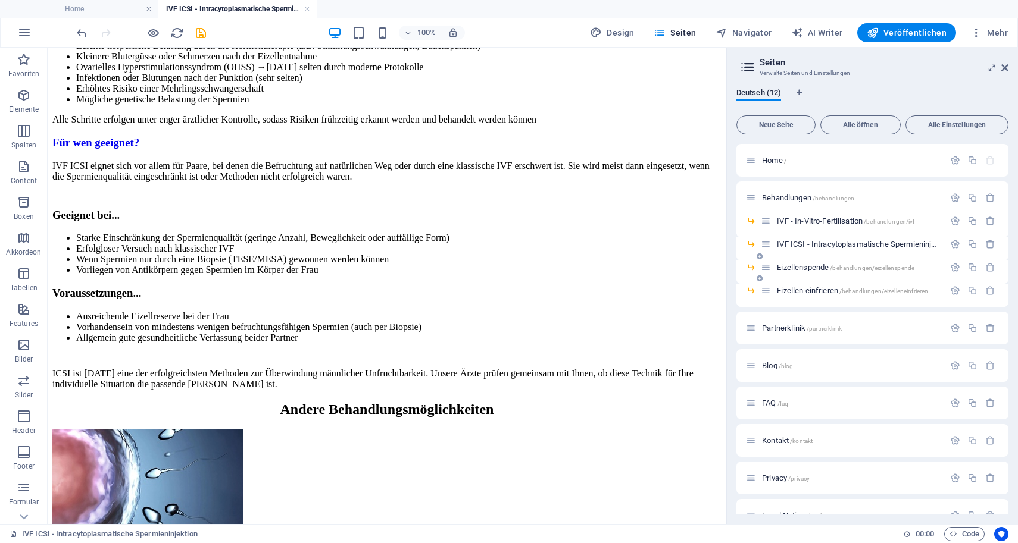
click at [783, 270] on span "Eizellenspende /behandlungen/eizellenspende" at bounding box center [845, 267] width 137 height 9
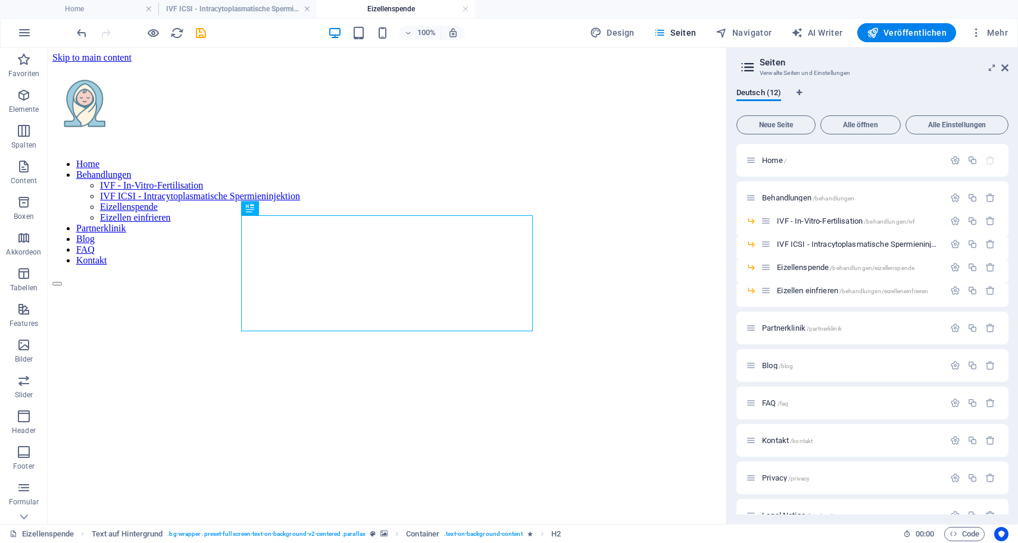
scroll to position [0, 0]
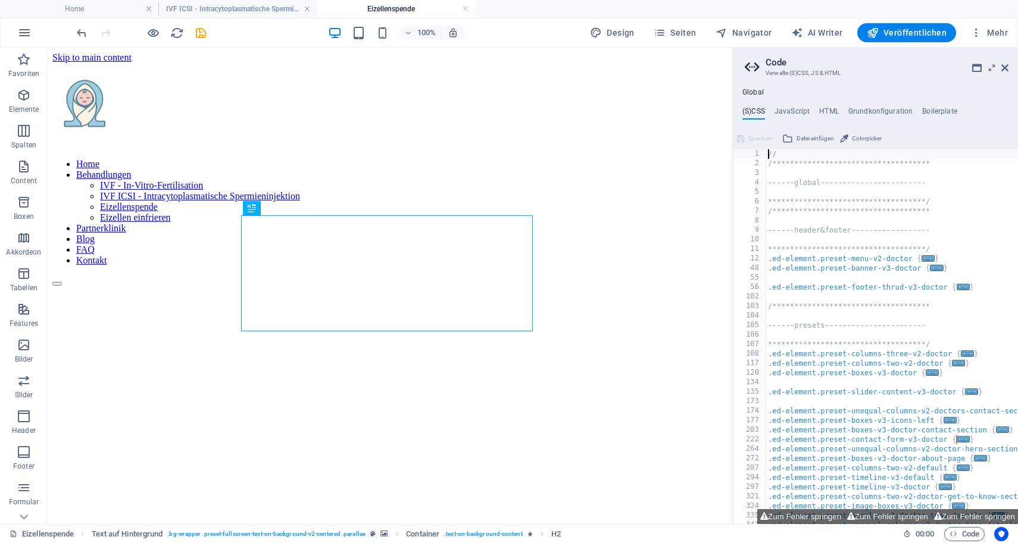
click at [1011, 67] on aside "**********" at bounding box center [875, 286] width 286 height 477
click at [1008, 67] on icon at bounding box center [1004, 68] width 7 height 10
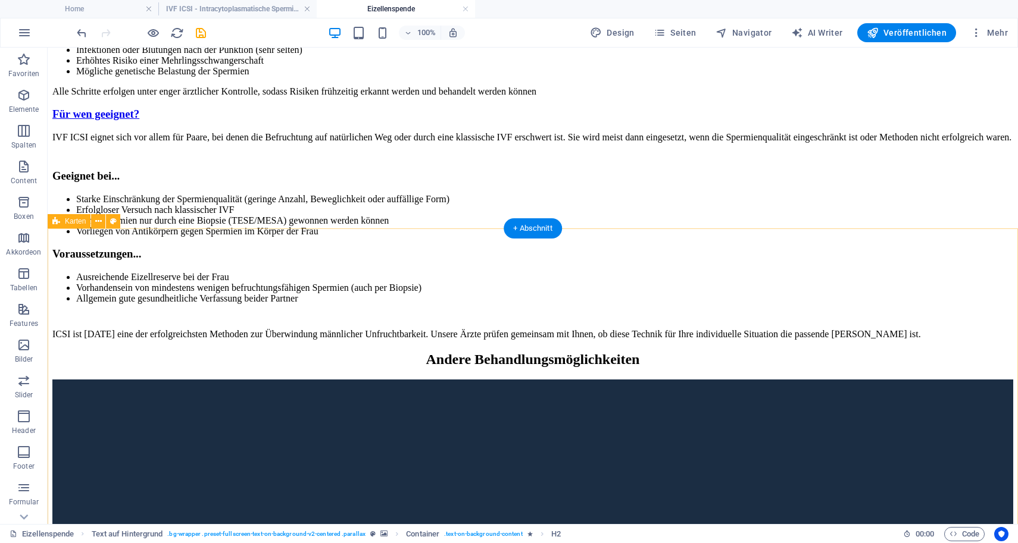
scroll to position [2098, 0]
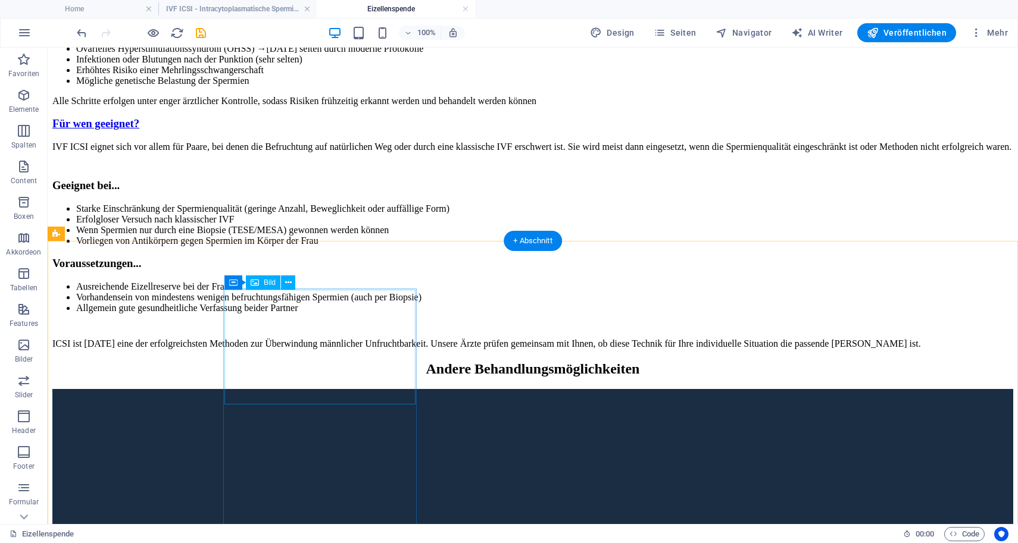
select select "%"
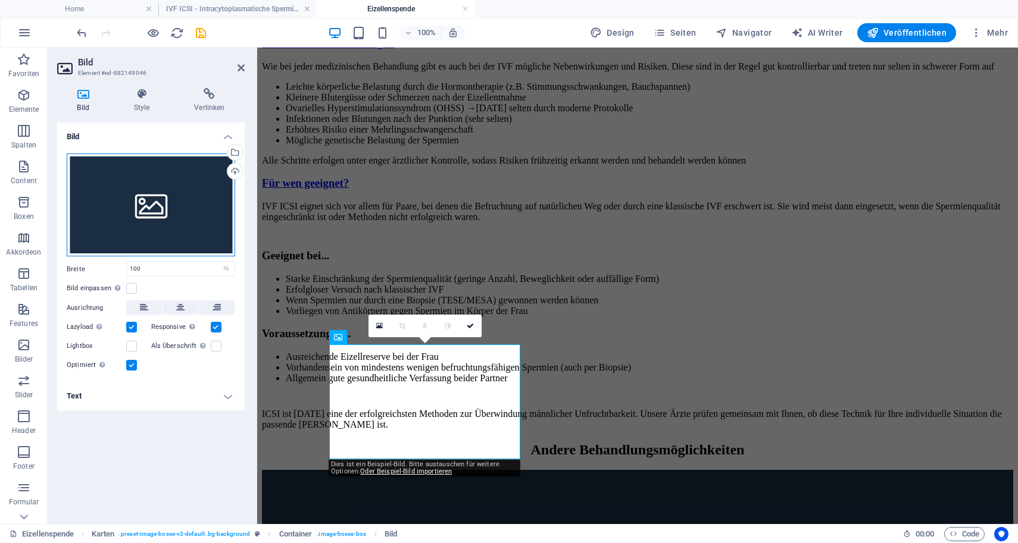
click at [139, 211] on div "Ziehe Dateien zum Hochladen hierher oder klicke hier, um aus Dateien oder koste…" at bounding box center [151, 206] width 168 height 104
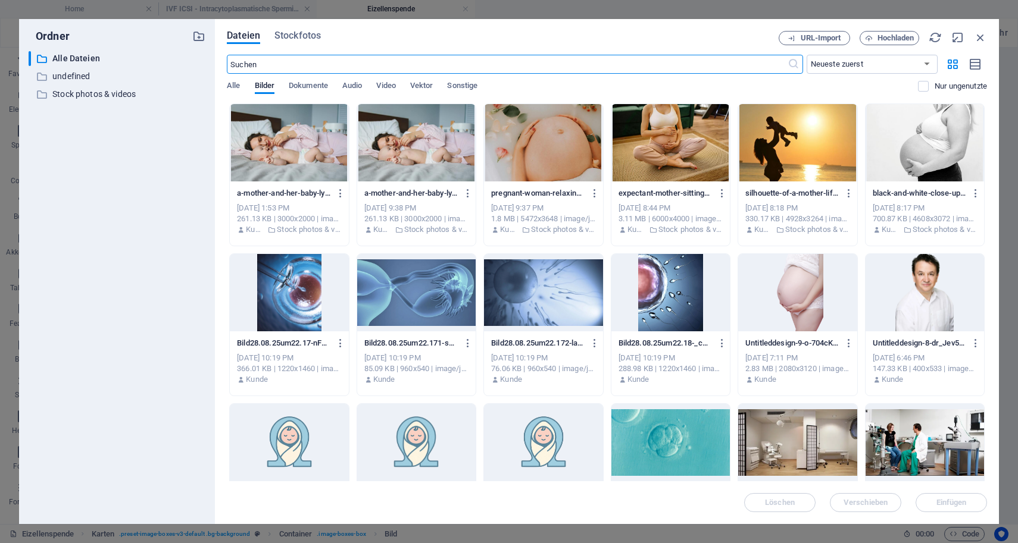
click at [672, 290] on div at bounding box center [670, 292] width 118 height 77
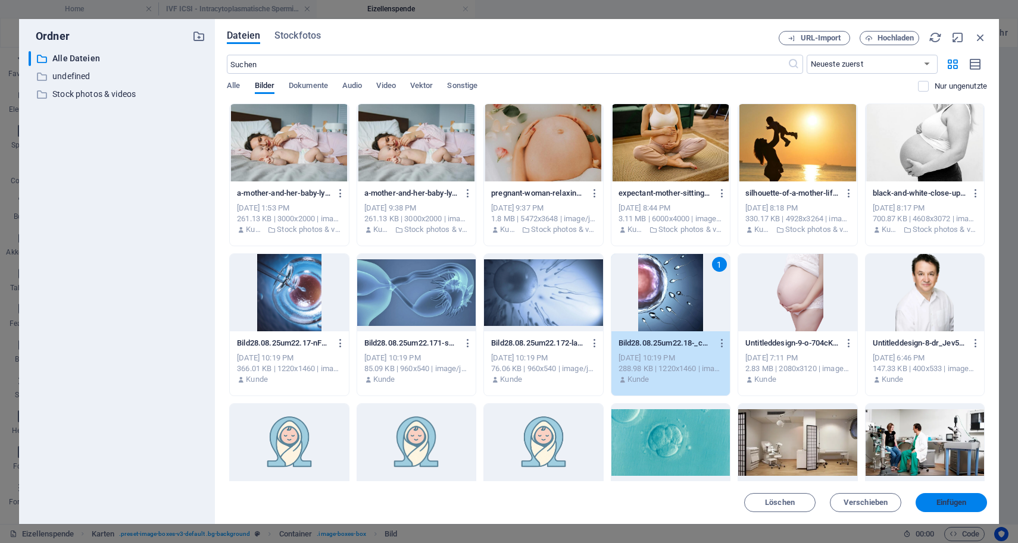
click at [971, 501] on span "Einfügen" at bounding box center [951, 502] width 62 height 7
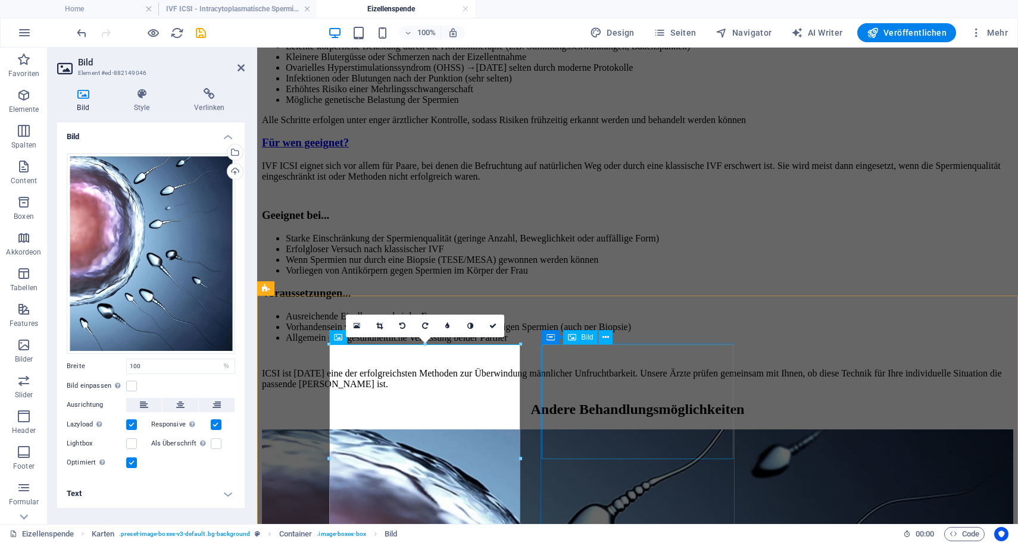
scroll to position [2153, 0]
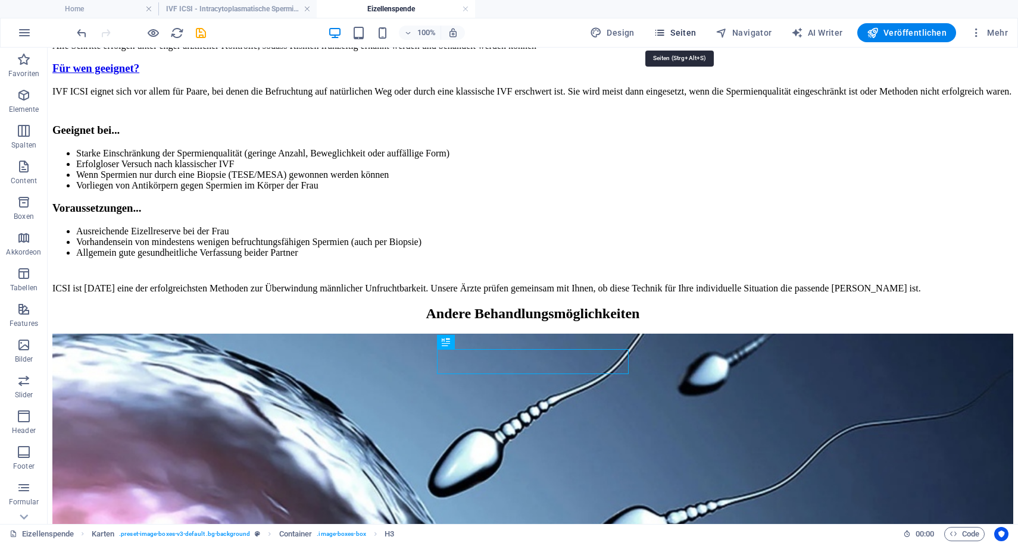
click at [677, 31] on span "Seiten" at bounding box center [675, 33] width 43 height 12
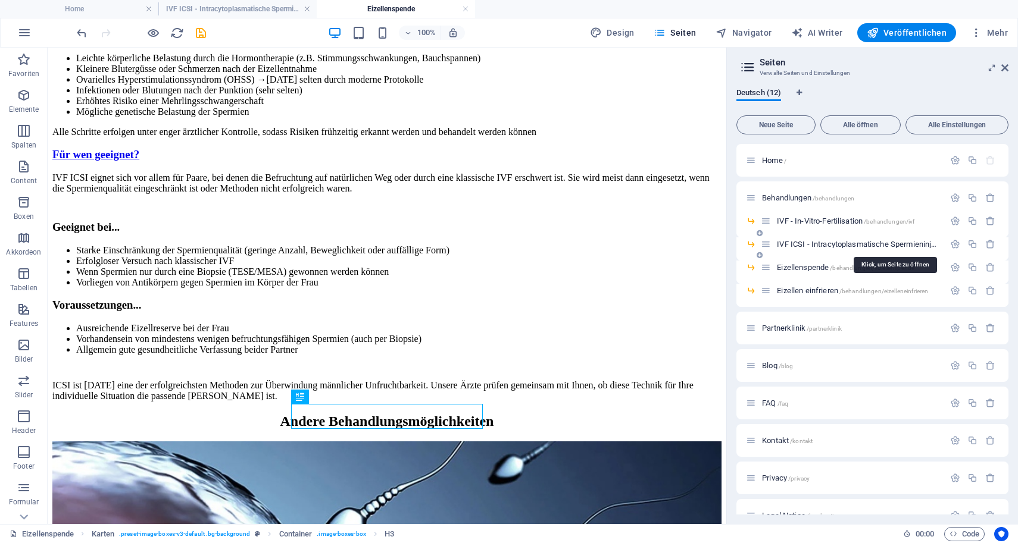
click at [806, 245] on span "IVF ICSI - Intracytoplasmatische Spermieninjektion /behandlungen/ivficsi" at bounding box center [895, 244] width 236 height 9
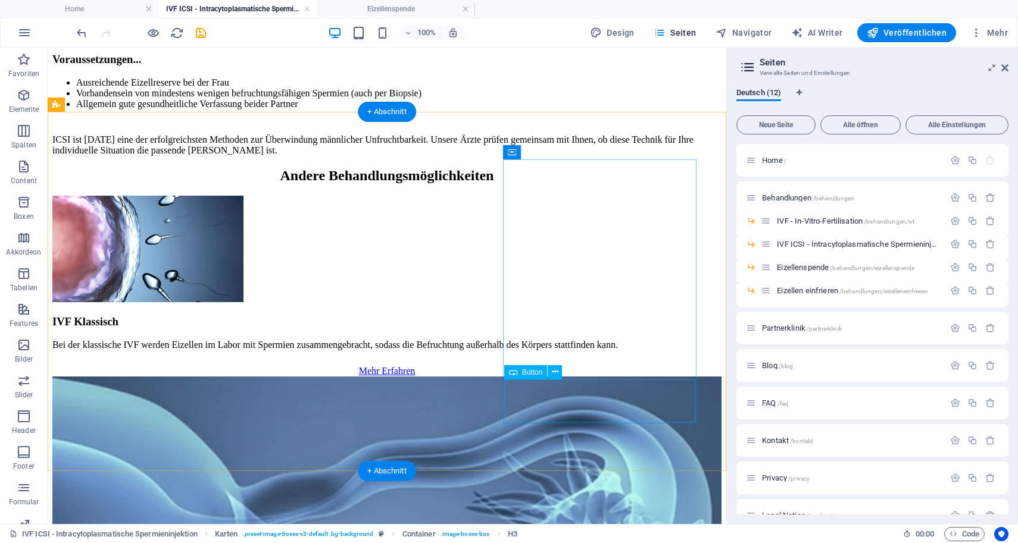
scroll to position [2431, 0]
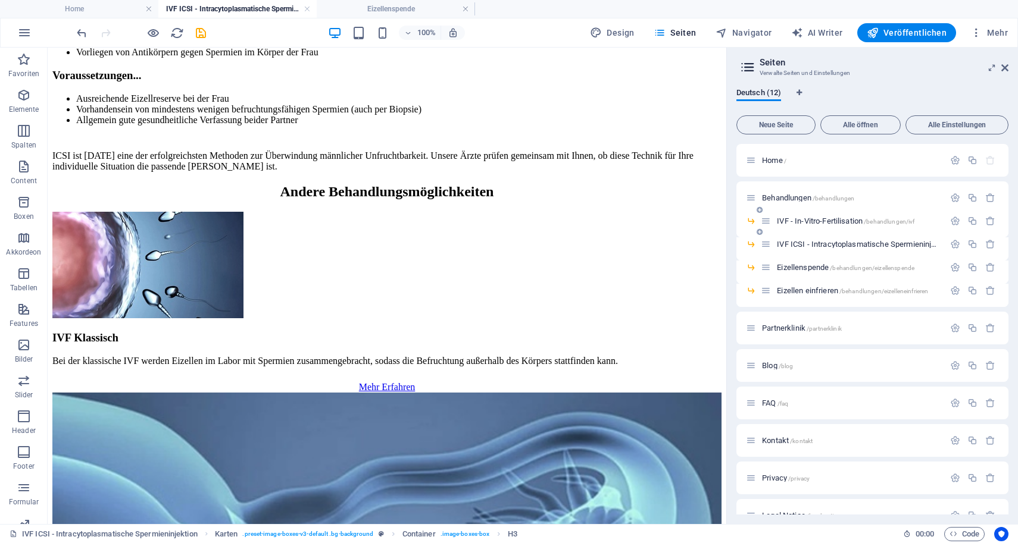
click at [803, 220] on span "IVF - In-Vitro-Fertilisation /behandlungen/ivf" at bounding box center [845, 221] width 137 height 9
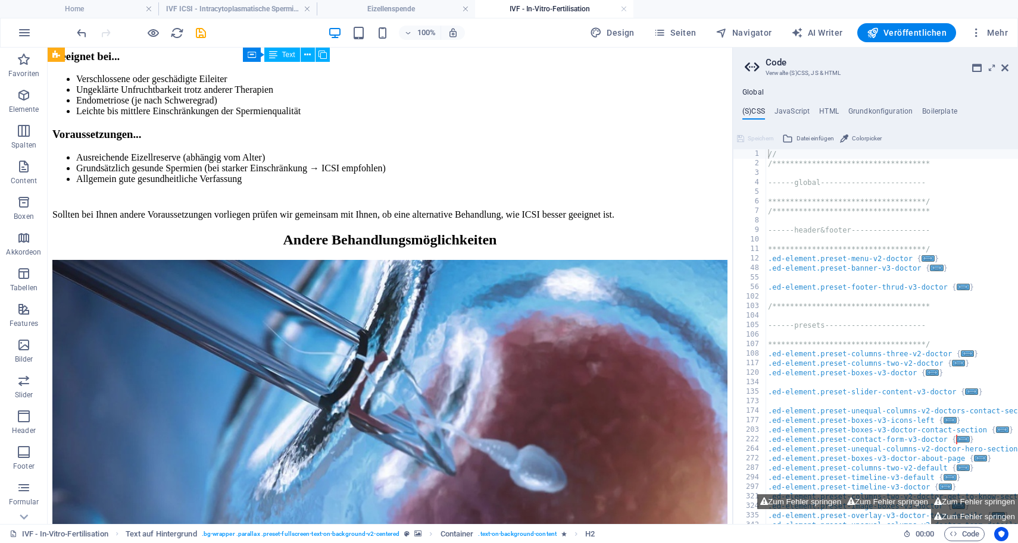
scroll to position [2376, 0]
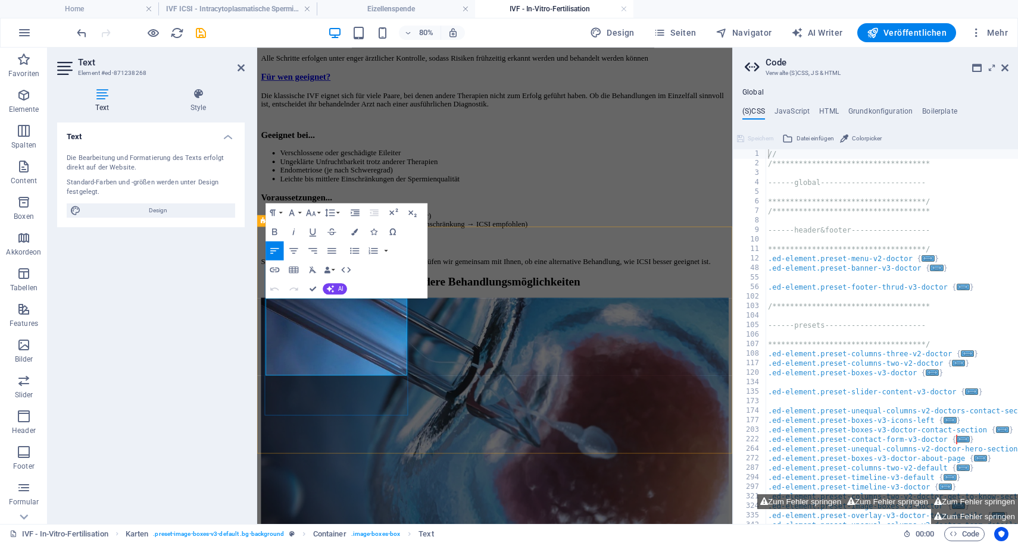
drag, startPoint x: 351, startPoint y: 450, endPoint x: 274, endPoint y: 357, distance: 121.3
copy p "Bei eingeschränkter Spermien- qualität ist ICSI oft die bessere Alternative. Hi…"
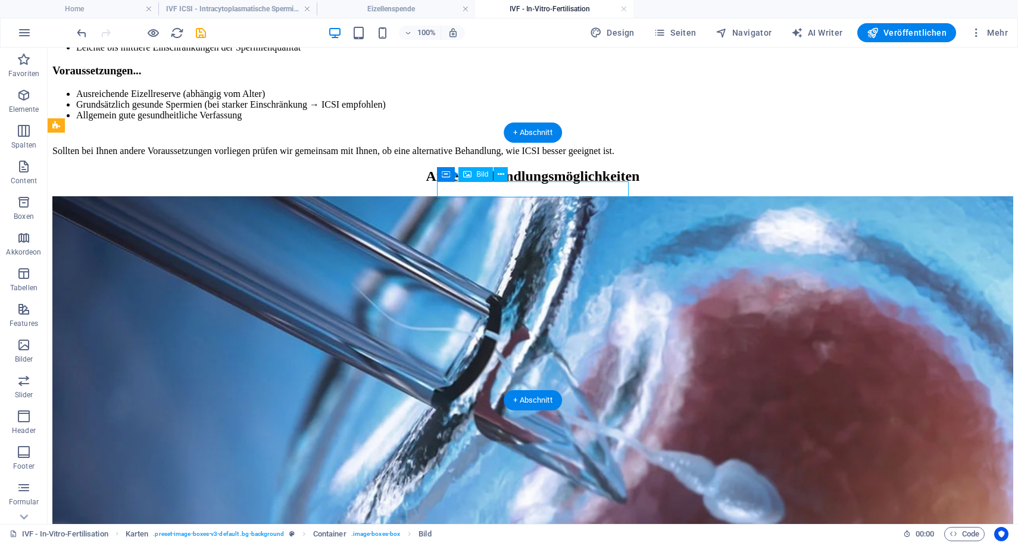
select select "%"
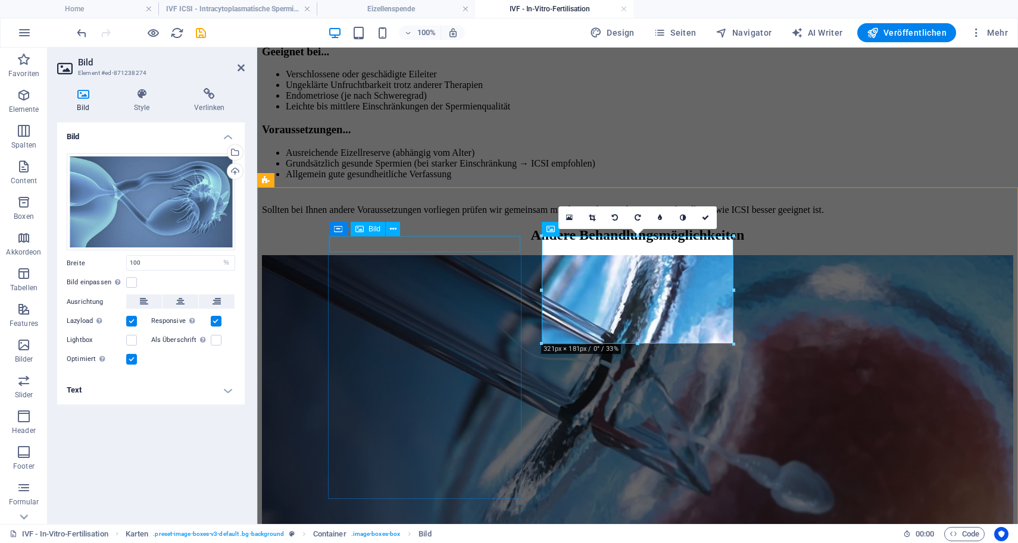
click at [450, 255] on figure at bounding box center [637, 468] width 751 height 427
select select "%"
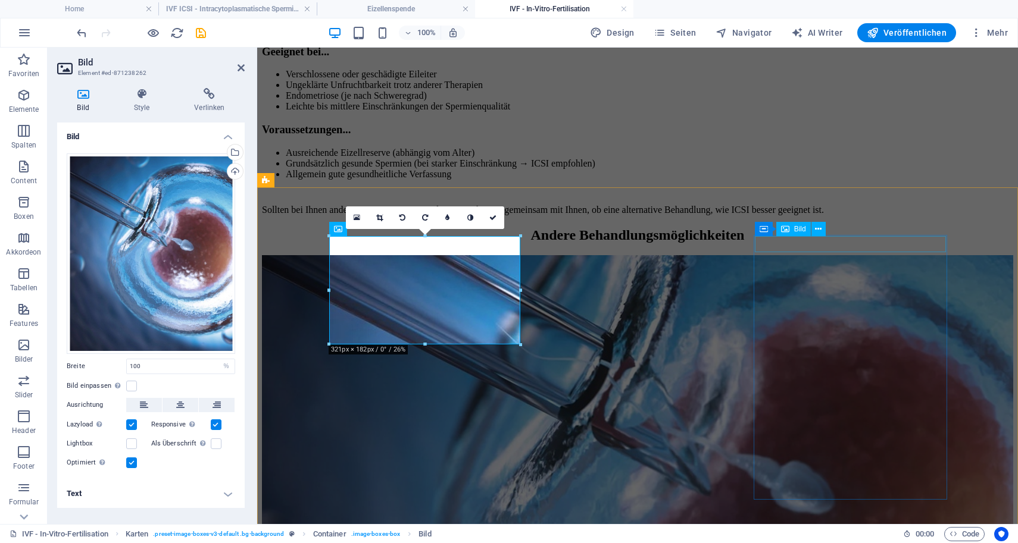
select select "%"
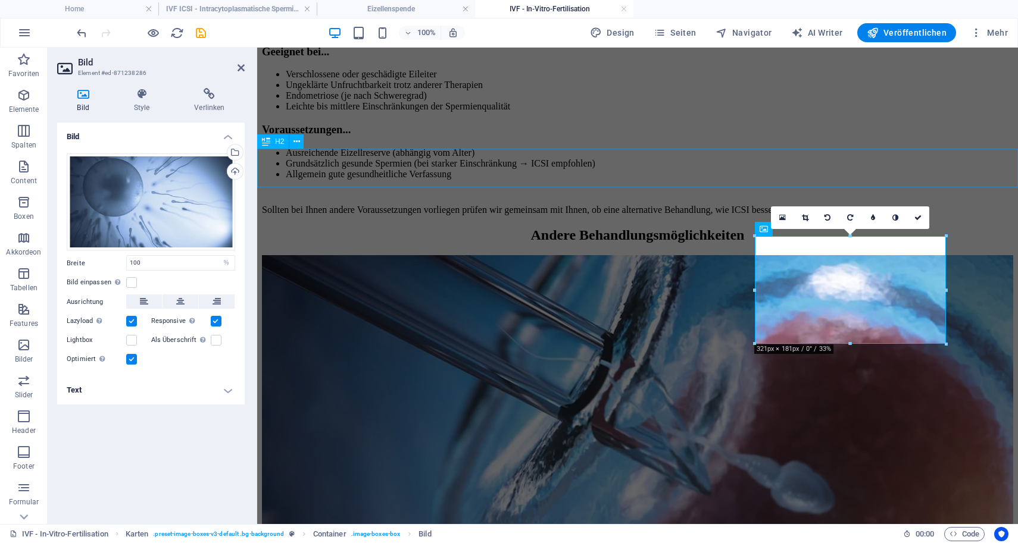
click at [987, 227] on div "Andere Behandlungsmöglichkeiten" at bounding box center [637, 235] width 751 height 16
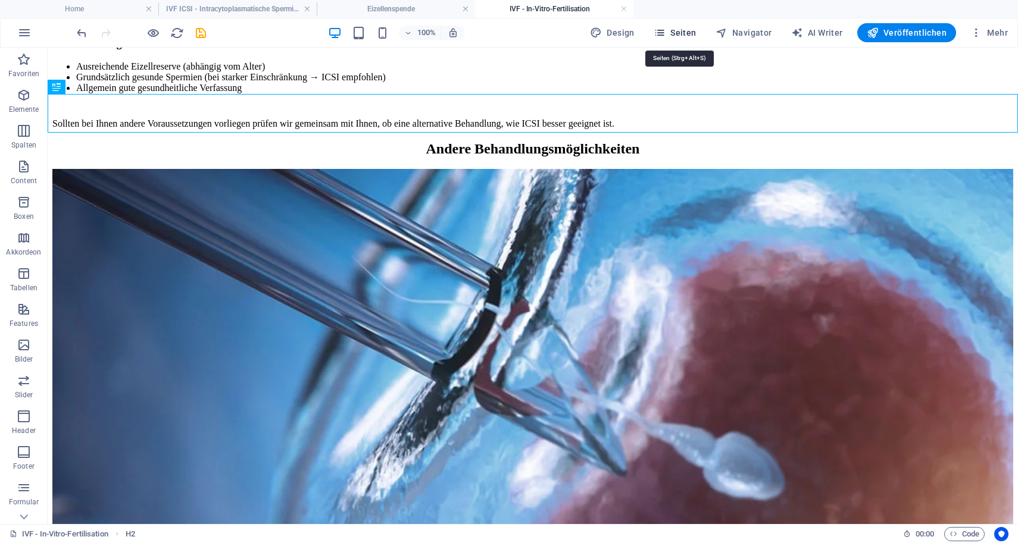
click at [664, 25] on button "Seiten" at bounding box center [675, 32] width 52 height 19
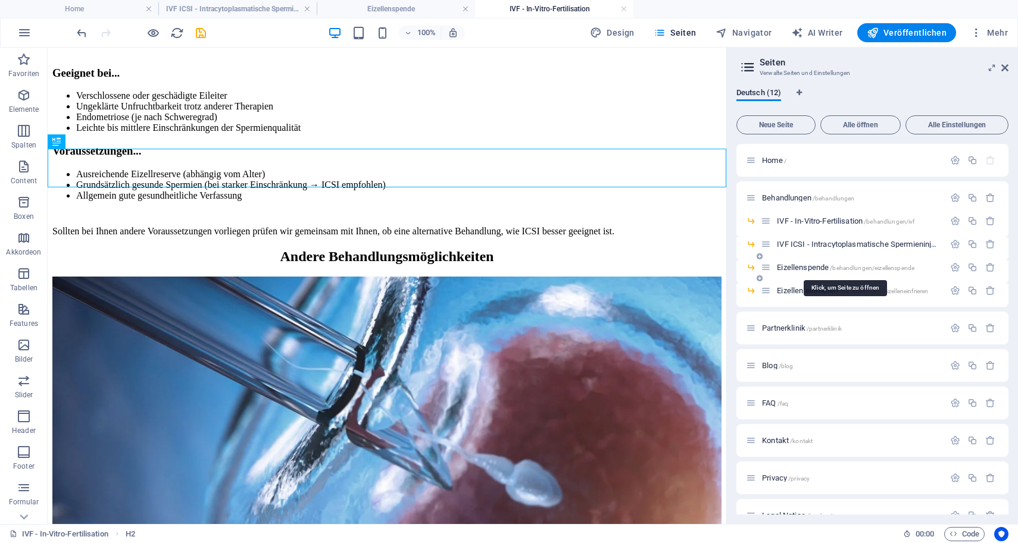
click at [814, 269] on span "Eizellenspende /behandlungen/eizellenspende" at bounding box center [845, 267] width 137 height 9
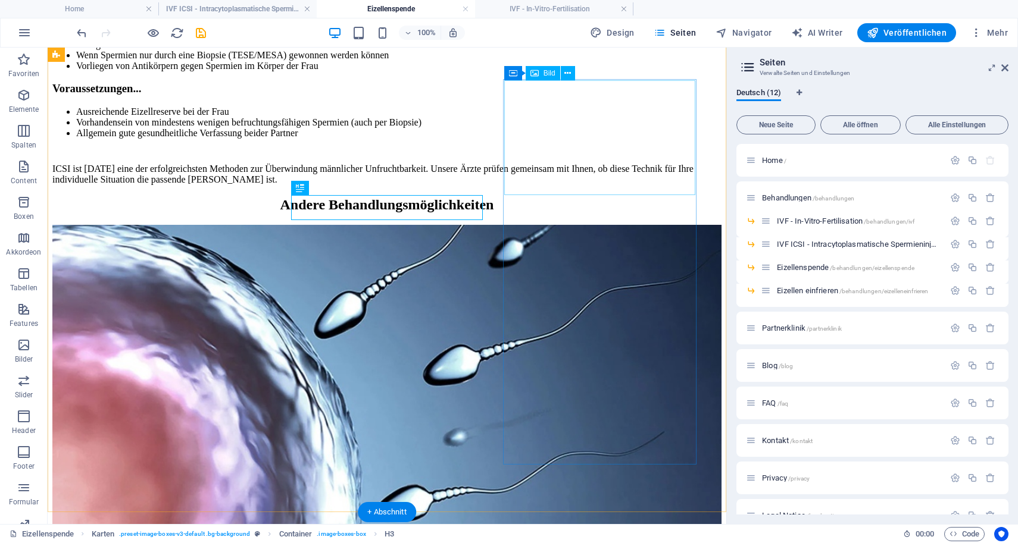
scroll to position [2362, 0]
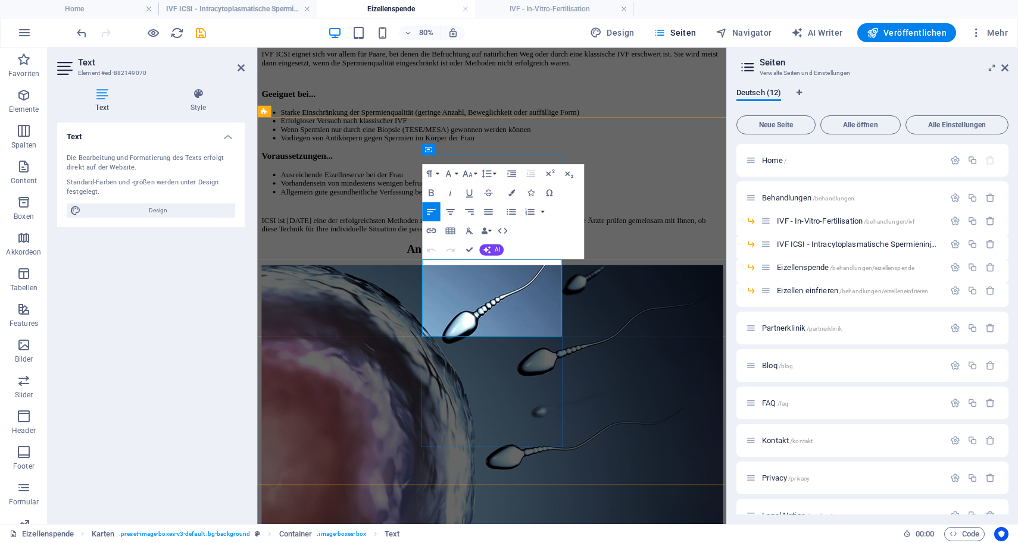
drag, startPoint x: 557, startPoint y: 397, endPoint x: 468, endPoint y: 322, distance: 116.1
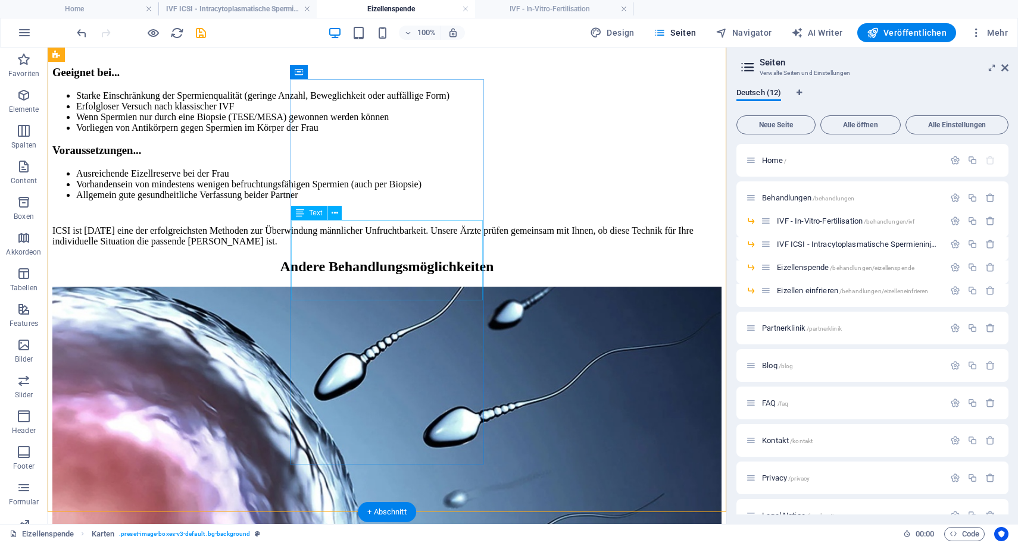
scroll to position [2231, 0]
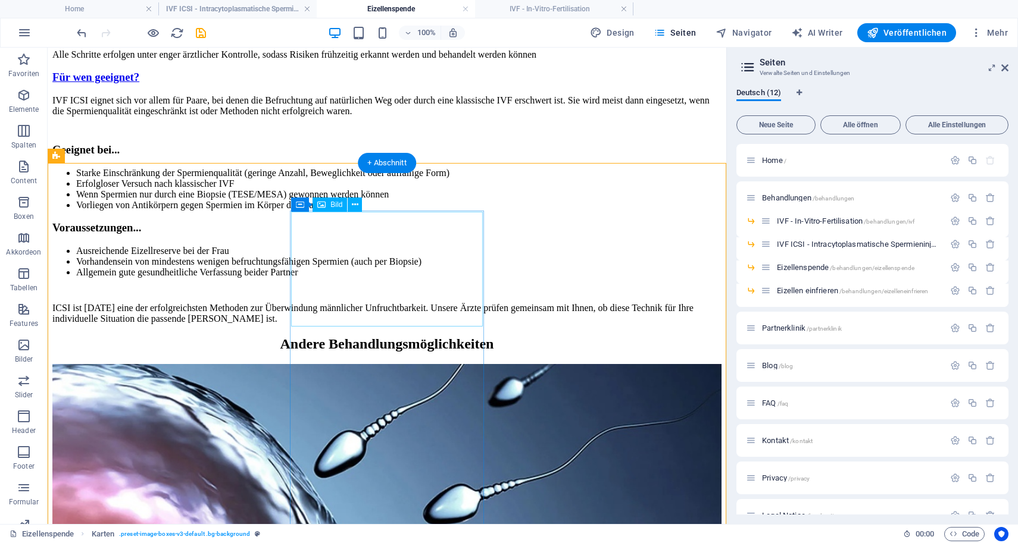
select select "%"
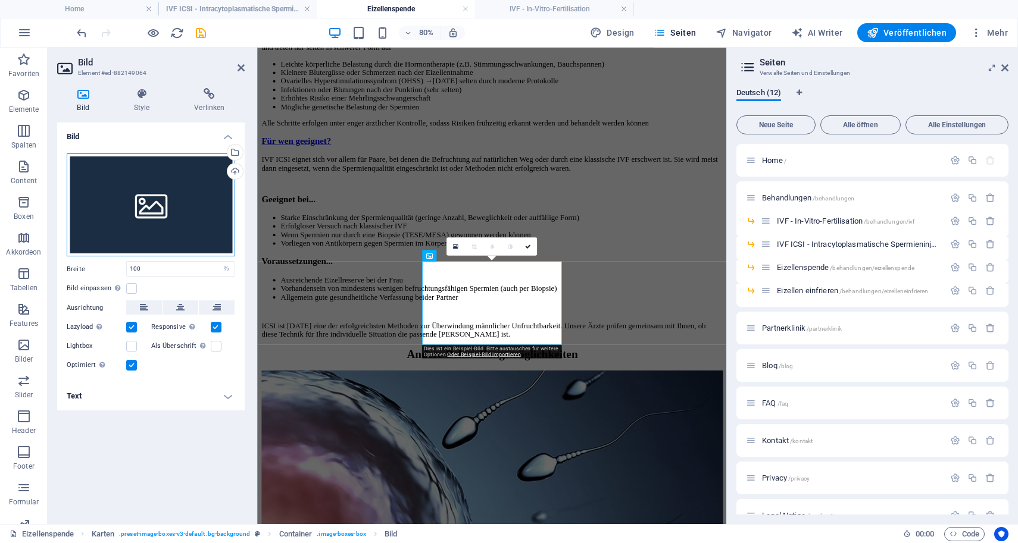
click at [139, 195] on div "Ziehe Dateien zum Hochladen hierher oder klicke hier, um aus Dateien oder koste…" at bounding box center [151, 206] width 168 height 104
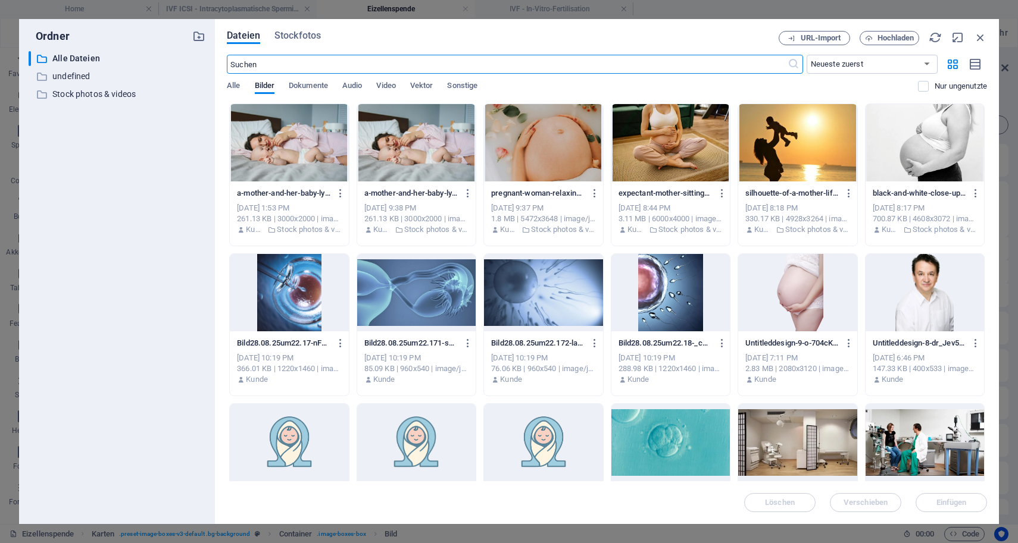
scroll to position [2039, 0]
click at [299, 301] on div at bounding box center [289, 292] width 118 height 77
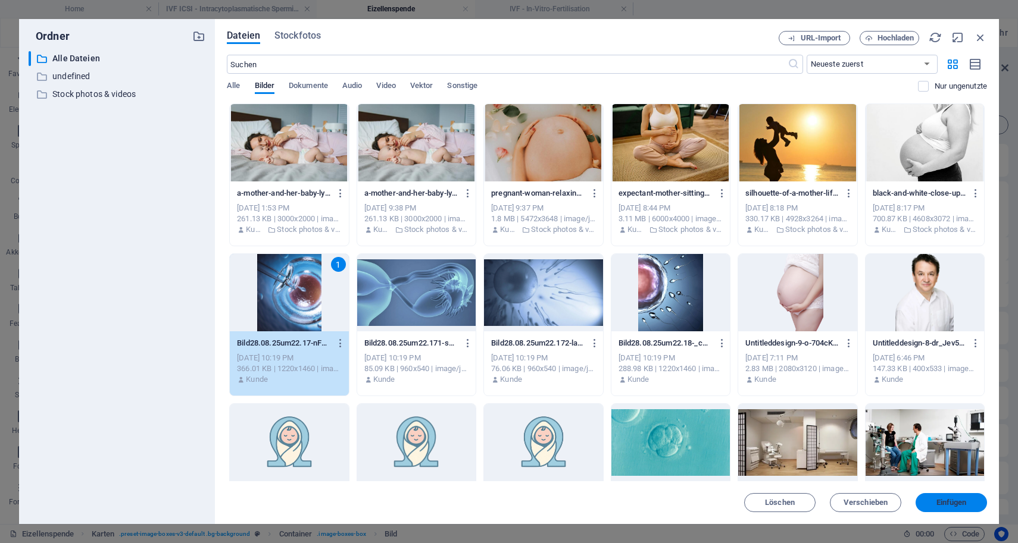
click at [958, 508] on button "Einfügen" at bounding box center [950, 502] width 71 height 19
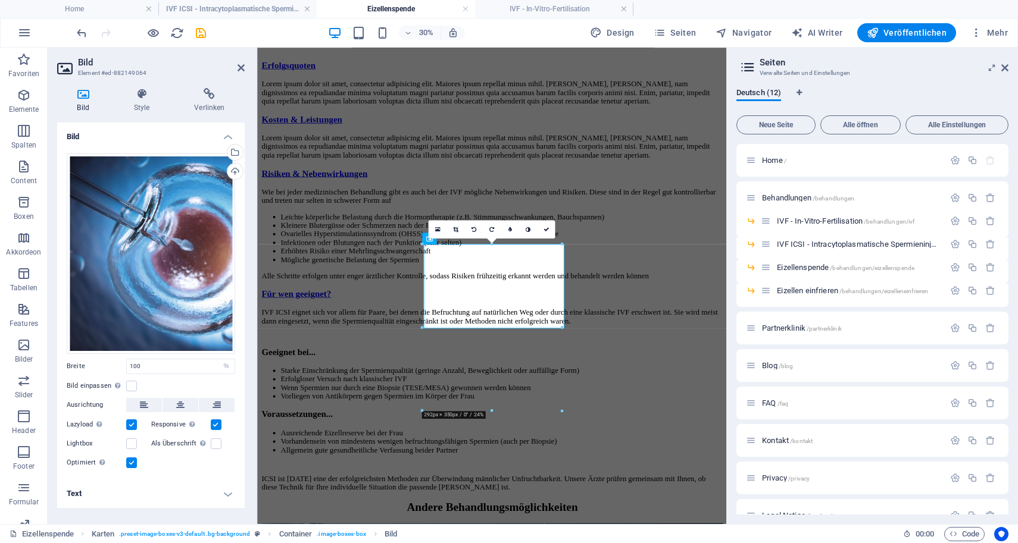
scroll to position [2252, 0]
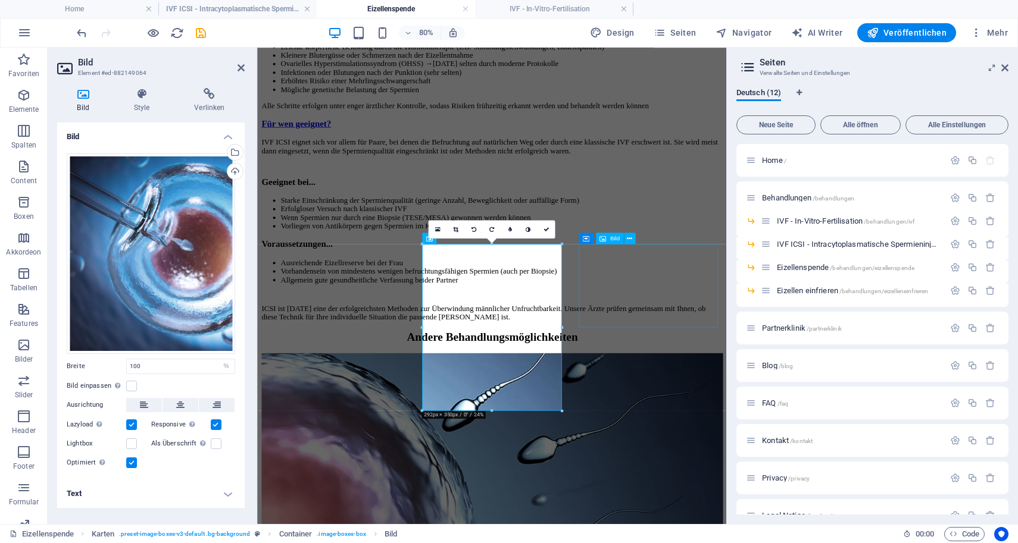
select select "%"
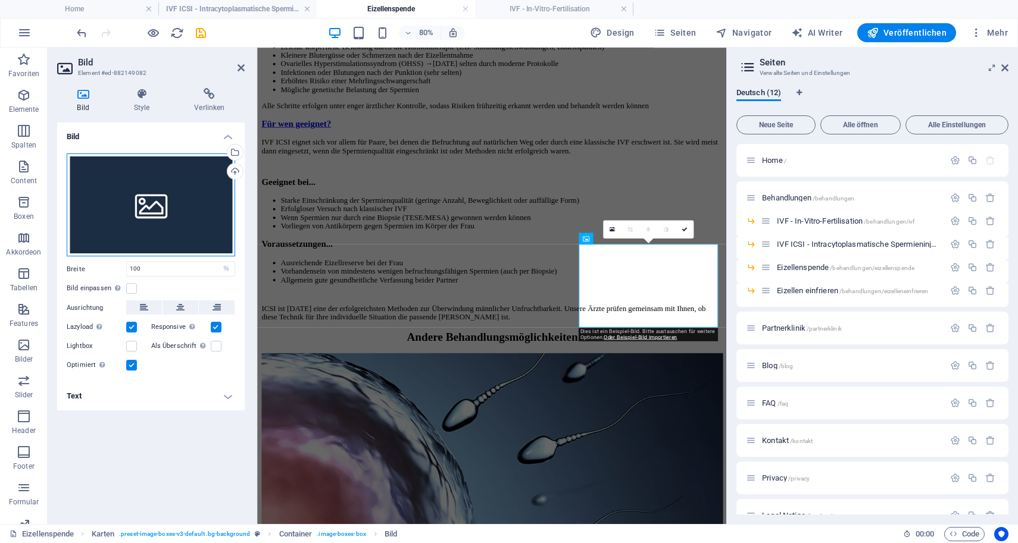
click at [212, 207] on div "Ziehe Dateien zum Hochladen hierher oder klicke hier, um aus Dateien oder koste…" at bounding box center [151, 206] width 168 height 104
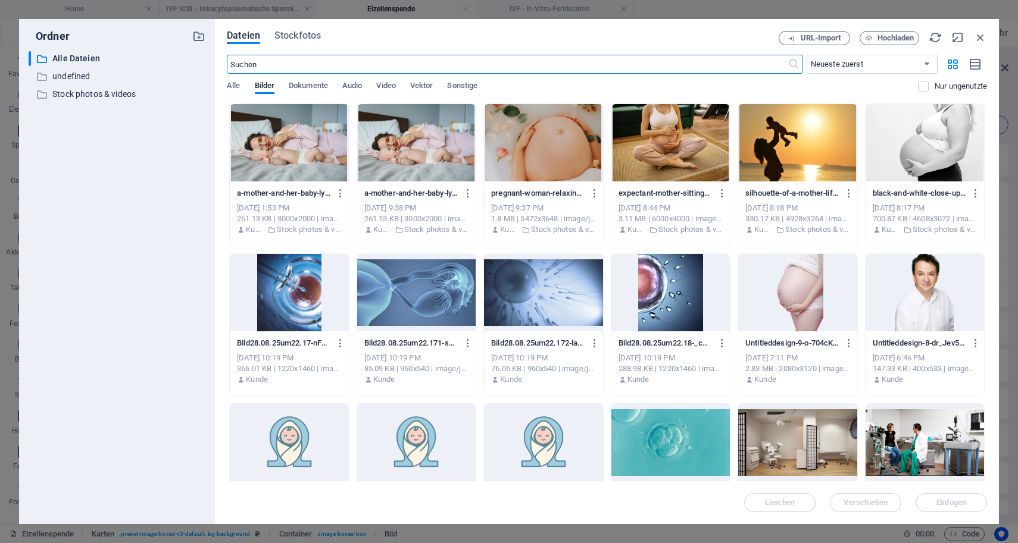
scroll to position [2055, 0]
click at [542, 303] on div at bounding box center [543, 292] width 118 height 77
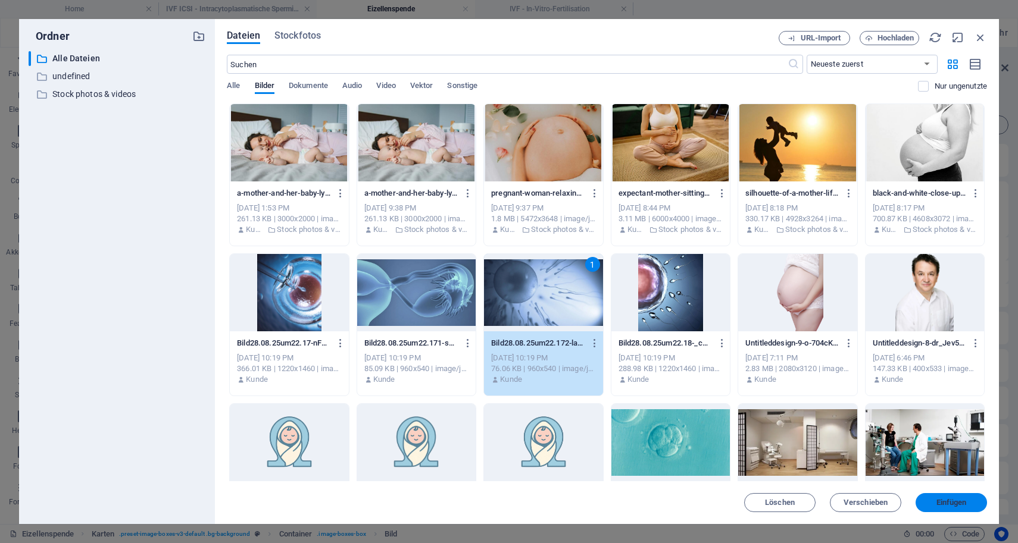
click at [943, 510] on button "Einfügen" at bounding box center [950, 502] width 71 height 19
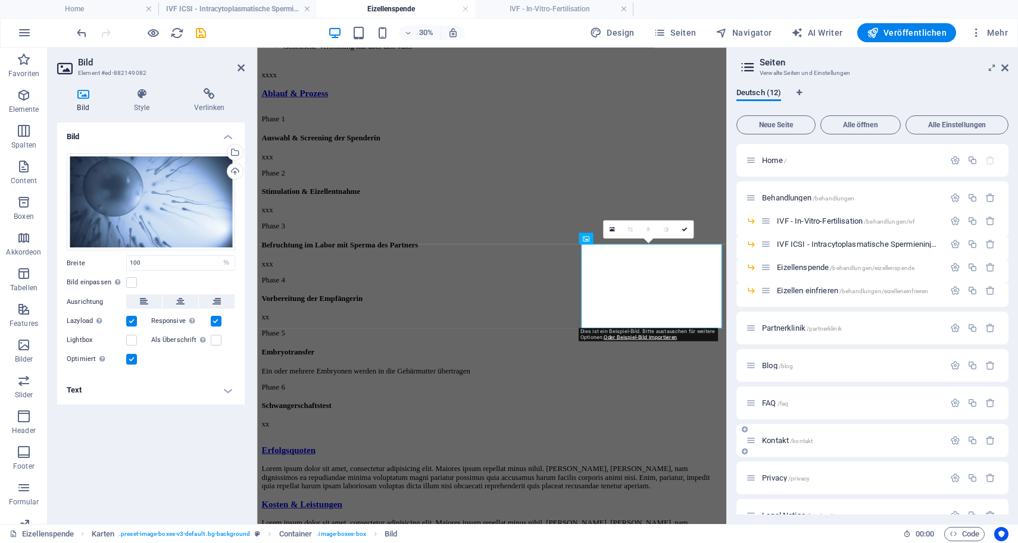
scroll to position [2252, 0]
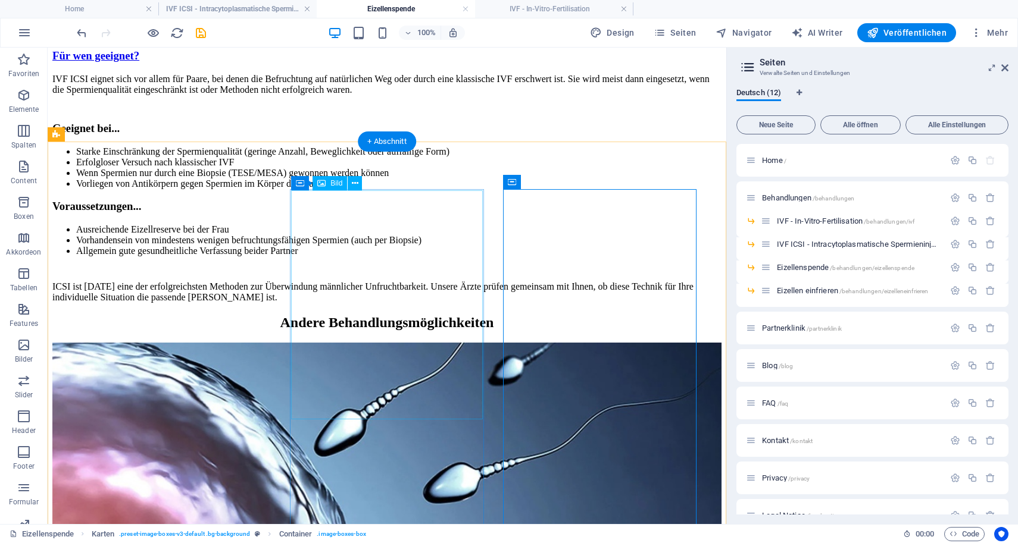
select select "%"
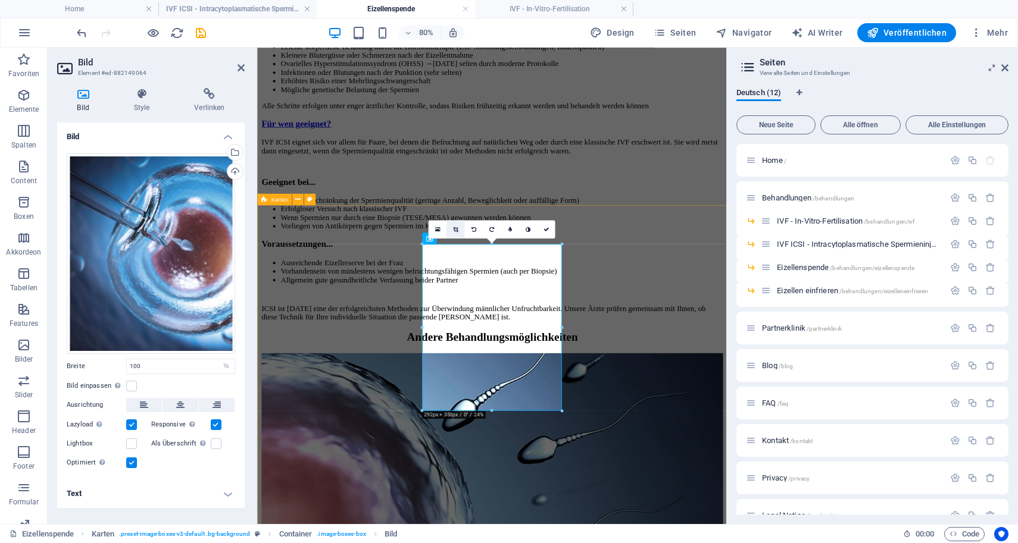
click at [461, 229] on link at bounding box center [455, 229] width 18 height 18
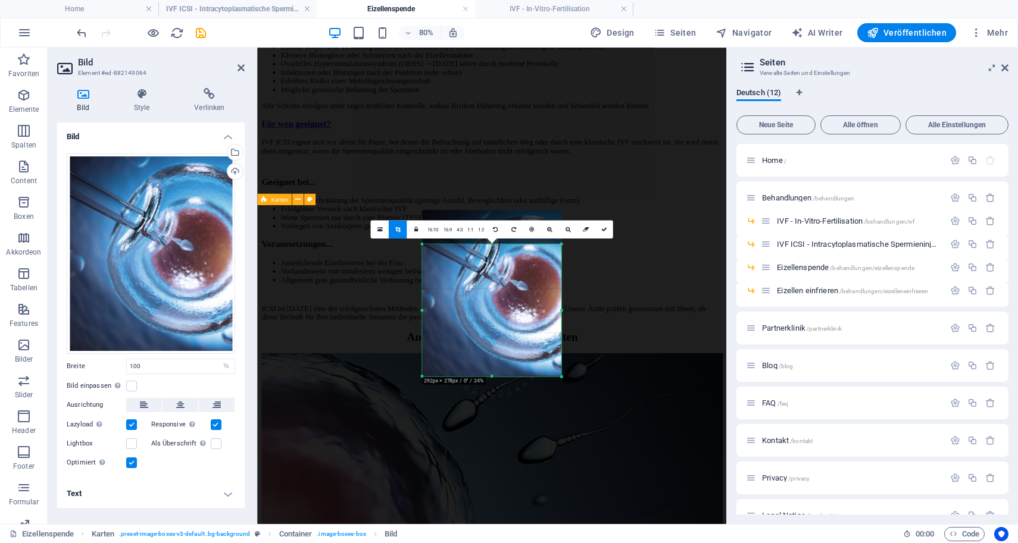
drag, startPoint x: 492, startPoint y: 245, endPoint x: 499, endPoint y: 287, distance: 43.5
click at [499, 287] on div "180 170 160 150 140 130 120 110 100 90 80 70 60 50 40 30 20 10 0 -10 -20 -30 -4…" at bounding box center [491, 310] width 139 height 132
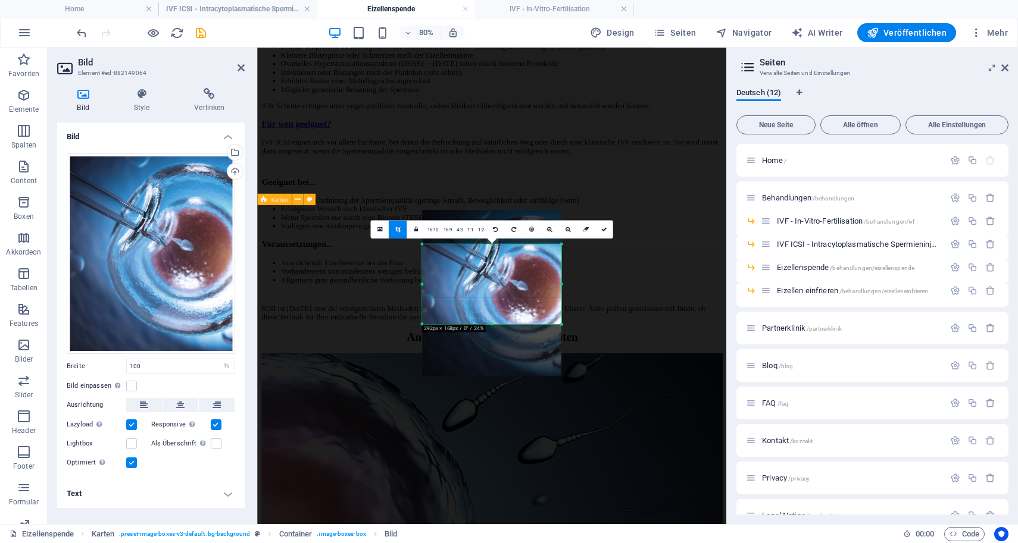
drag, startPoint x: 490, startPoint y: 376, endPoint x: 489, endPoint y: 310, distance: 65.5
click at [489, 310] on div "180 170 160 150 140 130 120 110 100 90 80 70 60 50 40 30 20 10 0 -10 -20 -30 -4…" at bounding box center [491, 284] width 139 height 80
type input "292"
select select "px"
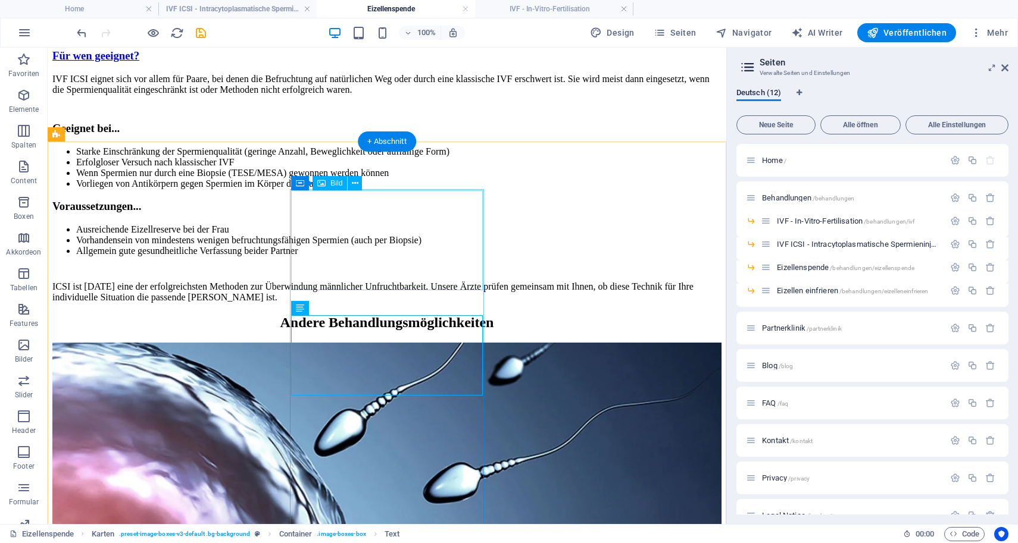
select select "px"
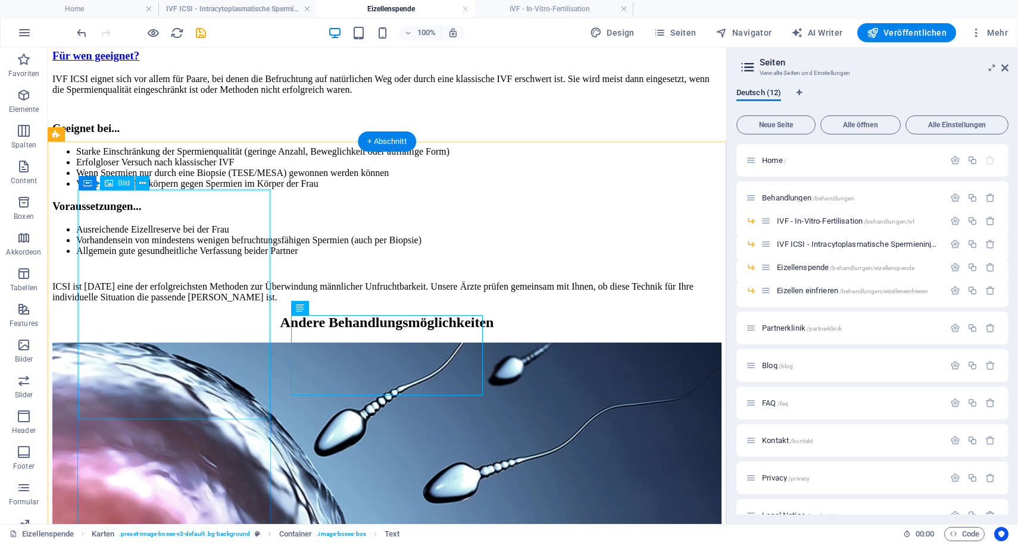
select select "%"
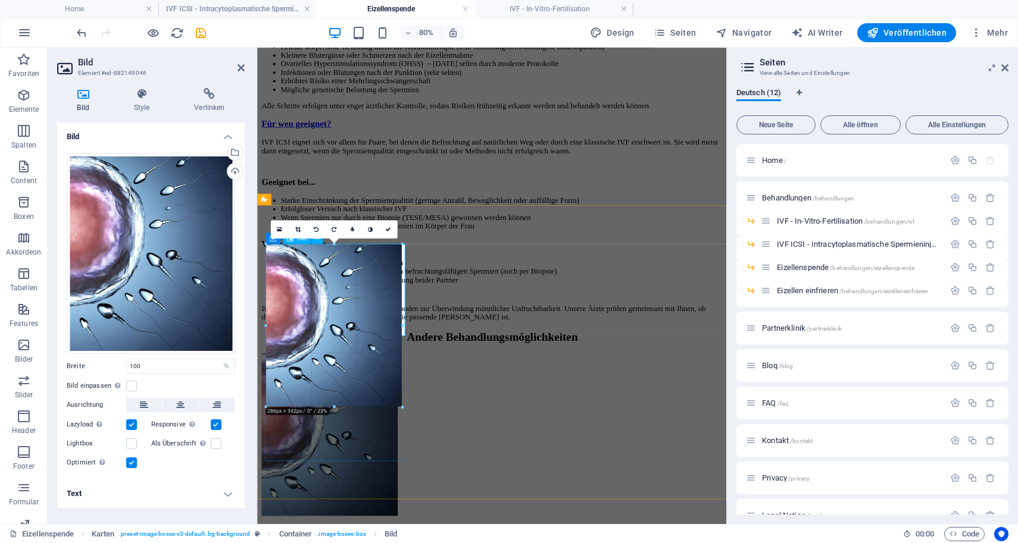
type input "285"
select select "px"
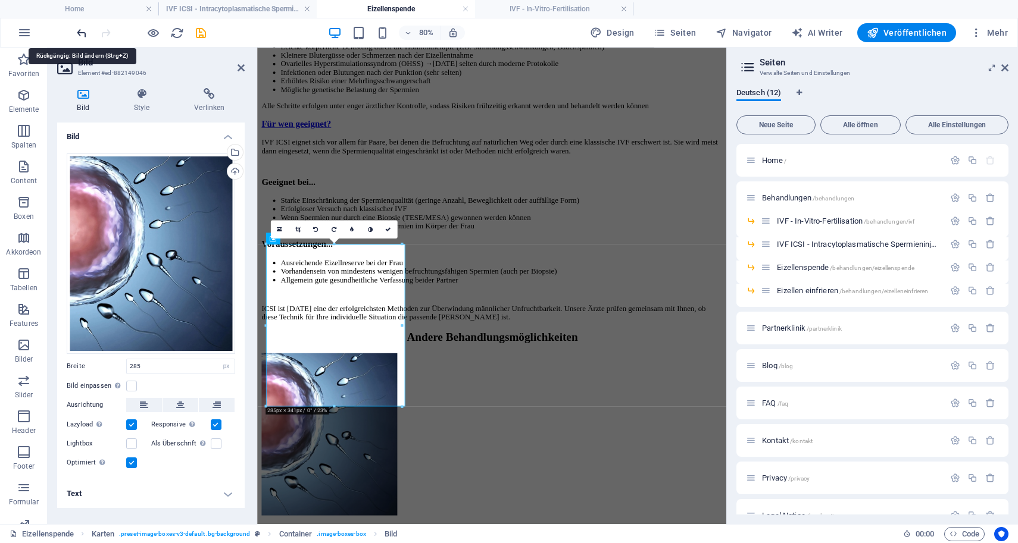
click at [79, 32] on icon "undo" at bounding box center [82, 33] width 14 height 14
type input "100"
select select "%"
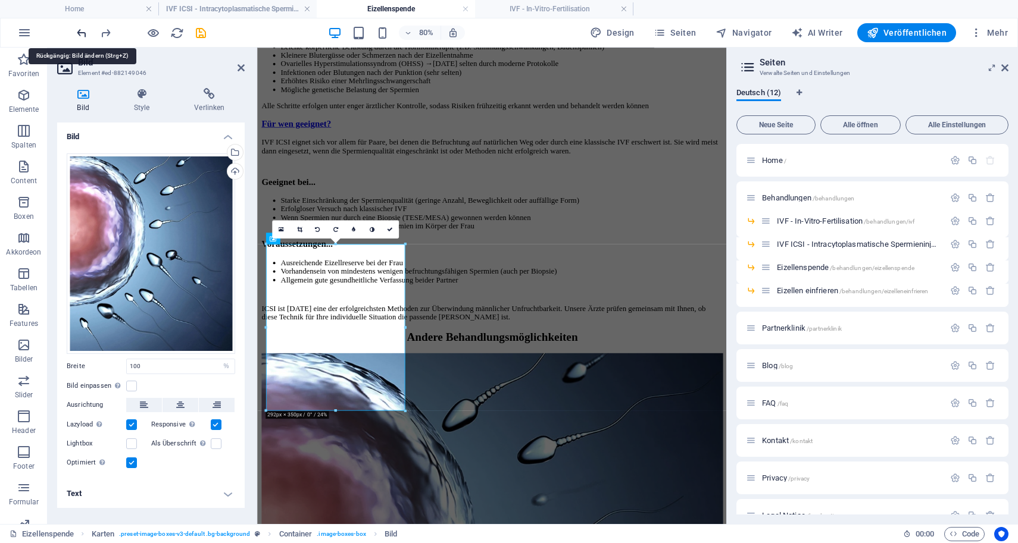
click at [79, 32] on icon "undo" at bounding box center [82, 33] width 14 height 14
click at [303, 232] on link at bounding box center [299, 229] width 18 height 18
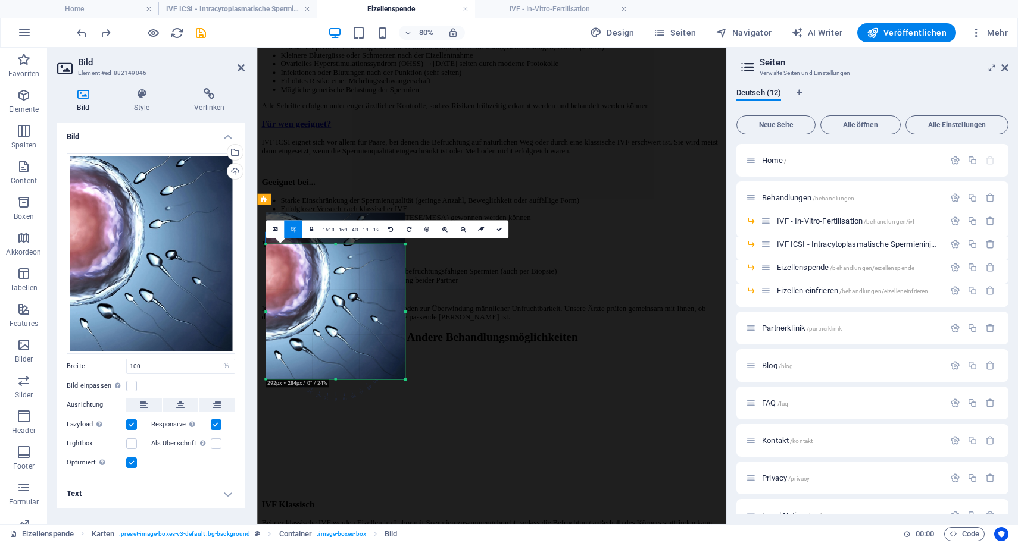
drag, startPoint x: 336, startPoint y: 245, endPoint x: 351, endPoint y: 284, distance: 42.0
click at [351, 284] on div "180 170 160 150 140 130 120 110 100 90 80 70 60 50 40 30 20 10 0 -10 -20 -30 -4…" at bounding box center [334, 311] width 139 height 135
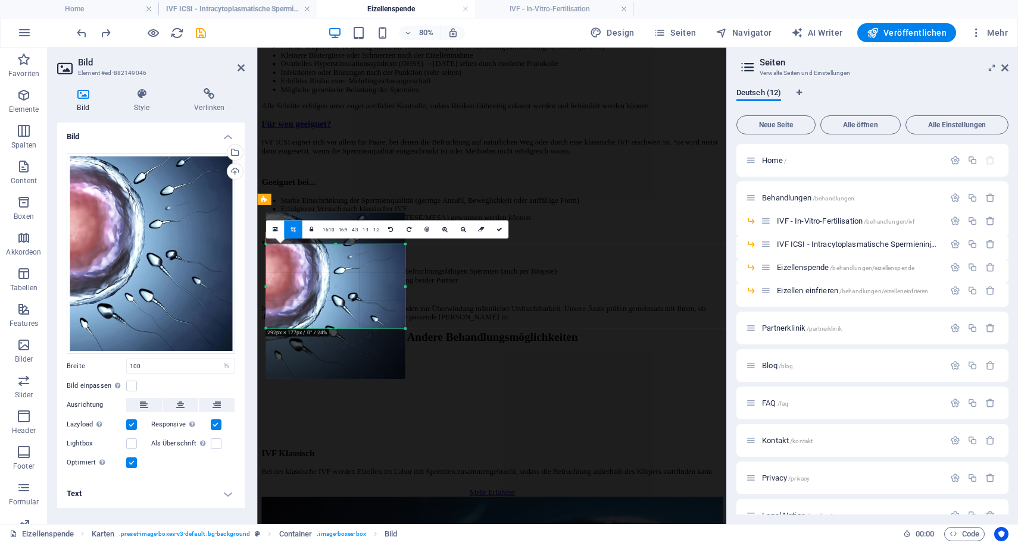
drag, startPoint x: 337, startPoint y: 381, endPoint x: 332, endPoint y: 317, distance: 63.9
click at [332, 317] on div "180 170 160 150 140 130 120 110 100 90 80 70 60 50 40 30 20 10 0 -10 -20 -30 -4…" at bounding box center [334, 286] width 139 height 85
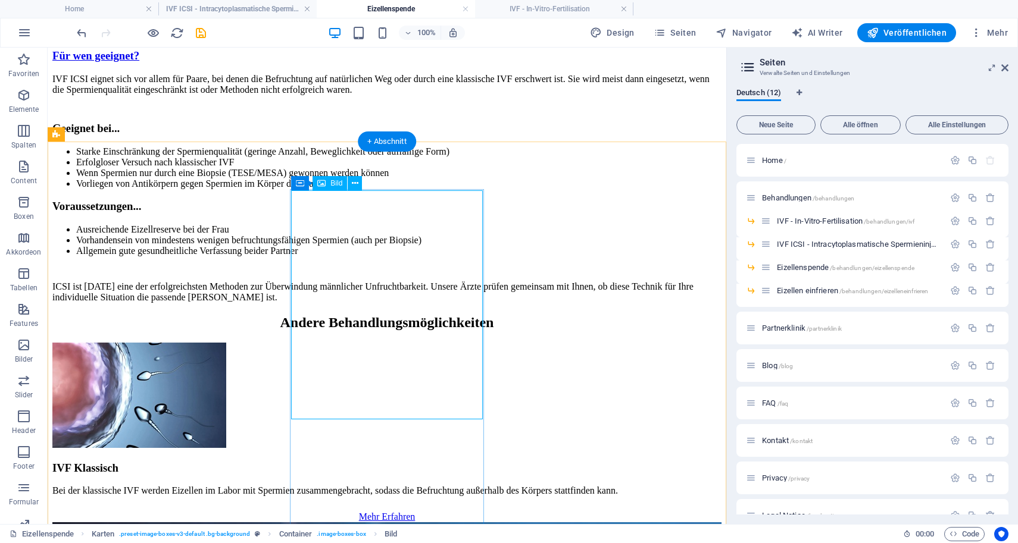
select select "%"
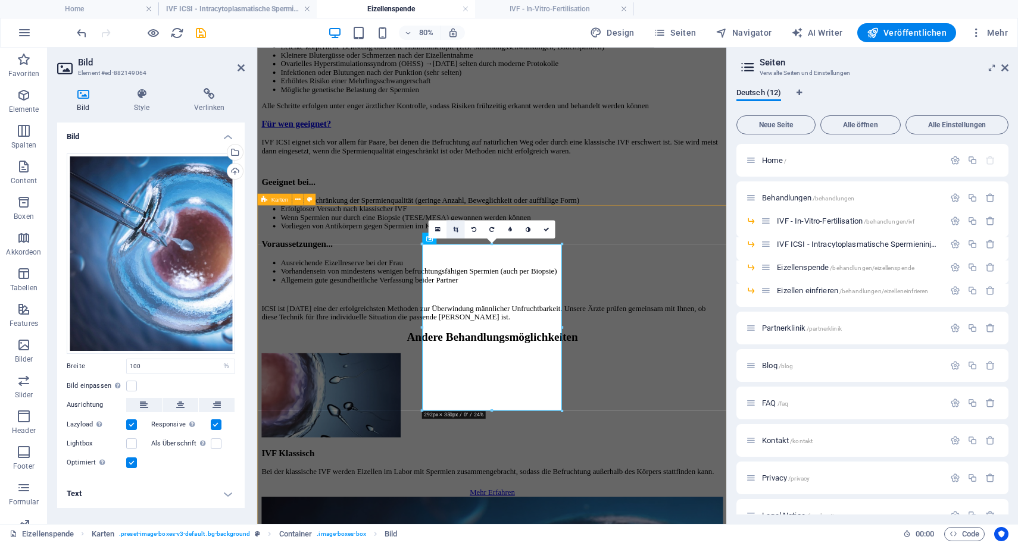
click at [458, 226] on link at bounding box center [455, 229] width 18 height 18
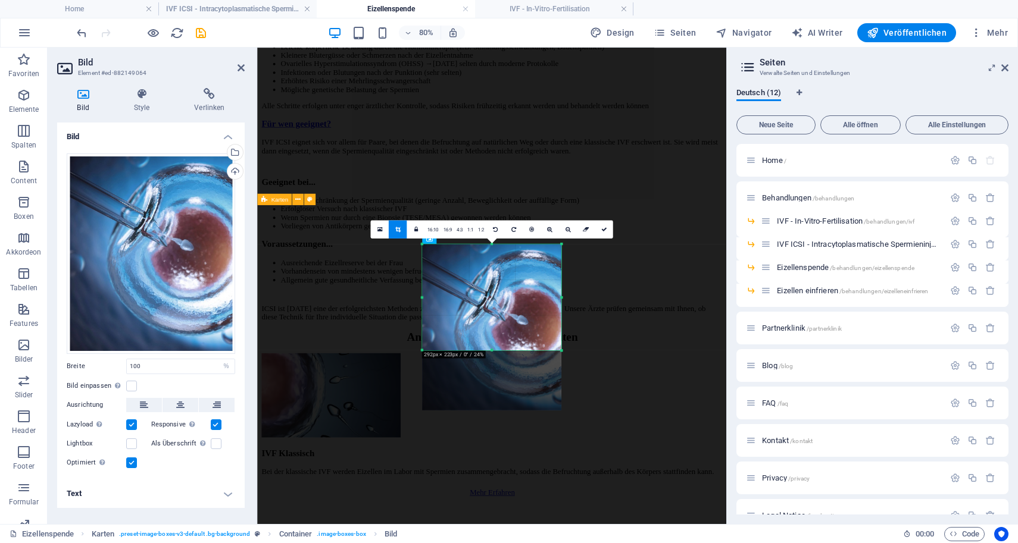
drag, startPoint x: 490, startPoint y: 411, endPoint x: 492, endPoint y: 336, distance: 75.6
click at [492, 336] on div "180 170 160 150 140 130 120 110 100 90 80 70 60 50 40 30 20 10 0 -10 -20 -30 -4…" at bounding box center [491, 297] width 139 height 106
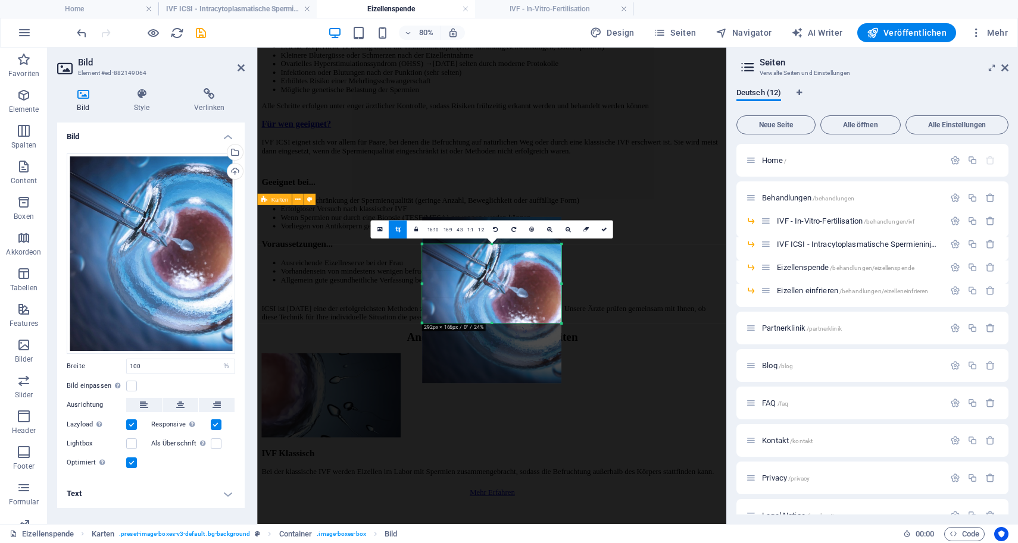
drag, startPoint x: 494, startPoint y: 243, endPoint x: 504, endPoint y: 277, distance: 35.4
click at [504, 277] on div "180 170 160 150 140 130 120 110 100 90 80 70 60 50 40 30 20 10 0 -10 -20 -30 -4…" at bounding box center [491, 283] width 139 height 79
click at [515, 376] on div at bounding box center [491, 300] width 139 height 167
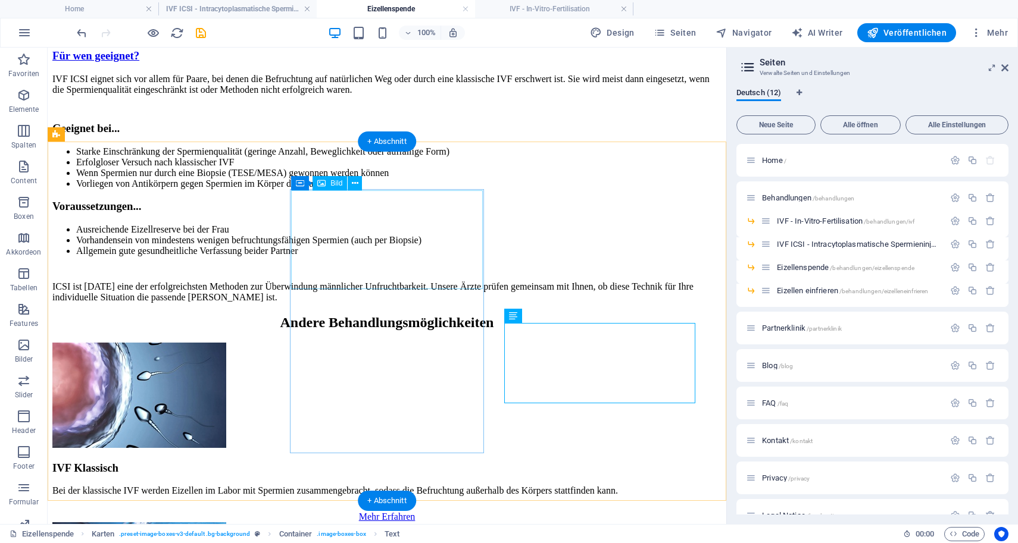
select select "px"
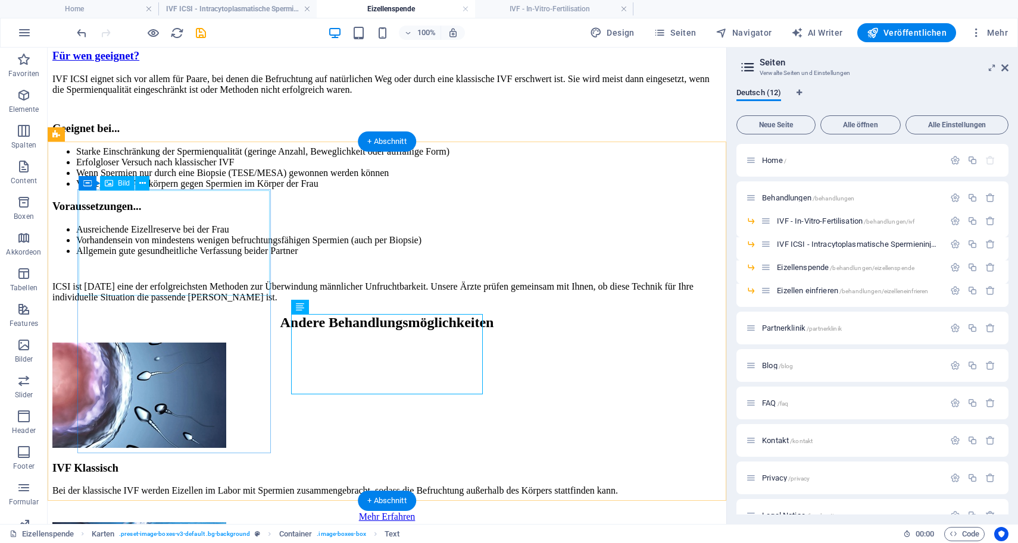
click at [167, 343] on figure at bounding box center [386, 397] width 669 height 108
select select "px"
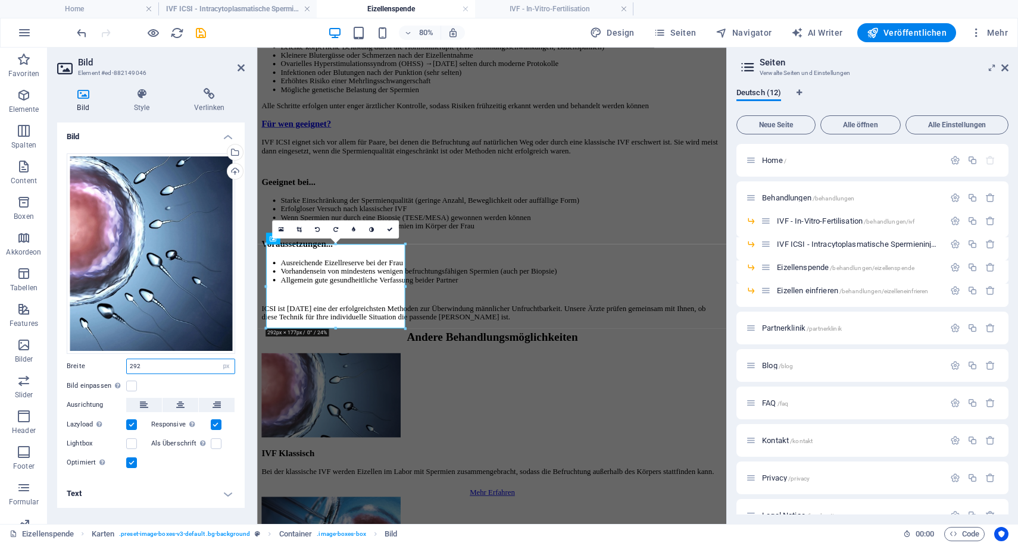
drag, startPoint x: 153, startPoint y: 366, endPoint x: 76, endPoint y: 370, distance: 77.5
click at [79, 370] on div "Breite 292 Standard auto px rem % em vh vw" at bounding box center [151, 366] width 168 height 15
type input "2"
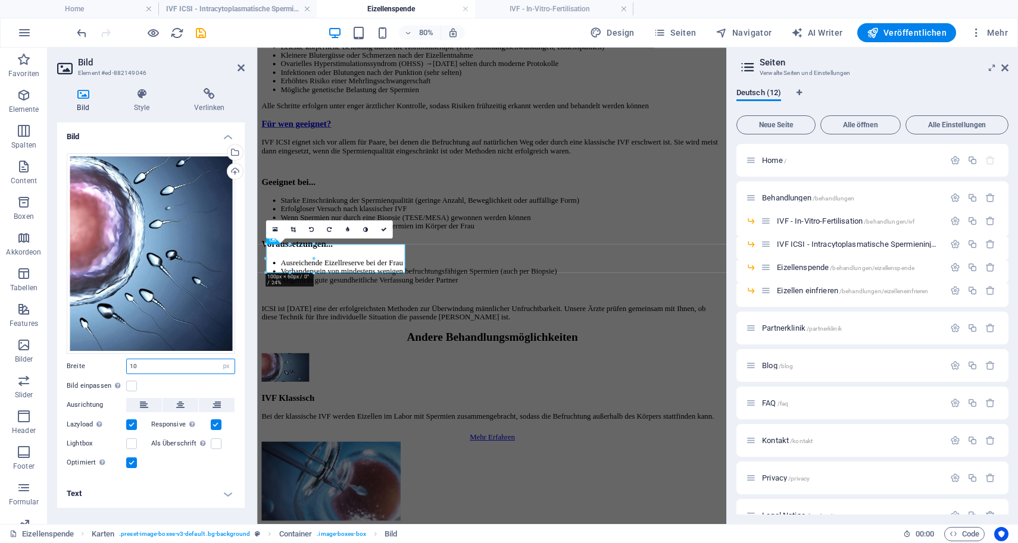
type input "1"
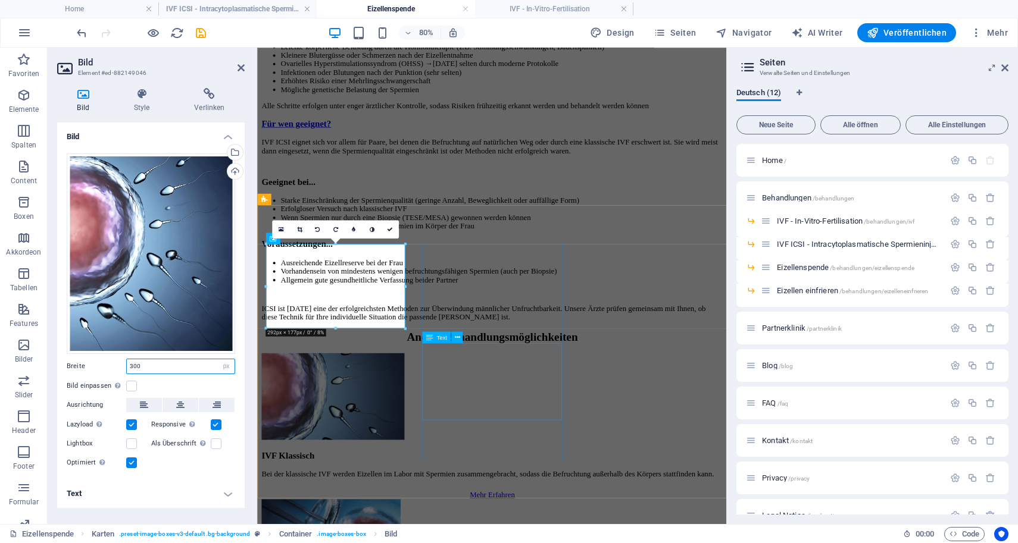
type input "300"
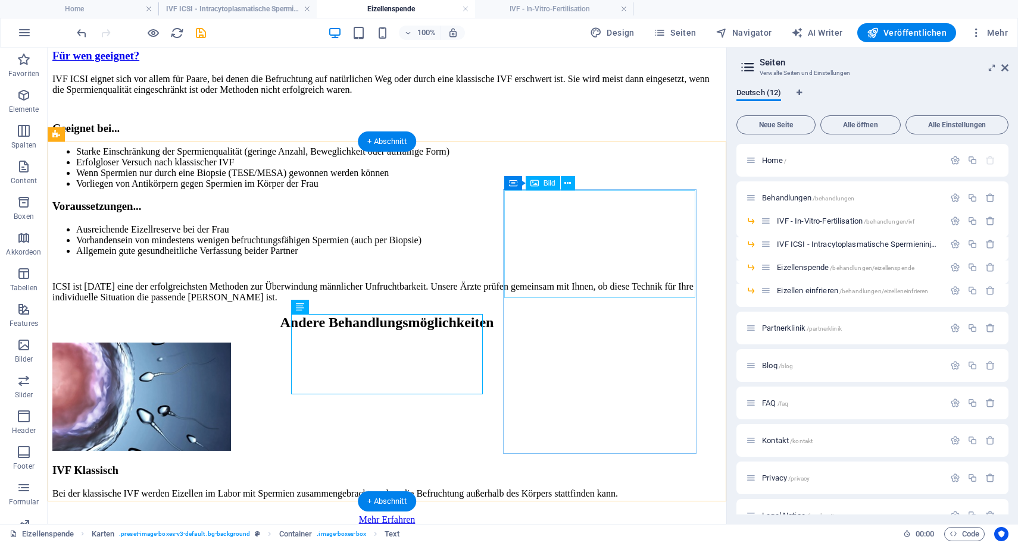
select select "%"
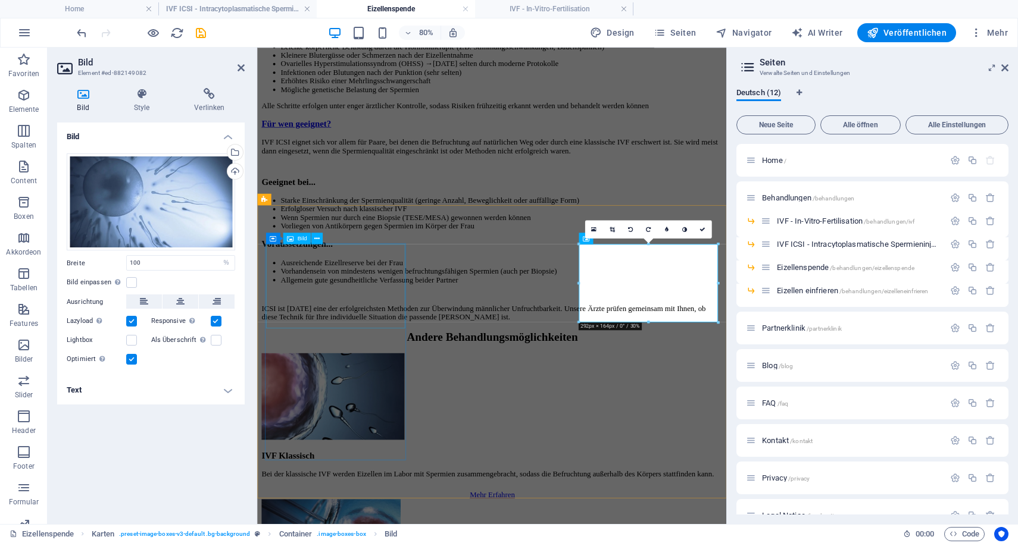
click at [435, 430] on figure at bounding box center [550, 485] width 577 height 111
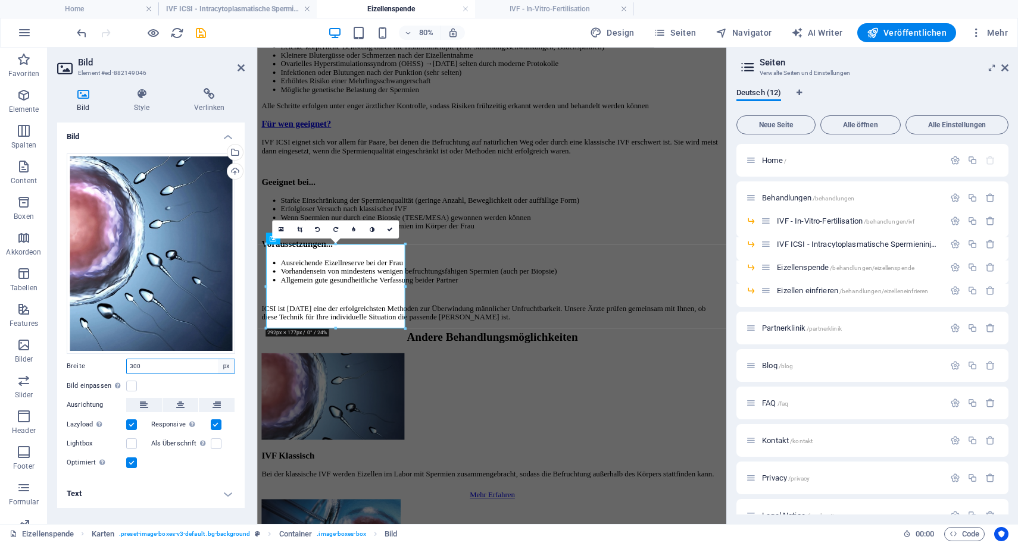
select select "%"
type input "100"
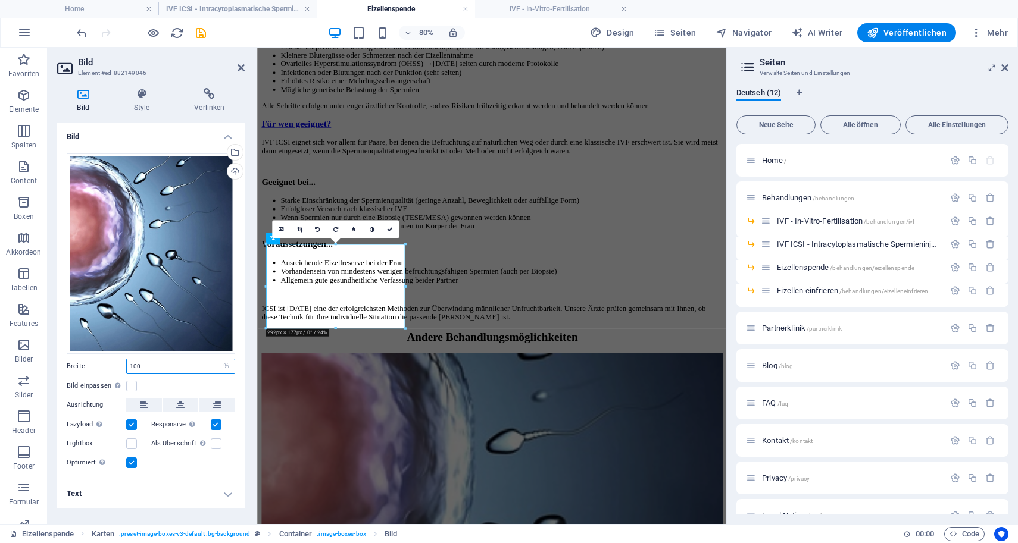
click at [178, 368] on input "100" at bounding box center [181, 367] width 108 height 14
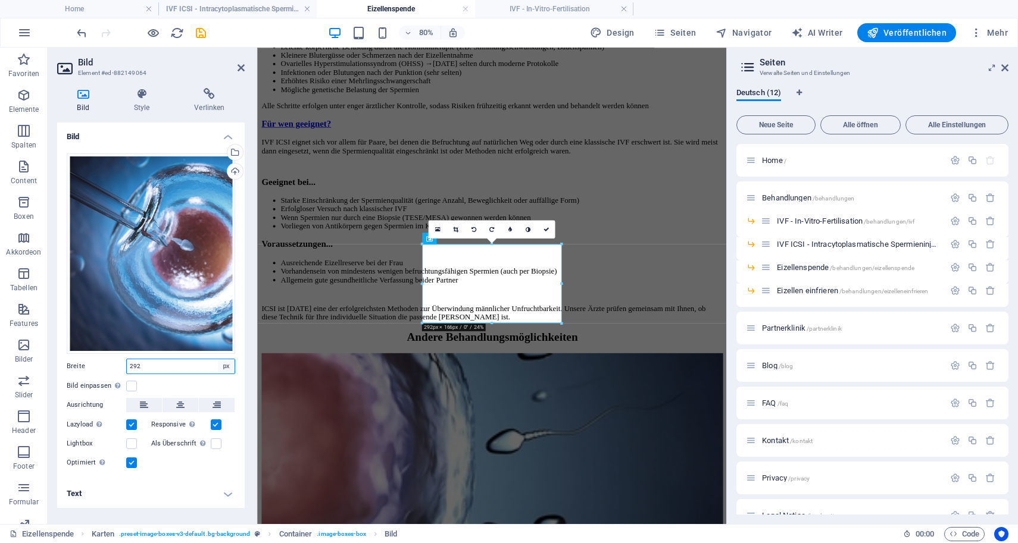
select select "%"
type input "99.9"
click at [175, 371] on input "99.9" at bounding box center [181, 367] width 108 height 14
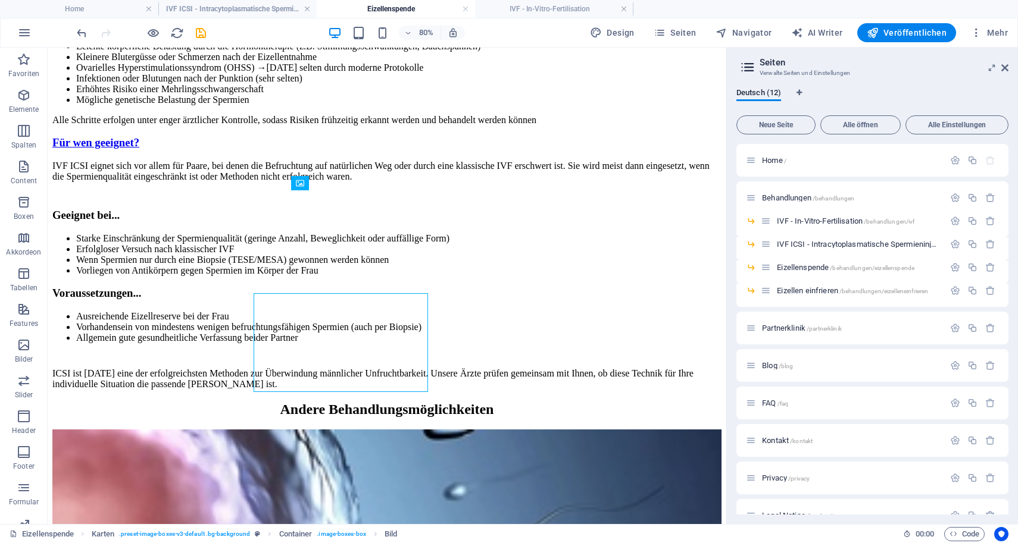
select select "%"
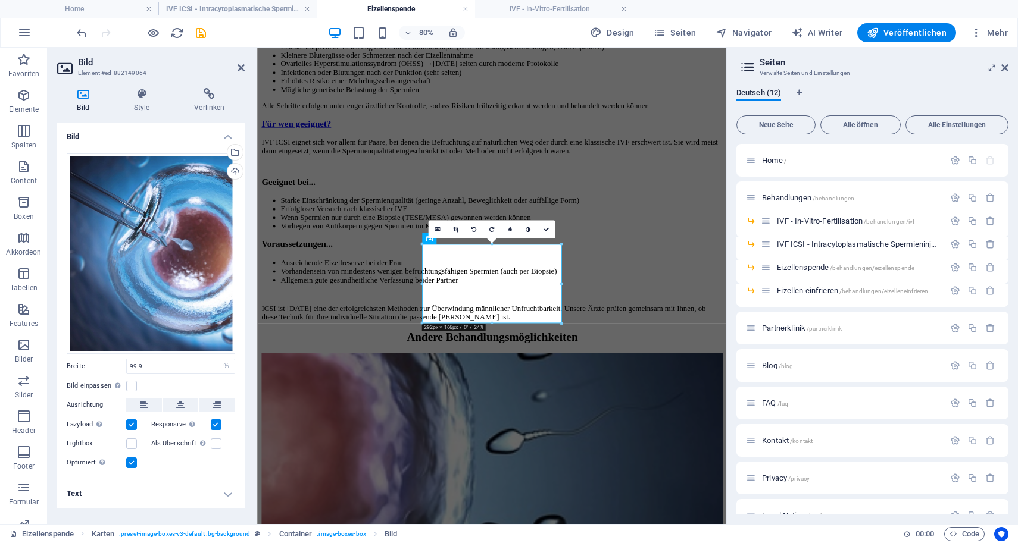
click at [151, 357] on div "Ziehe Dateien zum Hochladen hierher oder klicke hier, um aus Dateien oder koste…" at bounding box center [150, 312] width 187 height 336
click at [151, 364] on input "99.9" at bounding box center [181, 367] width 108 height 14
type input "9"
type input "100"
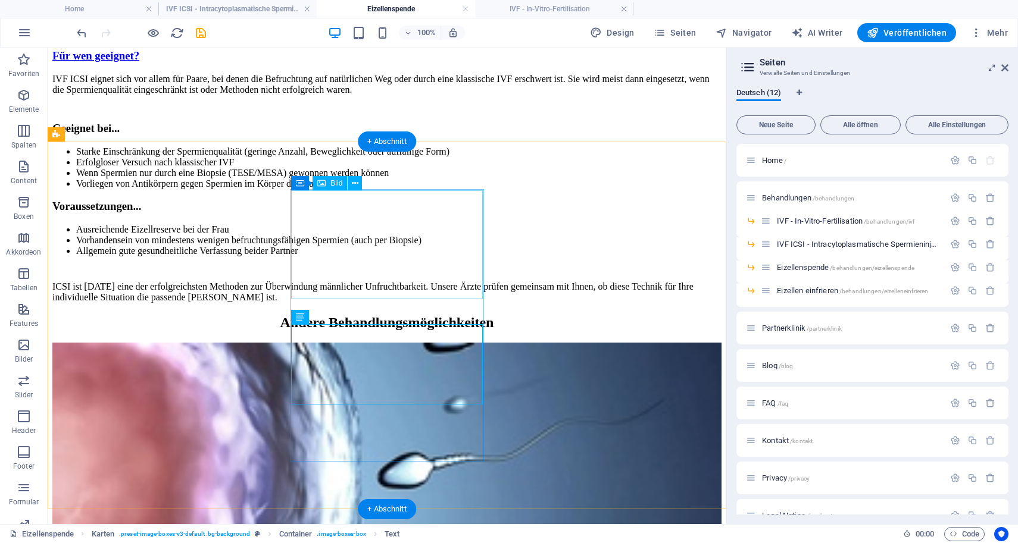
select select "%"
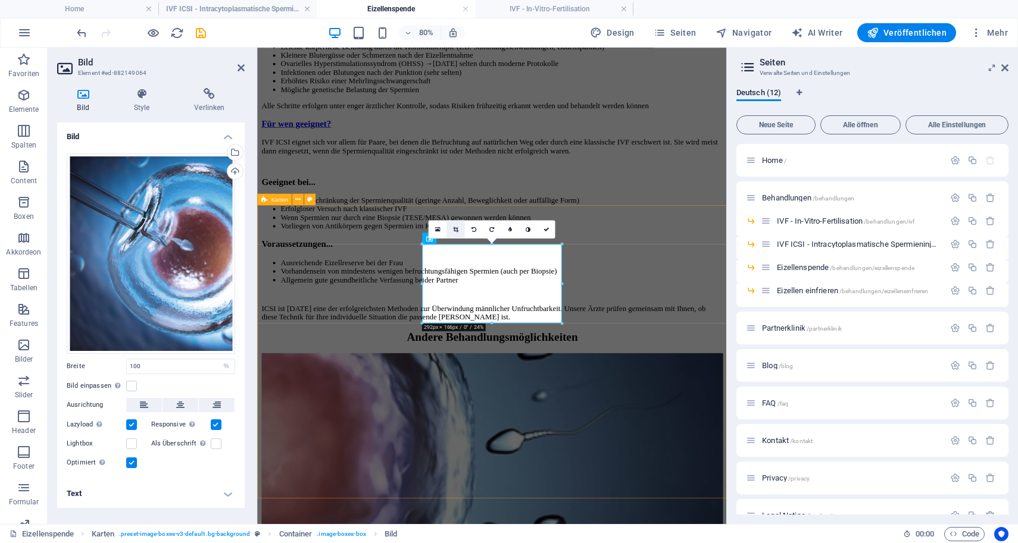
click at [457, 227] on icon at bounding box center [455, 230] width 5 height 6
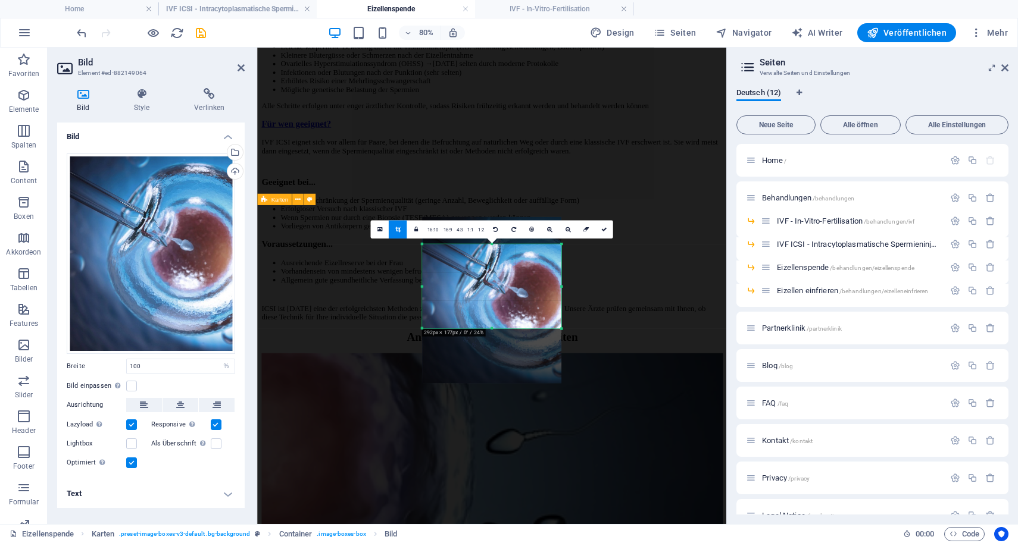
drag, startPoint x: 491, startPoint y: 323, endPoint x: 493, endPoint y: 330, distance: 7.4
click at [493, 330] on div at bounding box center [491, 329] width 139 height 4
type input "292"
select select "px"
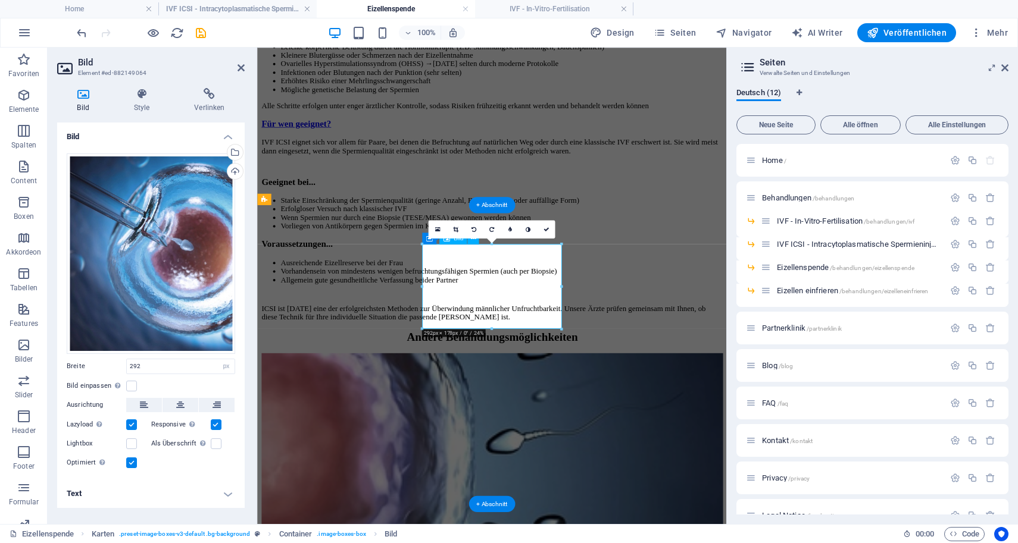
select select "%"
type input "100"
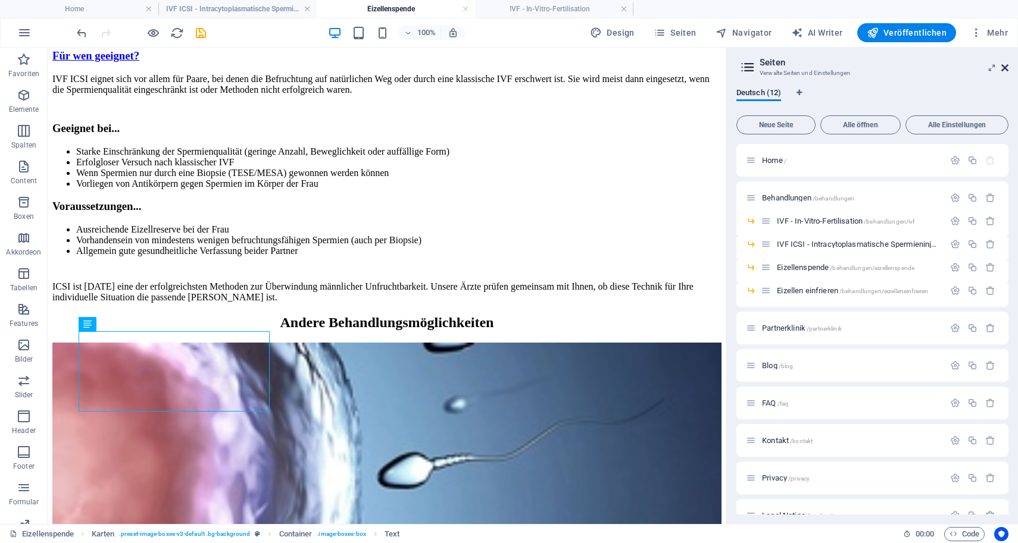
drag, startPoint x: 1005, startPoint y: 67, endPoint x: 957, endPoint y: 20, distance: 67.3
click at [1005, 67] on icon at bounding box center [1004, 68] width 7 height 10
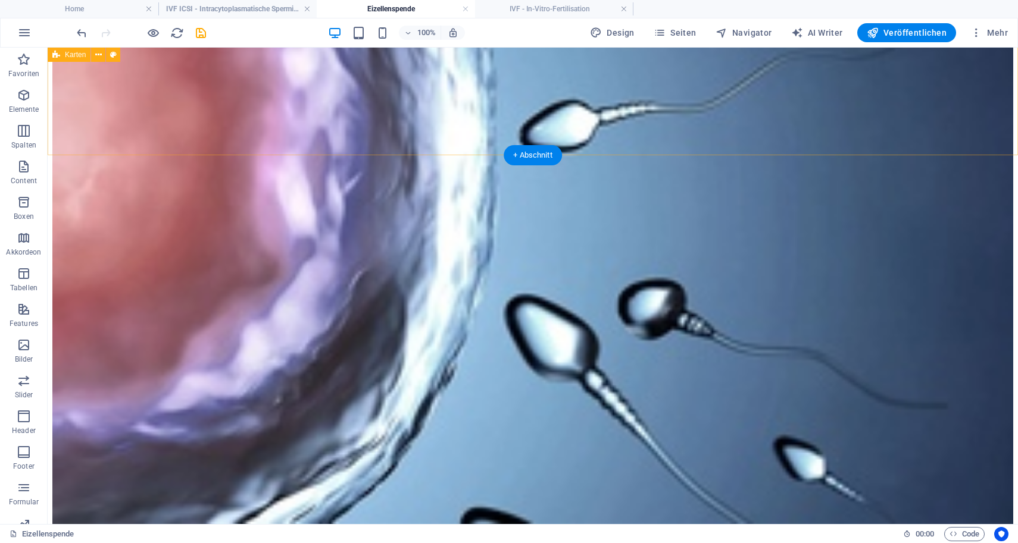
scroll to position [2535, 0]
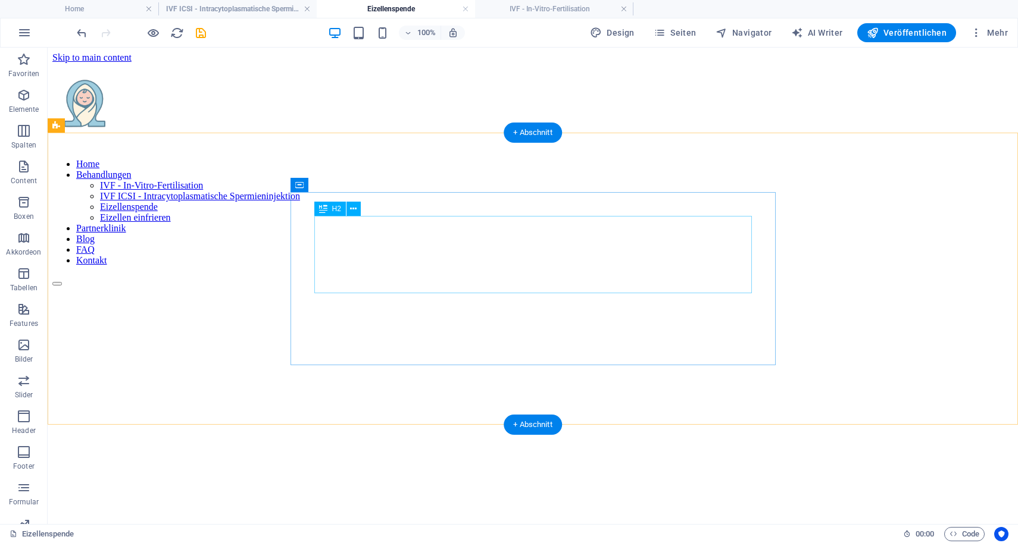
scroll to position [0, 0]
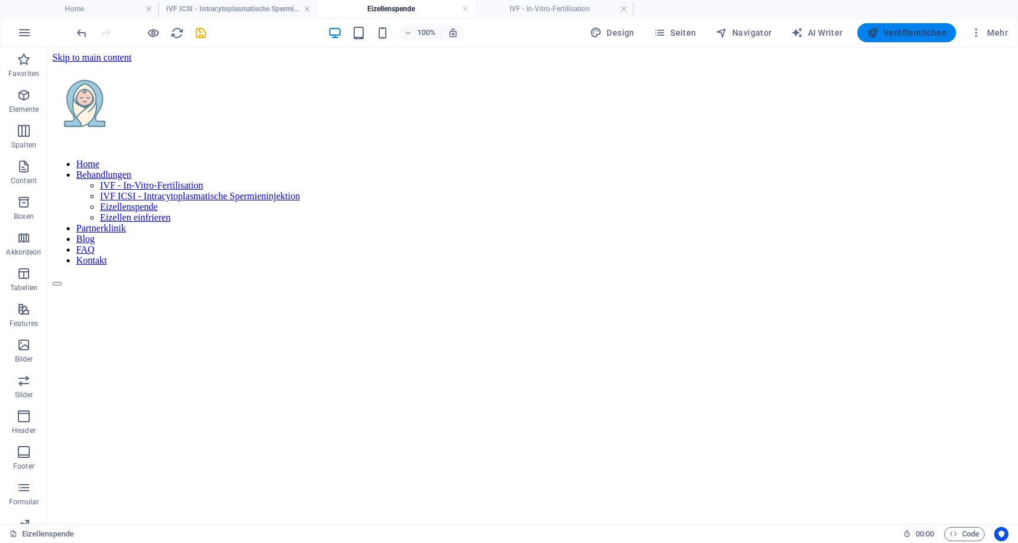
click at [904, 38] on span "Veröffentlichen" at bounding box center [907, 33] width 80 height 12
